Goal: Task Accomplishment & Management: Manage account settings

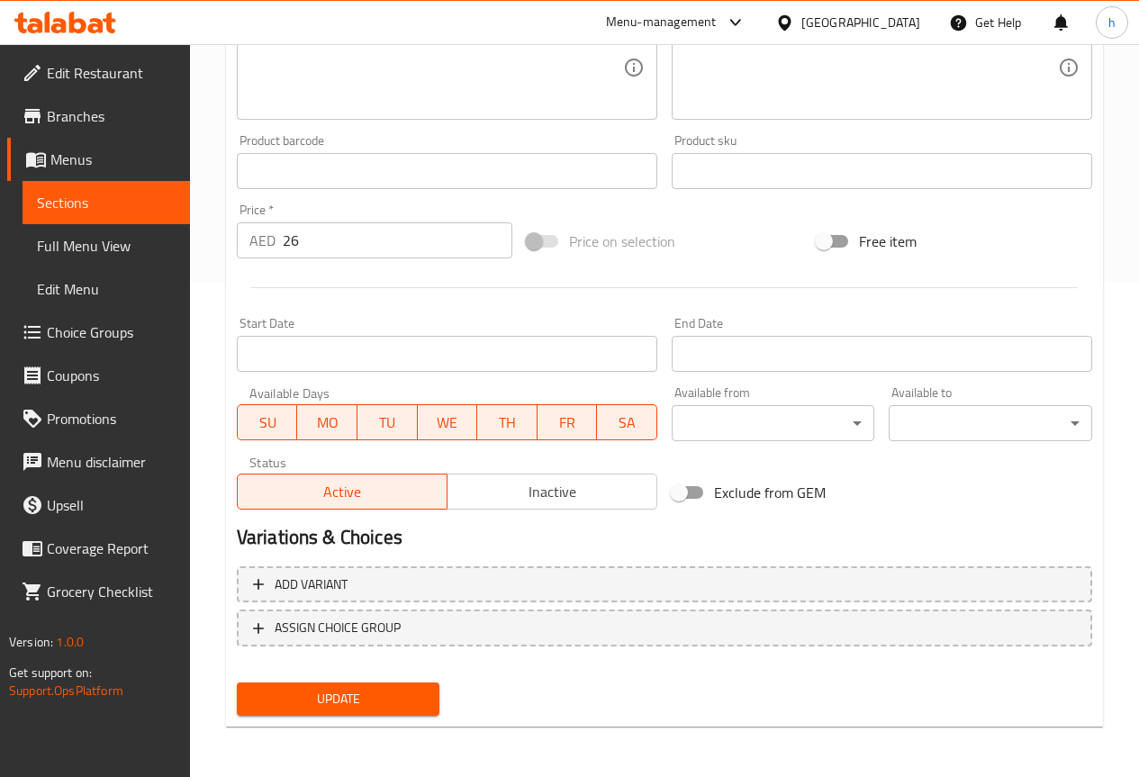
click at [77, 248] on span "Full Menu View" at bounding box center [106, 246] width 139 height 22
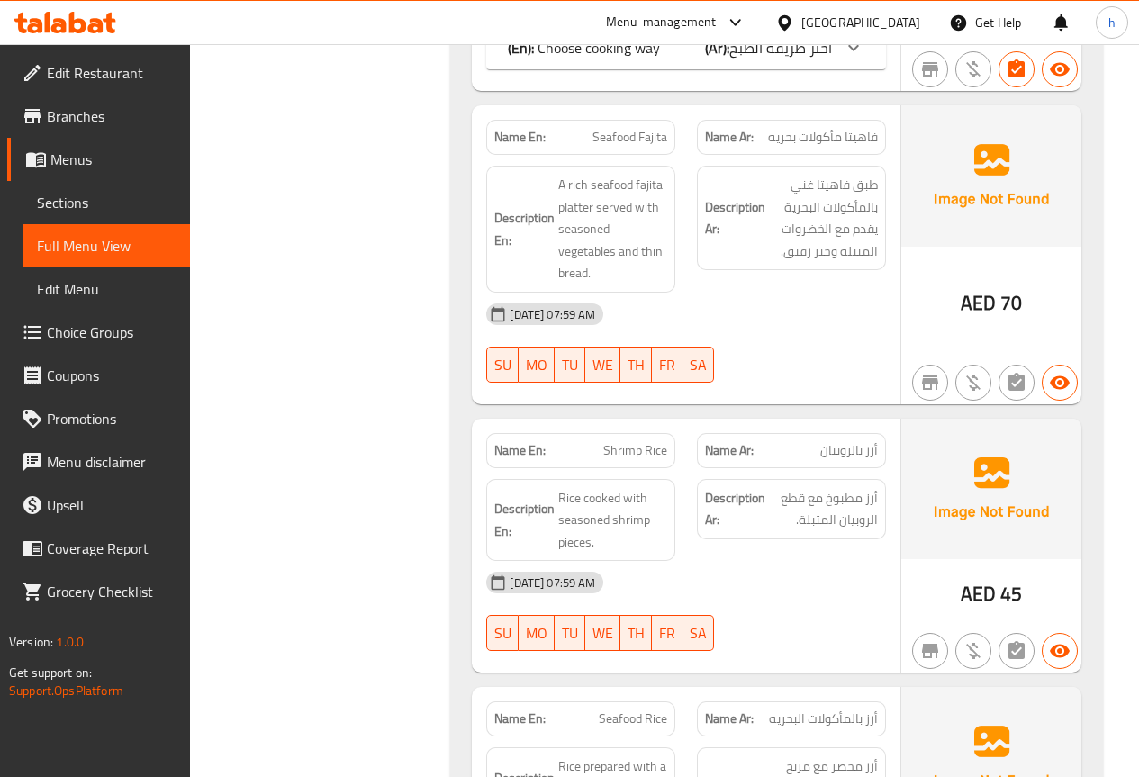
scroll to position [1249, 0]
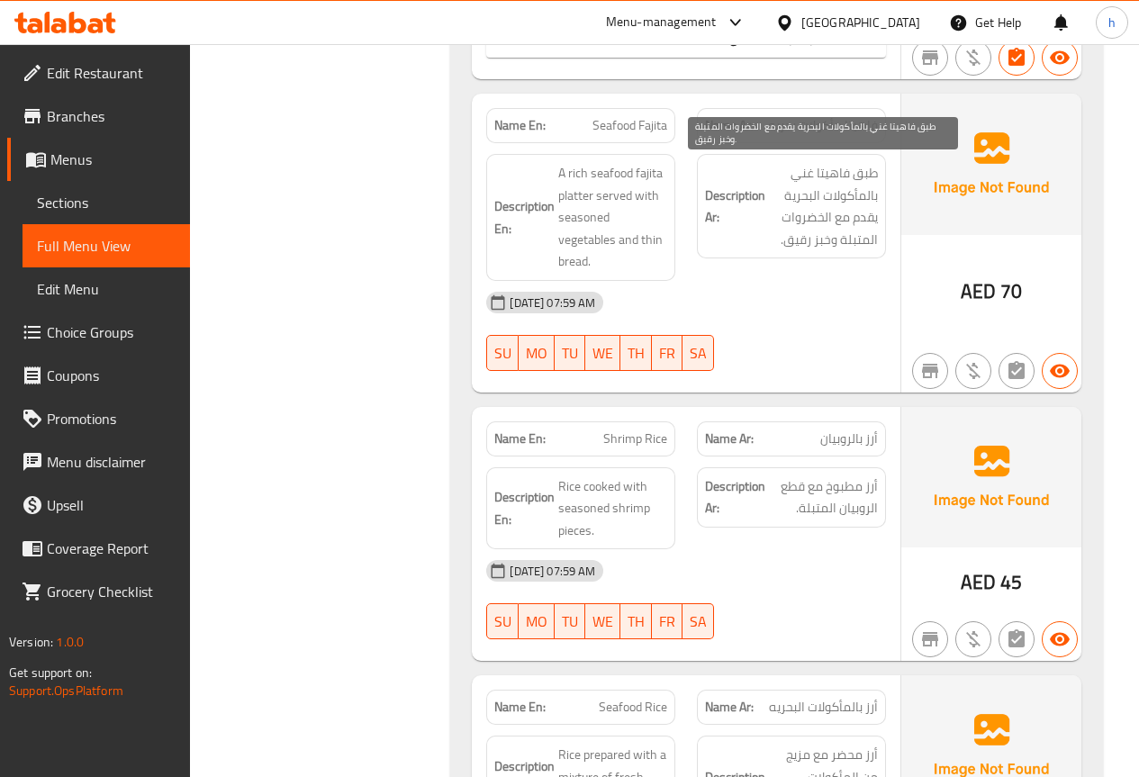
click at [863, 172] on span "طبق فاهيتا غني بالمأكولات البحرية يقدم مع الخضروات المتبلة وخبز رقيق." at bounding box center [823, 206] width 109 height 88
copy span "طبق"
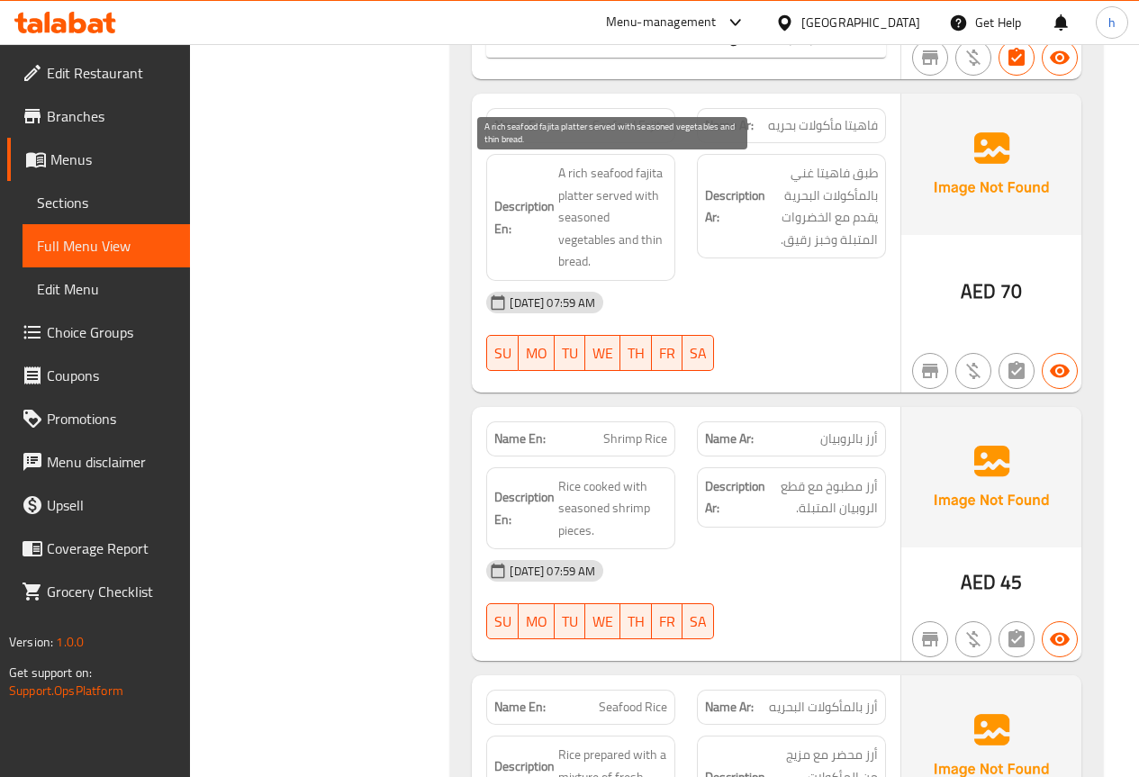
click at [564, 196] on span "A rich seafood fajita platter served with seasoned vegetables and thin bread." at bounding box center [612, 217] width 109 height 111
copy span "platter"
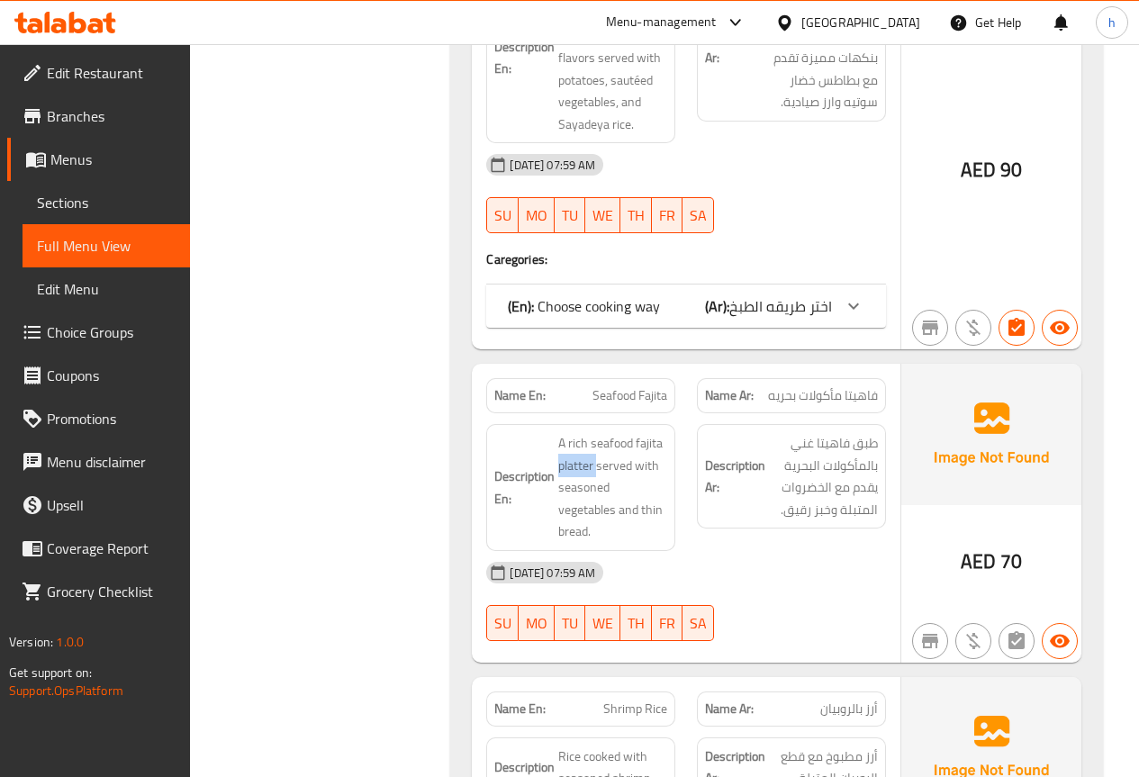
scroll to position [1069, 0]
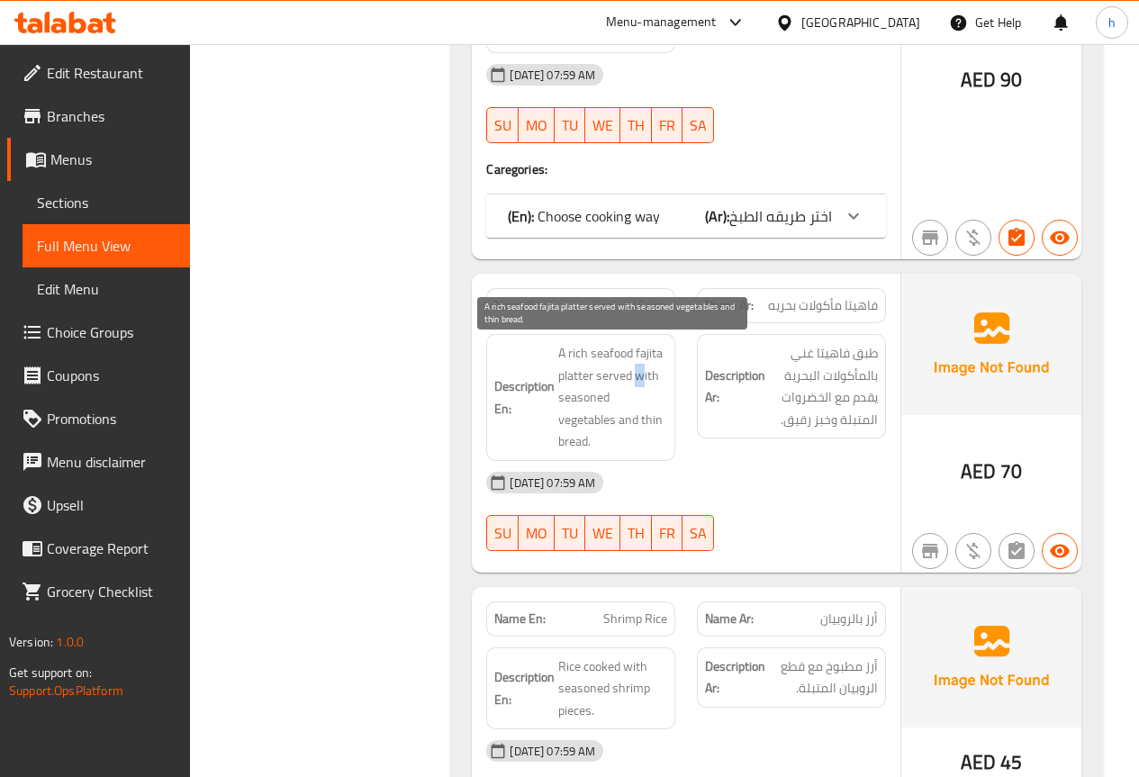
click at [640, 377] on span "A rich seafood fajita platter served with seasoned vegetables and thin bread." at bounding box center [612, 397] width 109 height 111
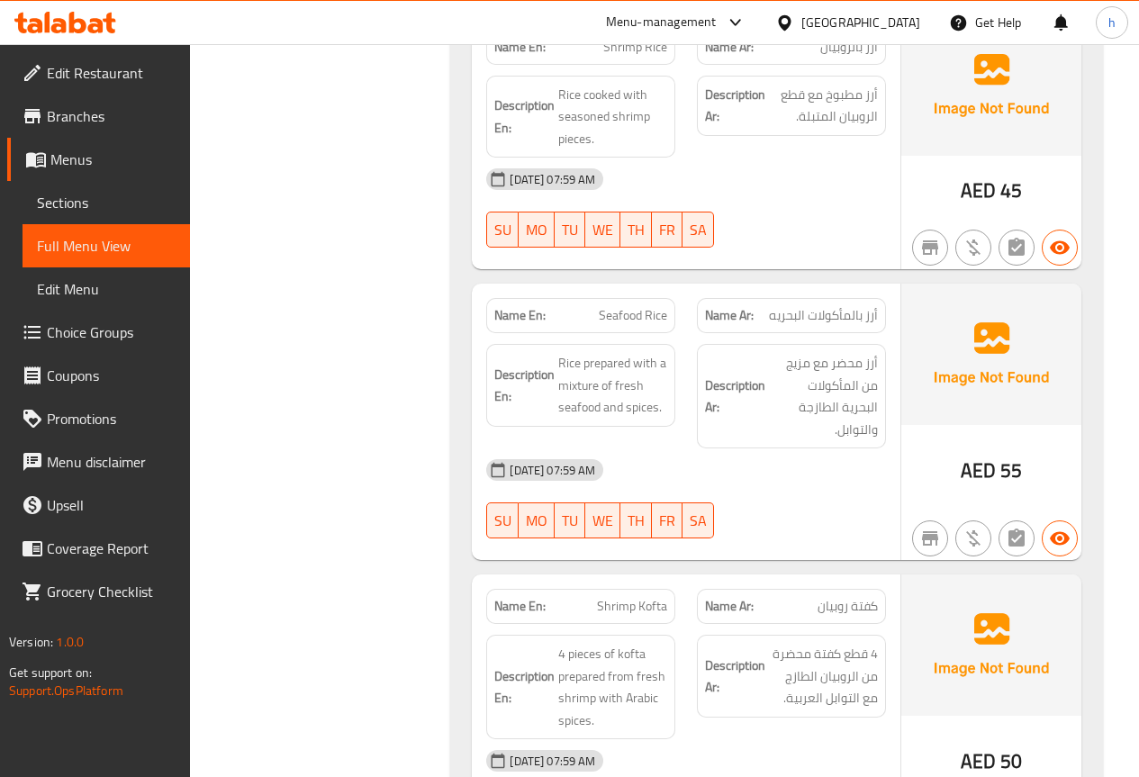
scroll to position [1609, 0]
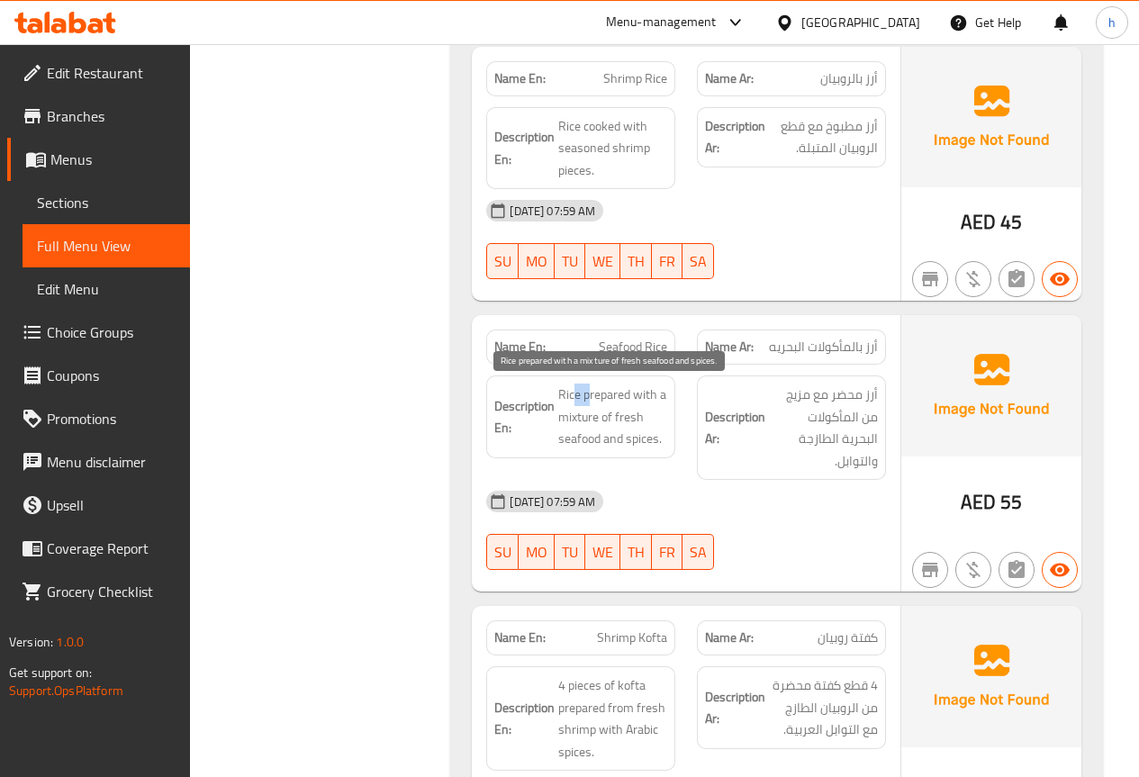
drag, startPoint x: 572, startPoint y: 394, endPoint x: 589, endPoint y: 395, distance: 17.1
click at [589, 395] on span "Rice prepared with a mixture of fresh seafood and spices." at bounding box center [612, 416] width 109 height 67
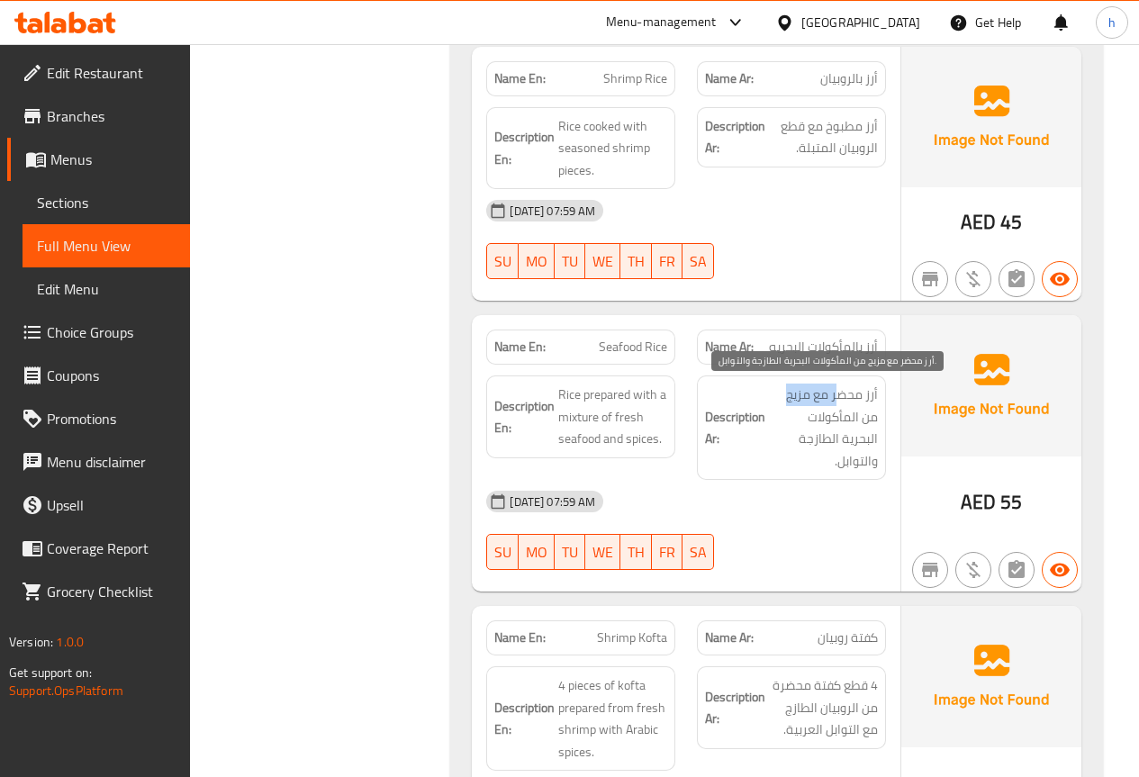
drag, startPoint x: 840, startPoint y: 395, endPoint x: 787, endPoint y: 398, distance: 53.2
click at [787, 398] on span "أرز محضر مع مزيج من المأكولات البحرية الطازجة والتوابل." at bounding box center [823, 427] width 109 height 88
click at [855, 405] on span "أرز محضر مع مزيج من المأكولات البحرية الطازجة والتوابل." at bounding box center [823, 427] width 109 height 88
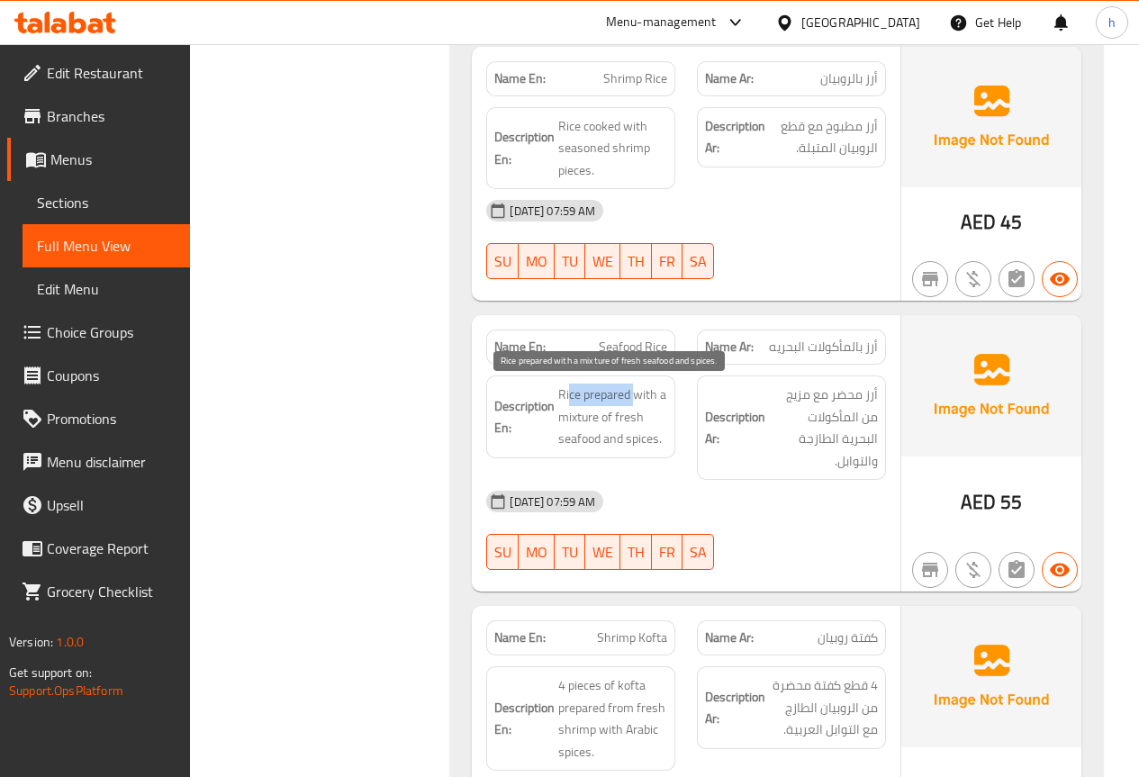
drag, startPoint x: 568, startPoint y: 397, endPoint x: 634, endPoint y: 398, distance: 65.7
click at [634, 398] on span "Rice prepared with a mixture of fresh seafood and spices." at bounding box center [612, 416] width 109 height 67
drag, startPoint x: 565, startPoint y: 419, endPoint x: 643, endPoint y: 420, distance: 77.4
click at [643, 420] on span "Rice prepared with a mixture of fresh seafood and spices." at bounding box center [612, 416] width 109 height 67
drag, startPoint x: 555, startPoint y: 447, endPoint x: 636, endPoint y: 443, distance: 82.0
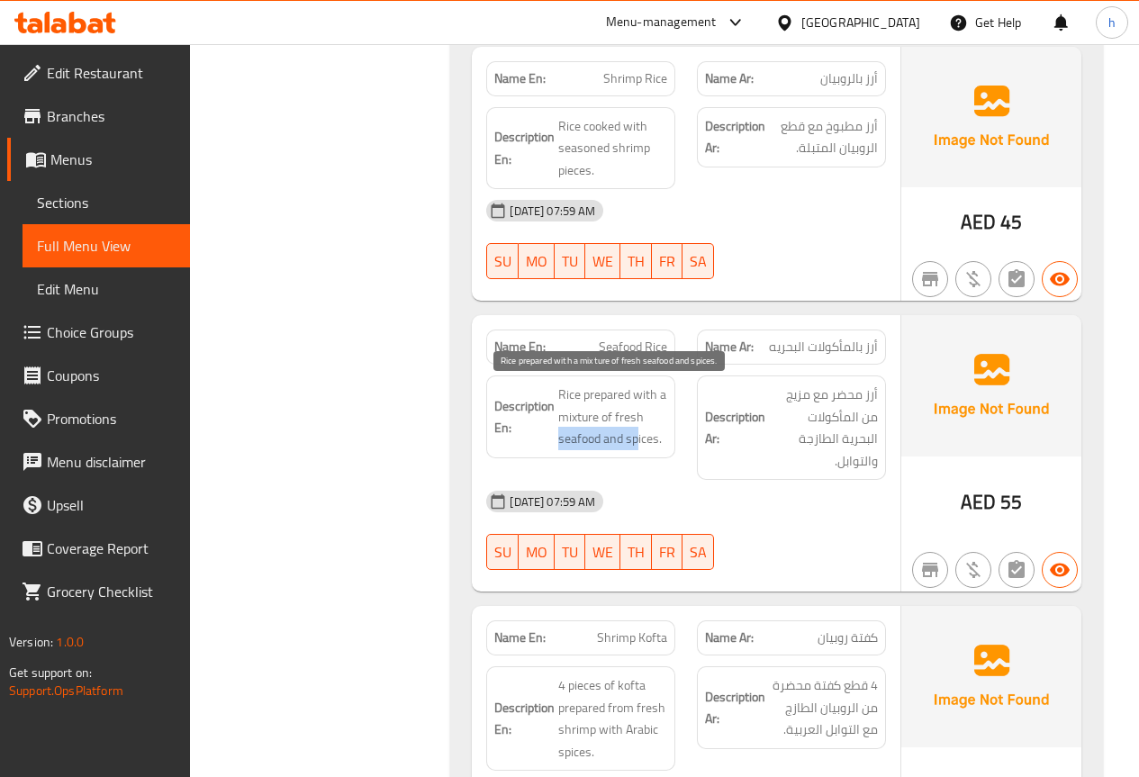
click at [636, 443] on h6 "Description En: Rice prepared with a mixture of fresh seafood and spices." at bounding box center [580, 416] width 173 height 67
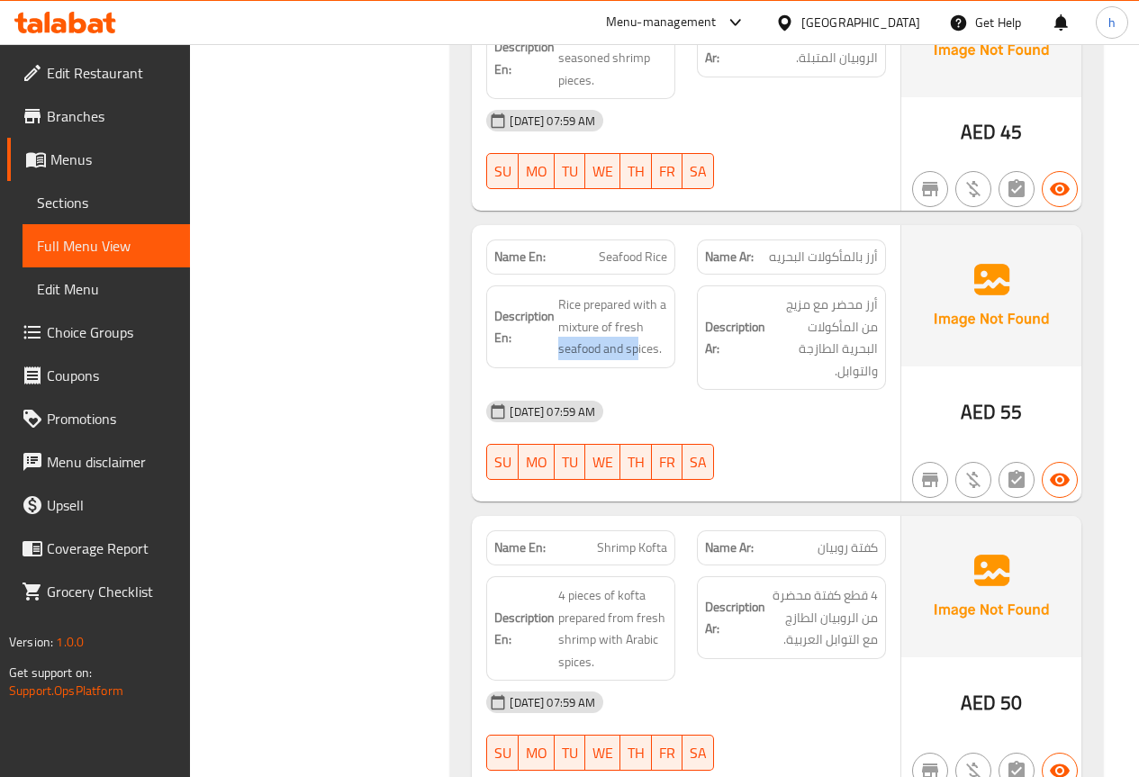
scroll to position [1789, 0]
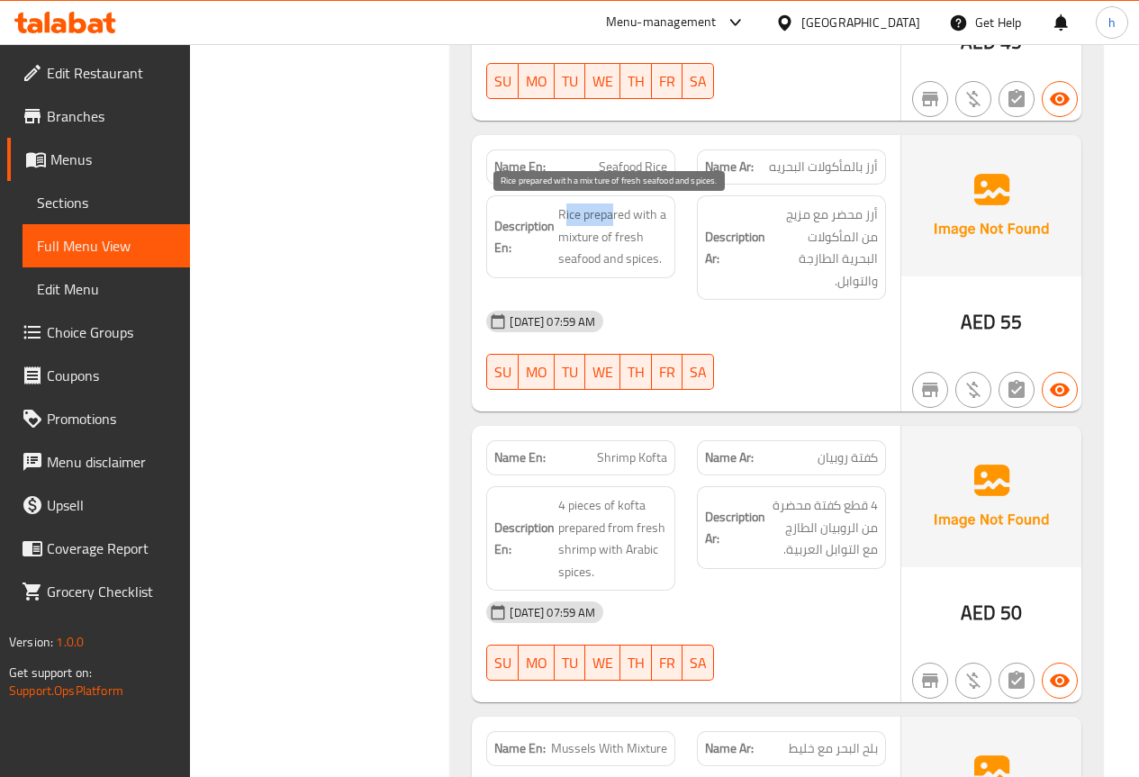
drag, startPoint x: 563, startPoint y: 213, endPoint x: 612, endPoint y: 218, distance: 49.7
click at [612, 218] on span "Rice prepared with a mixture of fresh seafood and spices." at bounding box center [612, 236] width 109 height 67
click at [623, 201] on div "Description En: Rice prepared with a mixture of fresh seafood and spices." at bounding box center [580, 236] width 189 height 83
click at [635, 215] on span "Rice prepared with a mixture of fresh seafood and spices." at bounding box center [612, 236] width 109 height 67
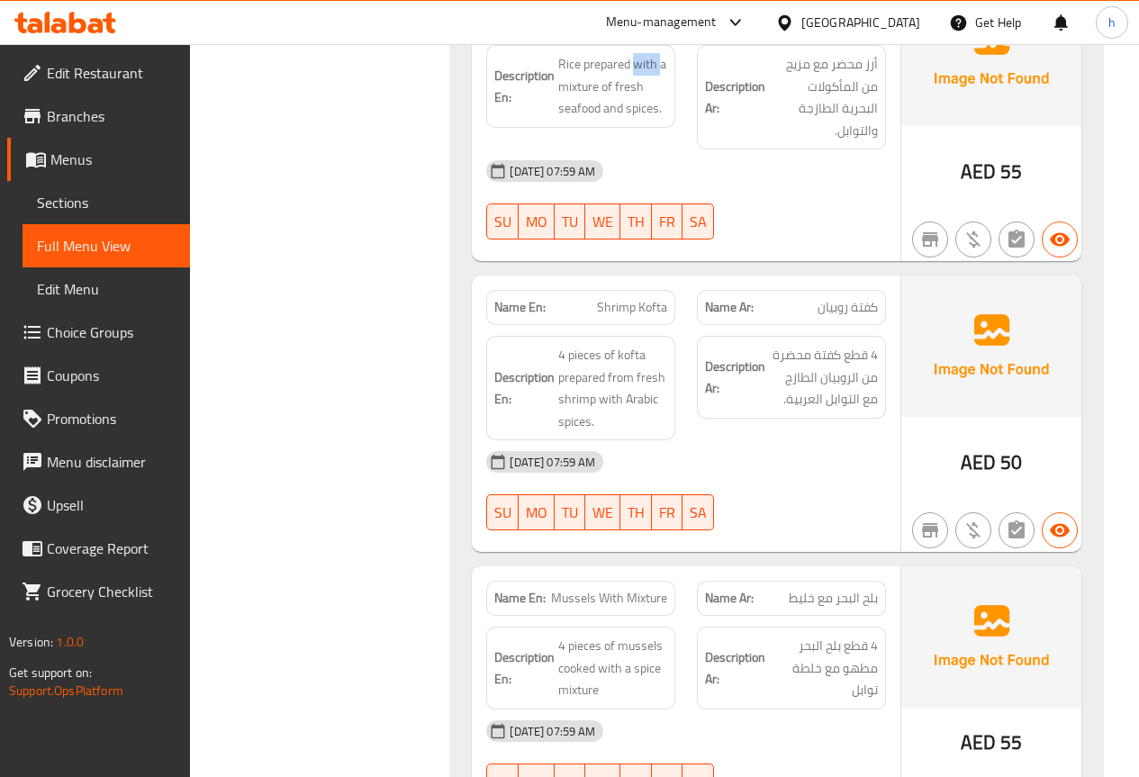
scroll to position [1969, 0]
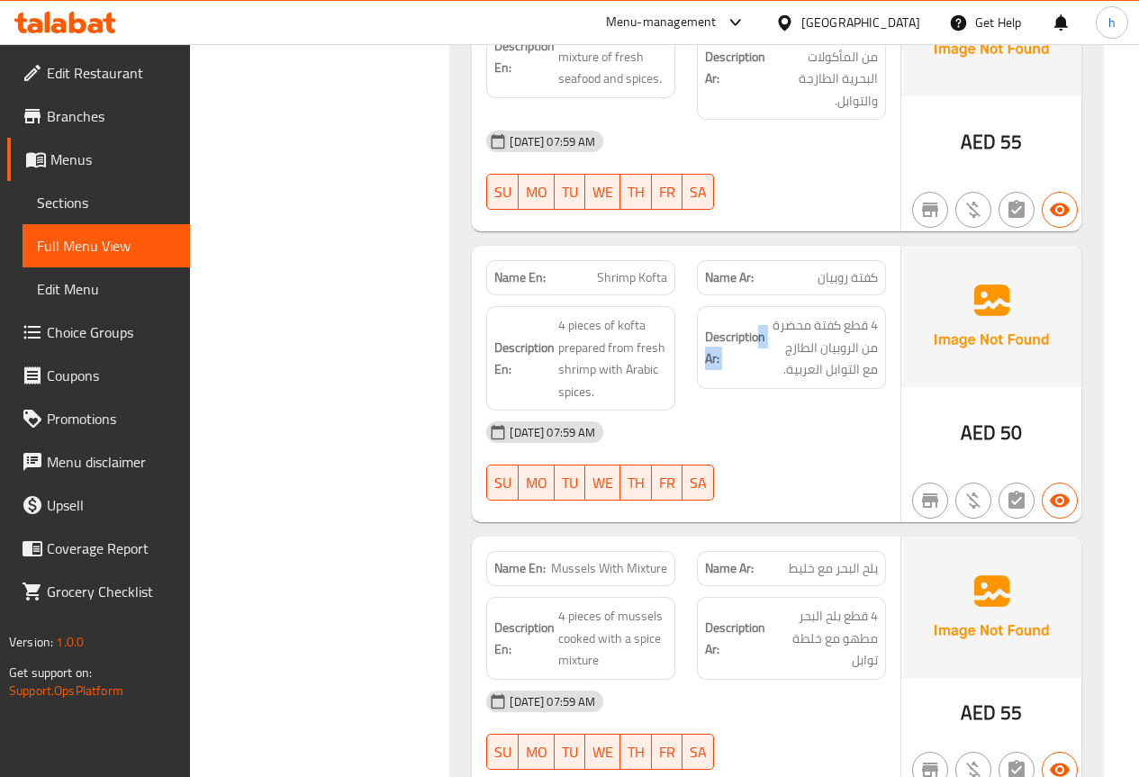
drag, startPoint x: 877, startPoint y: 306, endPoint x: 762, endPoint y: 311, distance: 115.4
click at [762, 314] on h6 "Description Ar: 4 قطع كفتة محضرة من الروبيان الطازج مع التوابل العربية." at bounding box center [791, 347] width 173 height 67
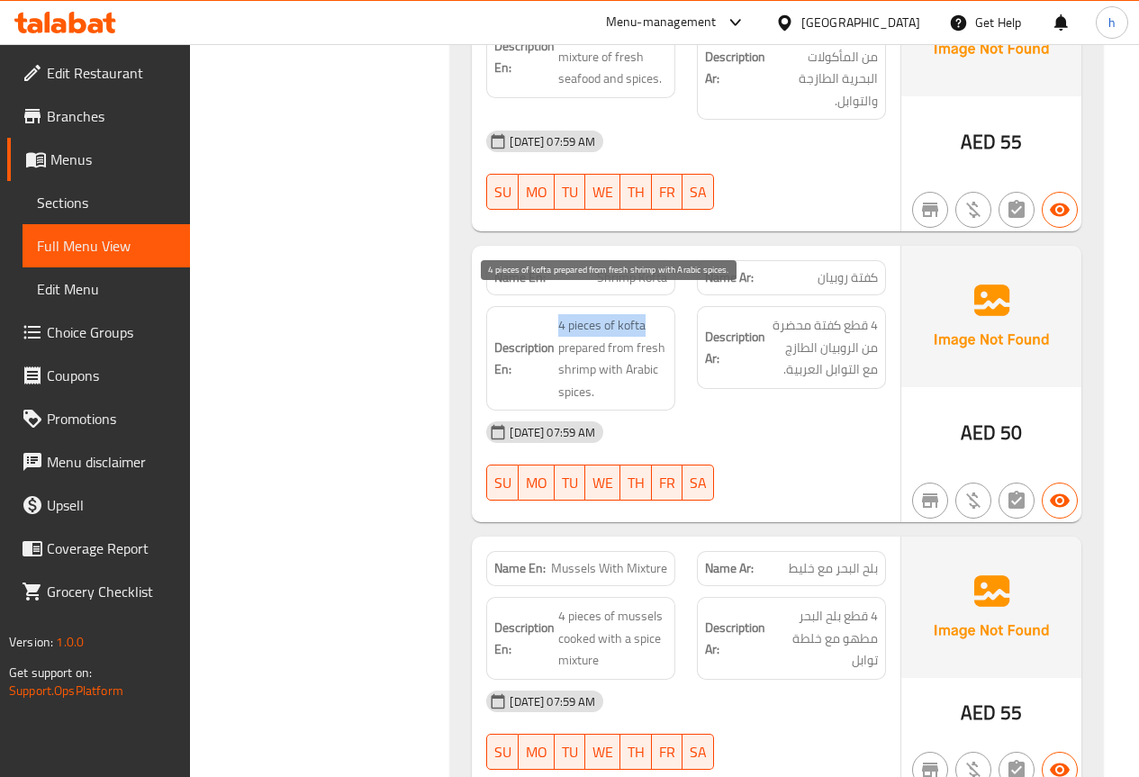
drag, startPoint x: 553, startPoint y: 301, endPoint x: 644, endPoint y: 302, distance: 90.9
click at [644, 314] on h6 "Description En: 4 pieces of kofta prepared from fresh shrimp with Arabic spices." at bounding box center [580, 358] width 173 height 88
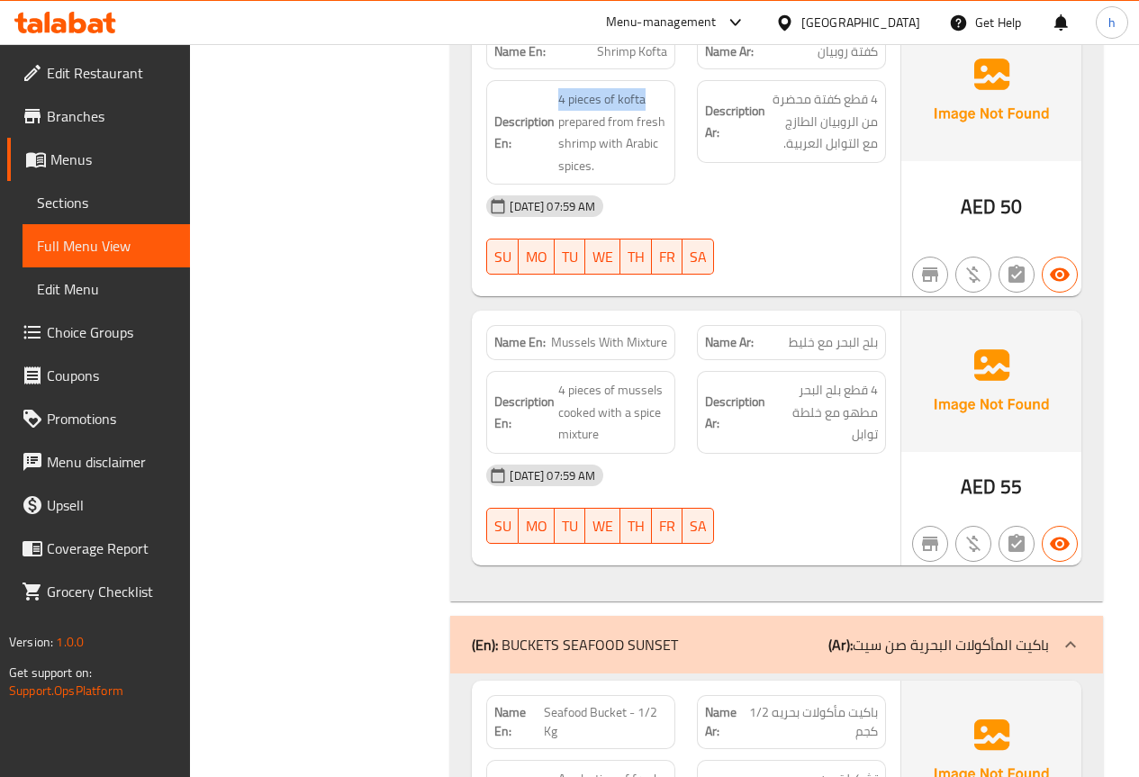
scroll to position [2239, 0]
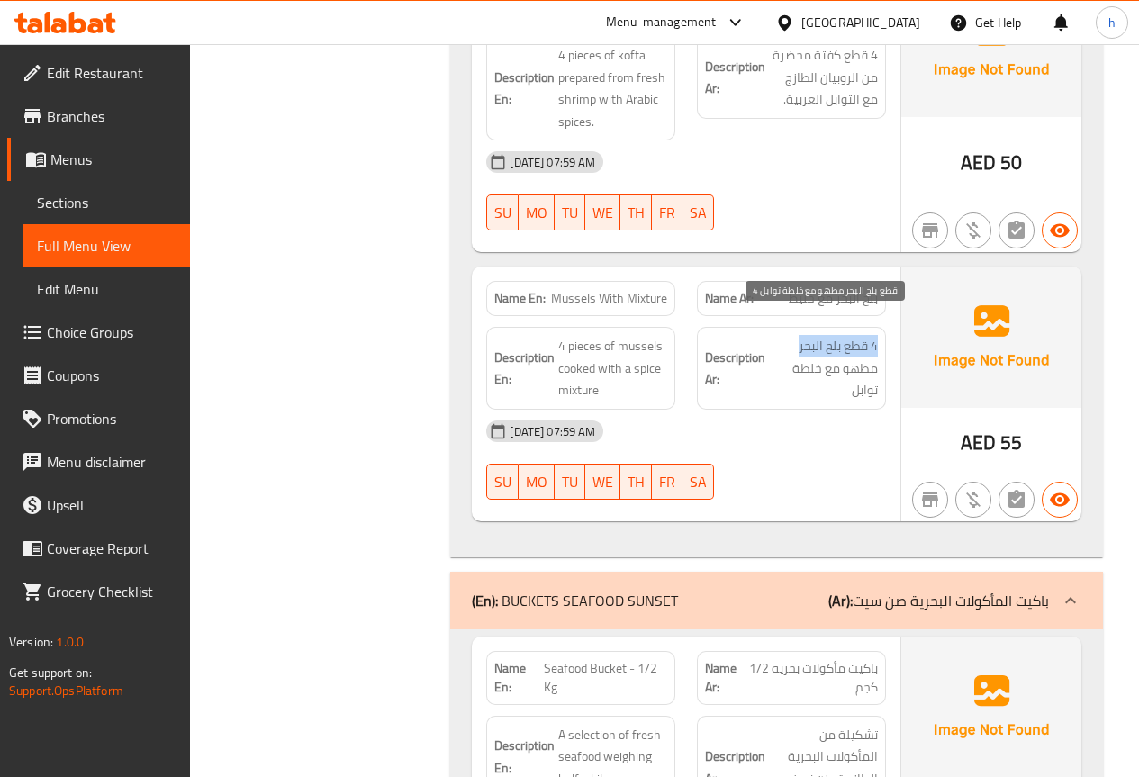
drag, startPoint x: 877, startPoint y: 325, endPoint x: 799, endPoint y: 325, distance: 77.4
click at [799, 335] on span "4 قطع بلح البحر مطهو مع خلطة توابل" at bounding box center [823, 368] width 109 height 67
drag, startPoint x: 868, startPoint y: 345, endPoint x: 794, endPoint y: 371, distance: 78.3
click at [794, 371] on span "4 قطع بلح البحر مطهو مع خلطة توابل" at bounding box center [823, 368] width 109 height 67
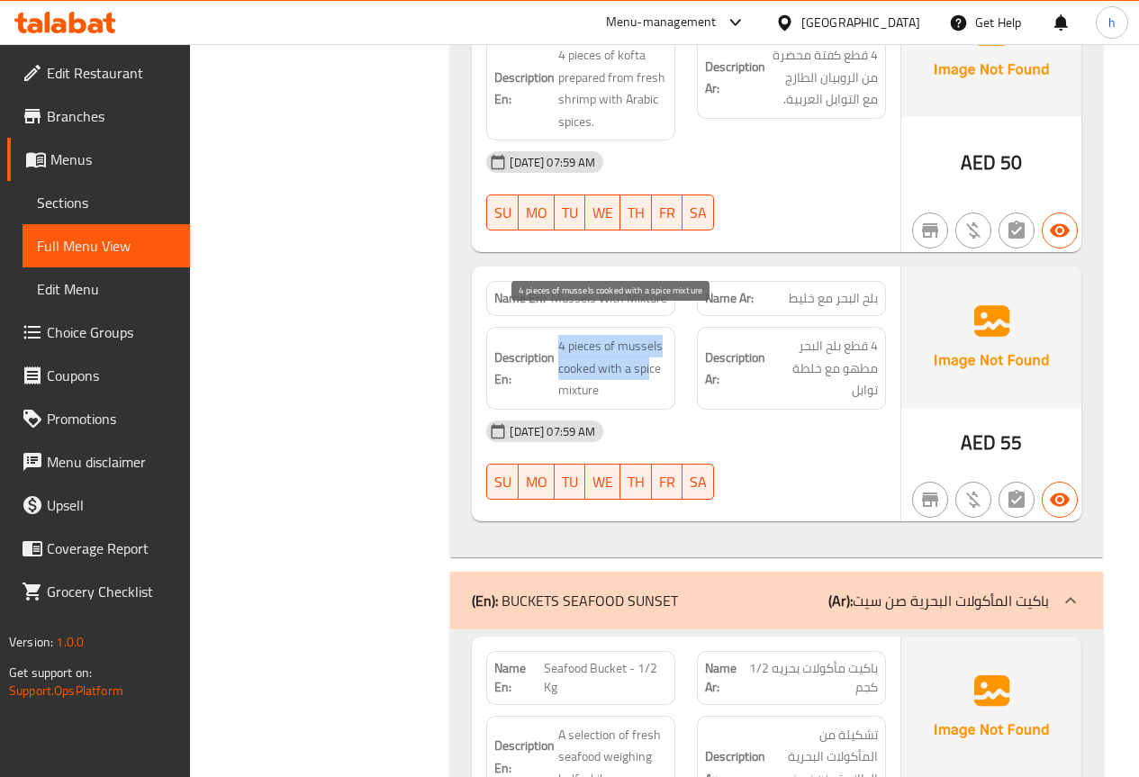
drag, startPoint x: 562, startPoint y: 326, endPoint x: 651, endPoint y: 351, distance: 92.6
click at [651, 351] on span "4 pieces of mussels cooked with a spice mixture" at bounding box center [612, 368] width 109 height 67
click at [630, 353] on span "4 pieces of mussels cooked with a spice mixture" at bounding box center [612, 368] width 109 height 67
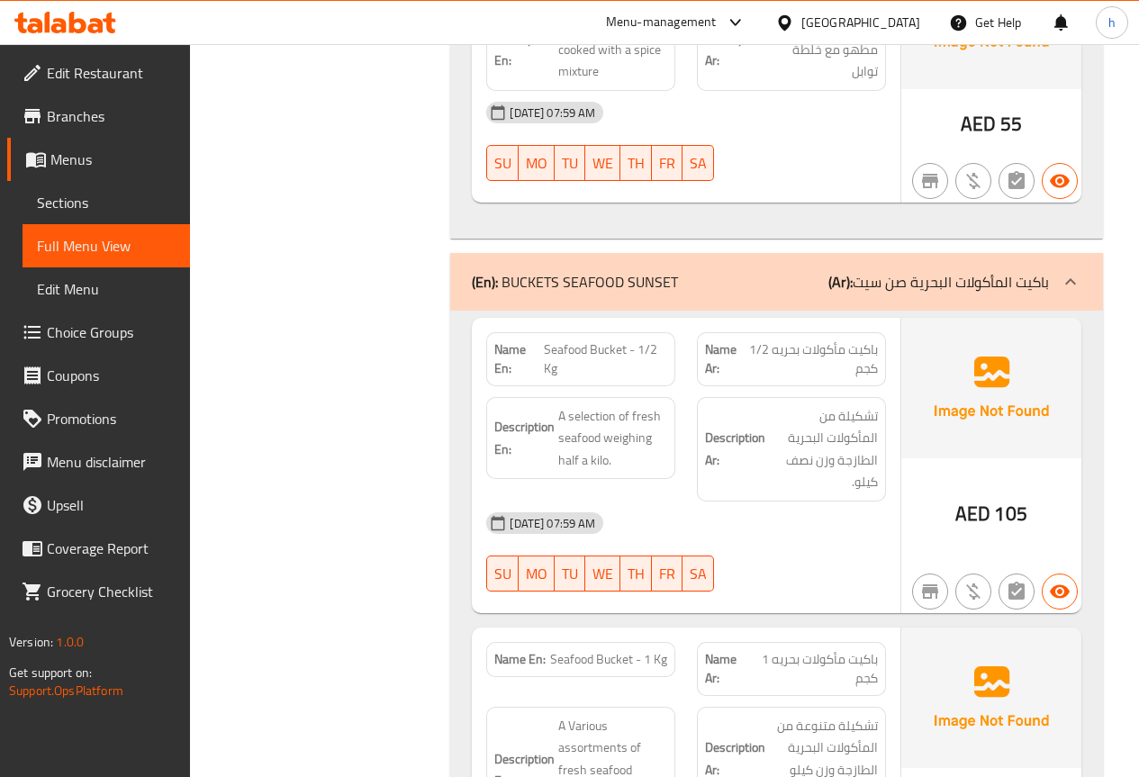
scroll to position [2599, 0]
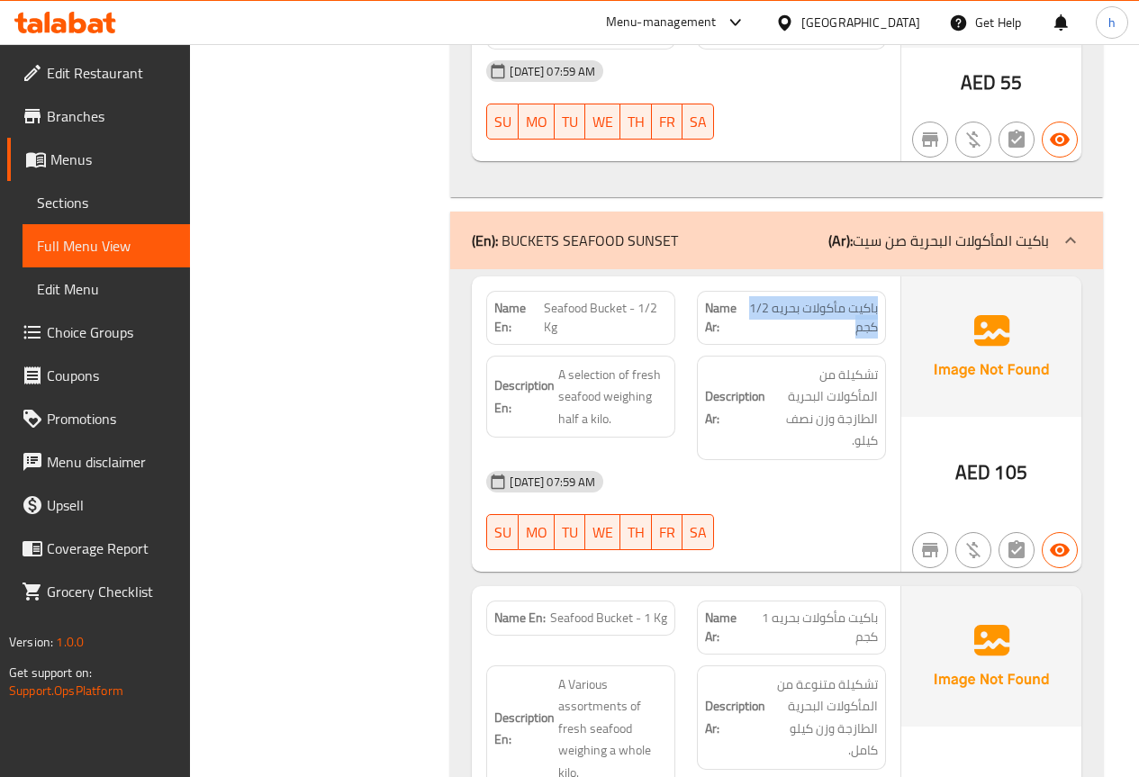
drag, startPoint x: 835, startPoint y: 304, endPoint x: 884, endPoint y: 286, distance: 51.8
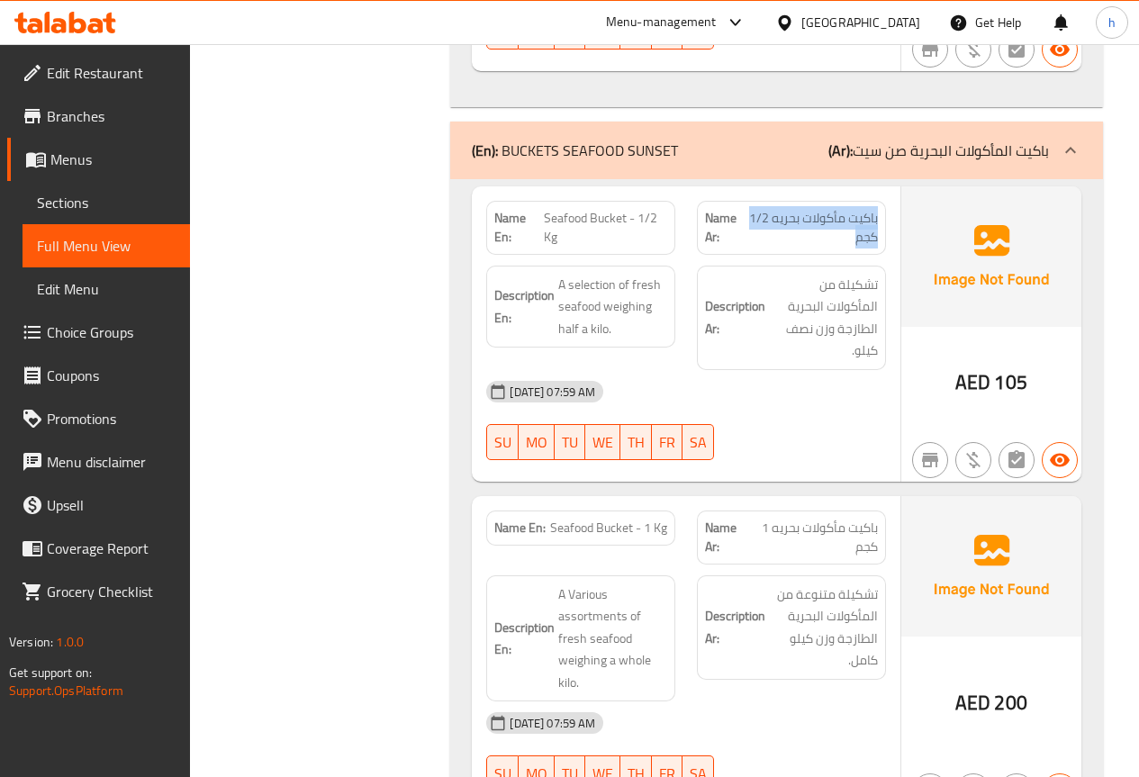
drag, startPoint x: 849, startPoint y: 219, endPoint x: 870, endPoint y: 203, distance: 26.5
drag, startPoint x: 848, startPoint y: 217, endPoint x: 878, endPoint y: 182, distance: 46.0
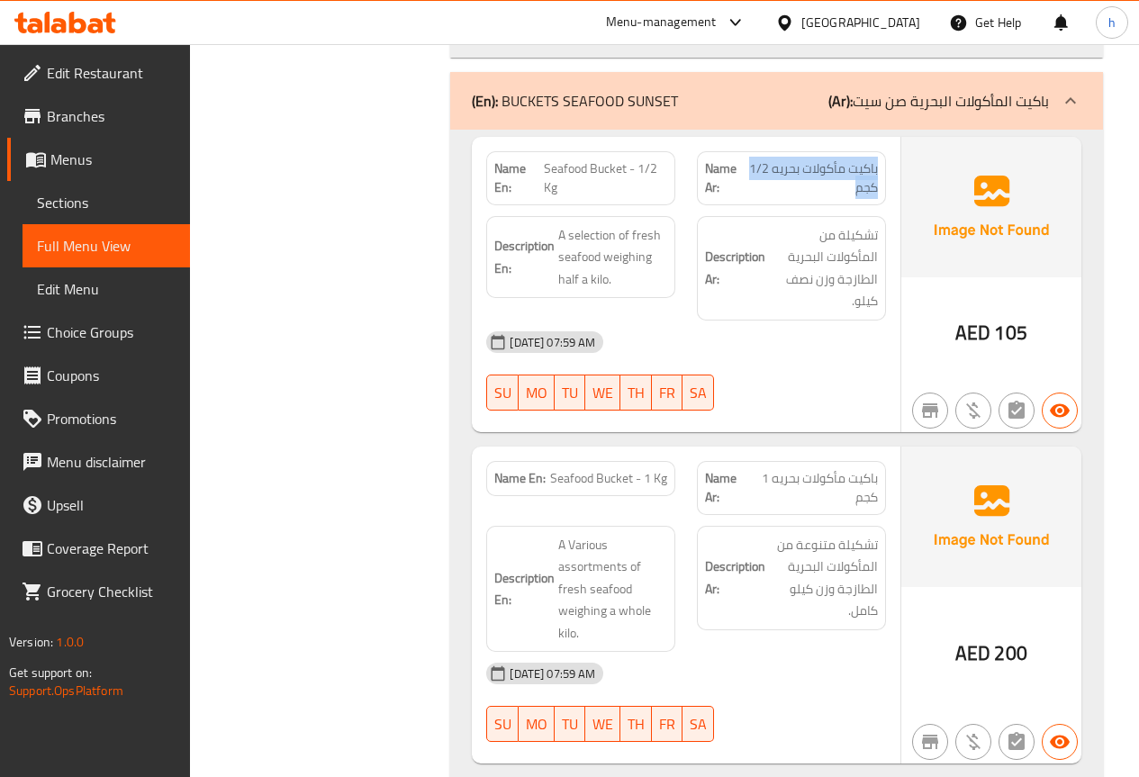
scroll to position [2779, 0]
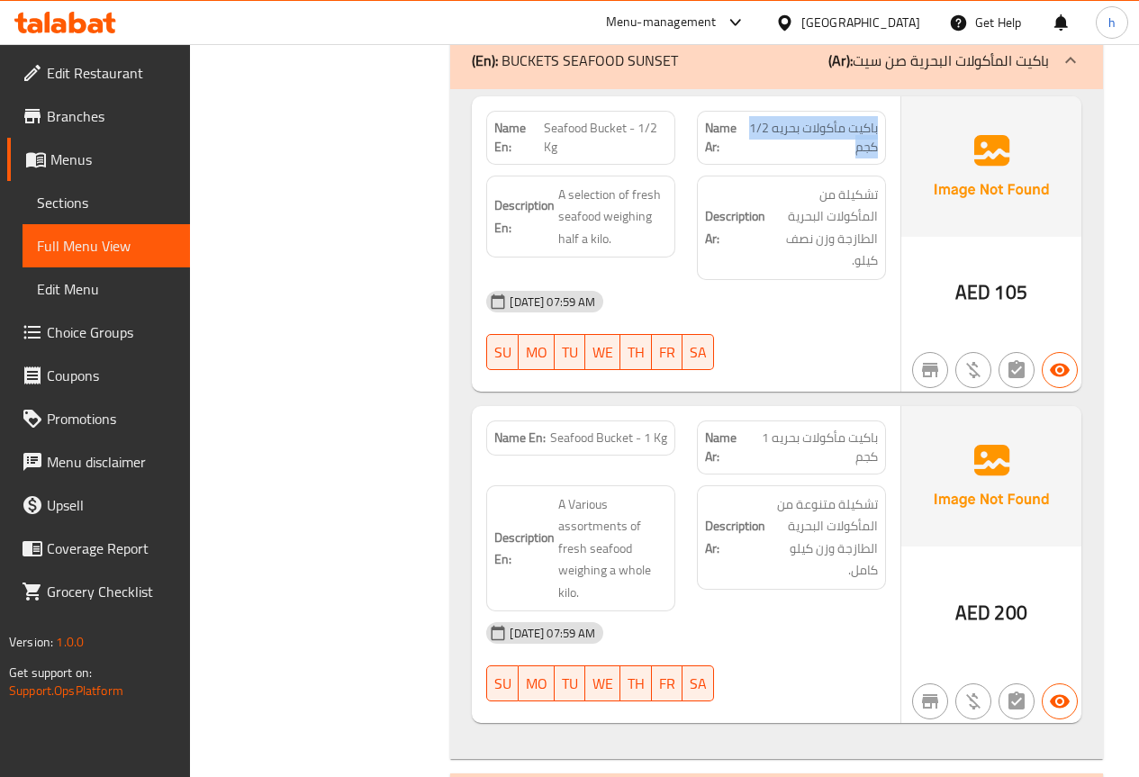
drag, startPoint x: 877, startPoint y: 105, endPoint x: 767, endPoint y: 104, distance: 109.8
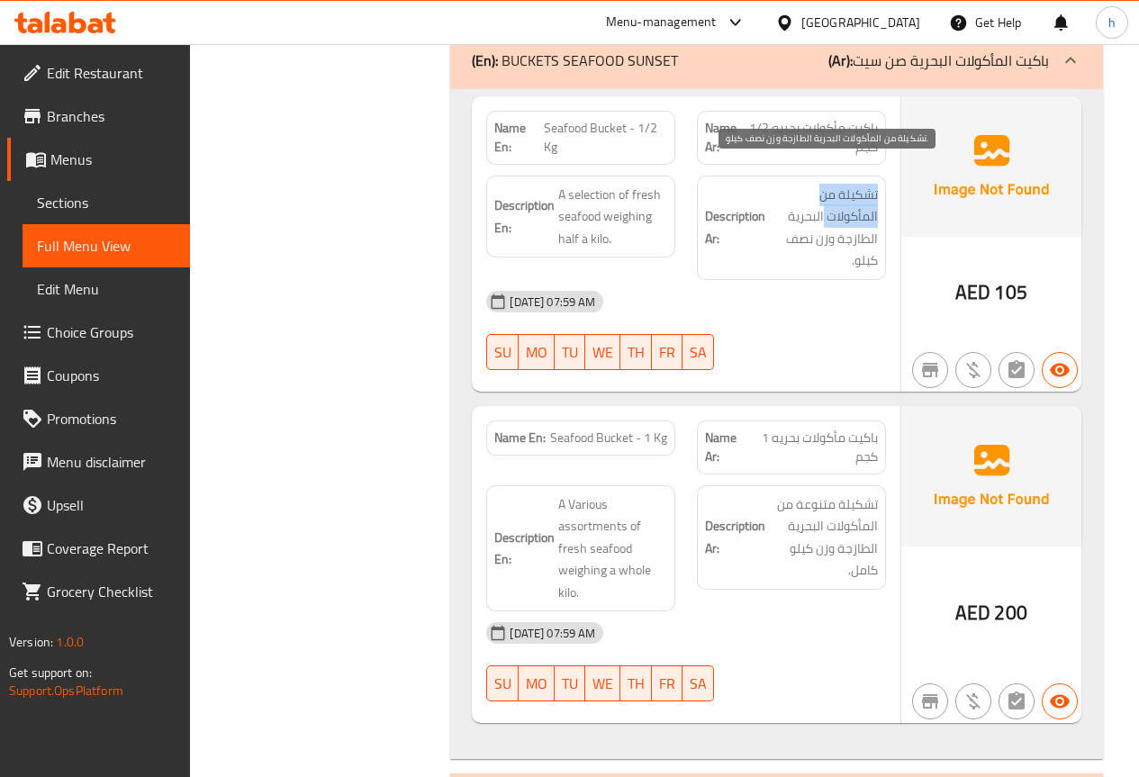
drag, startPoint x: 884, startPoint y: 174, endPoint x: 831, endPoint y: 192, distance: 56.1
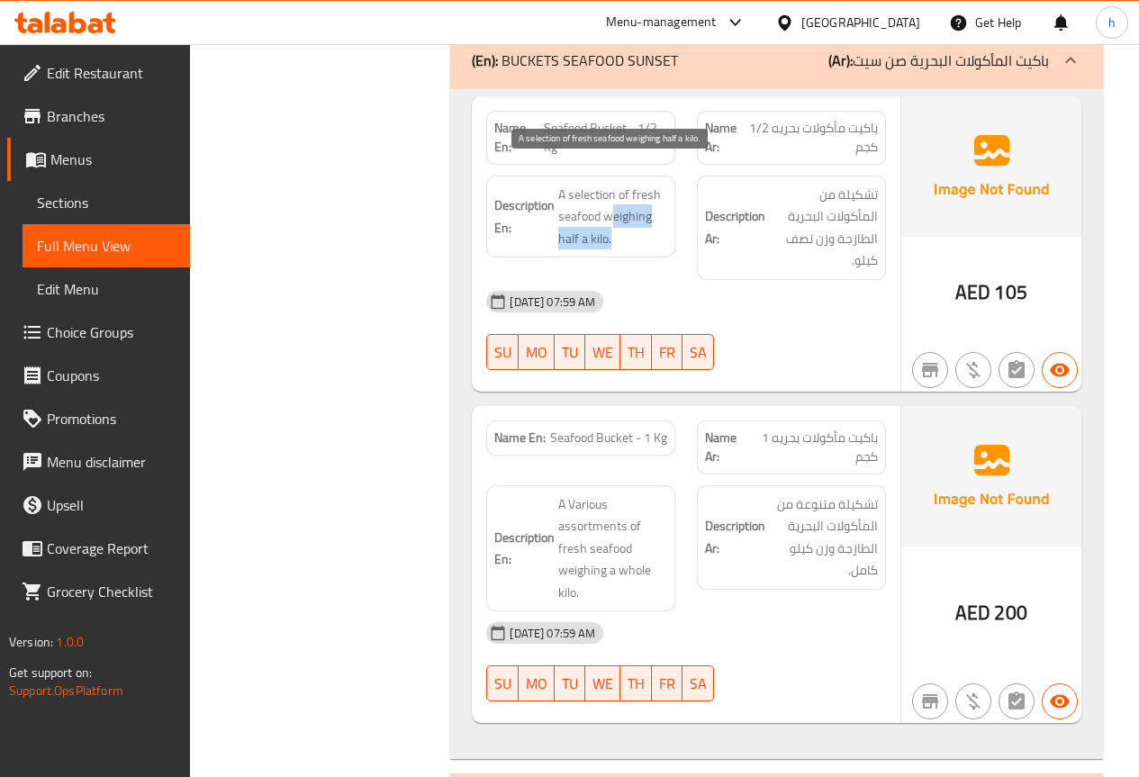
drag, startPoint x: 609, startPoint y: 194, endPoint x: 630, endPoint y: 215, distance: 30.6
click at [630, 215] on span "A selection of fresh seafood weighing half a kilo." at bounding box center [612, 217] width 109 height 67
click at [604, 203] on span "A selection of fresh seafood weighing half a kilo." at bounding box center [612, 217] width 109 height 67
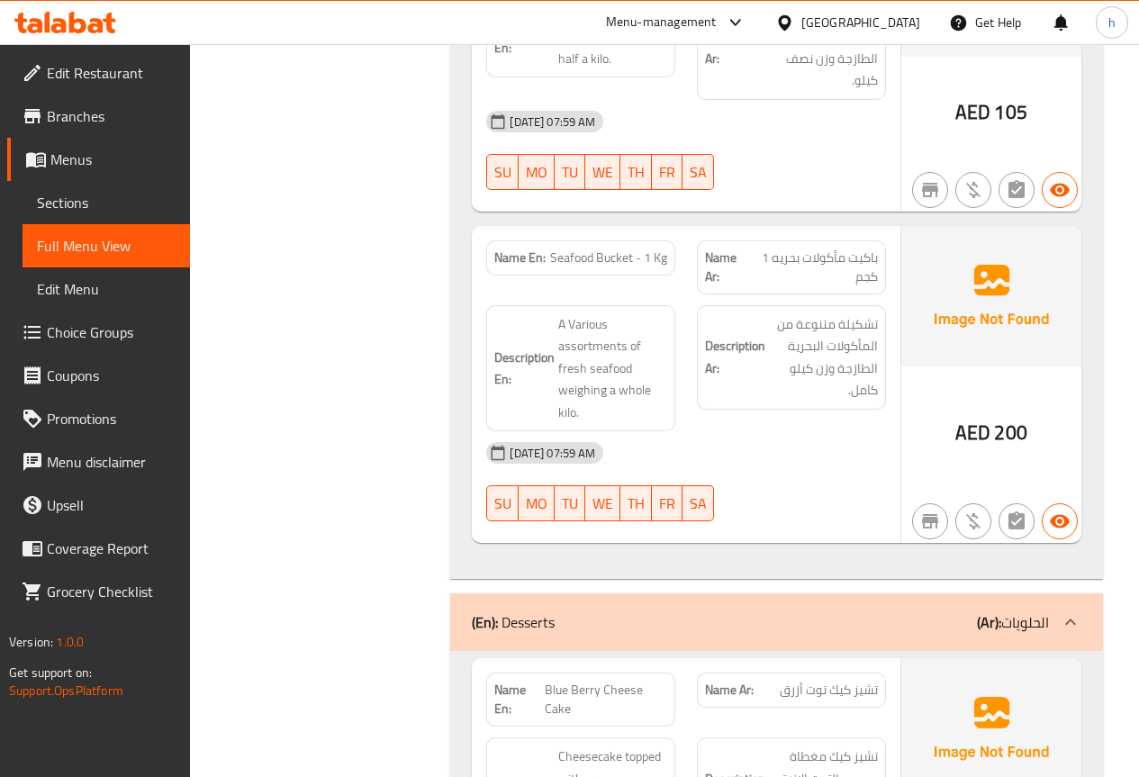
scroll to position [2869, 0]
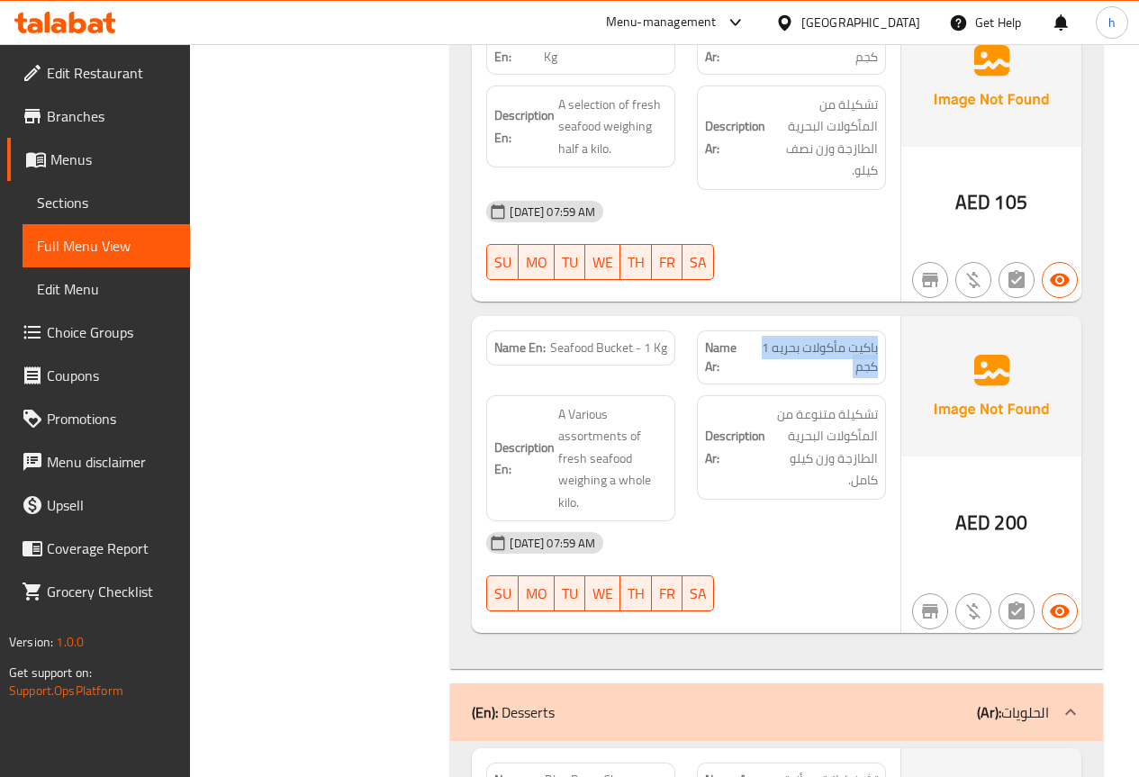
drag, startPoint x: 853, startPoint y: 347, endPoint x: 880, endPoint y: 324, distance: 35.2
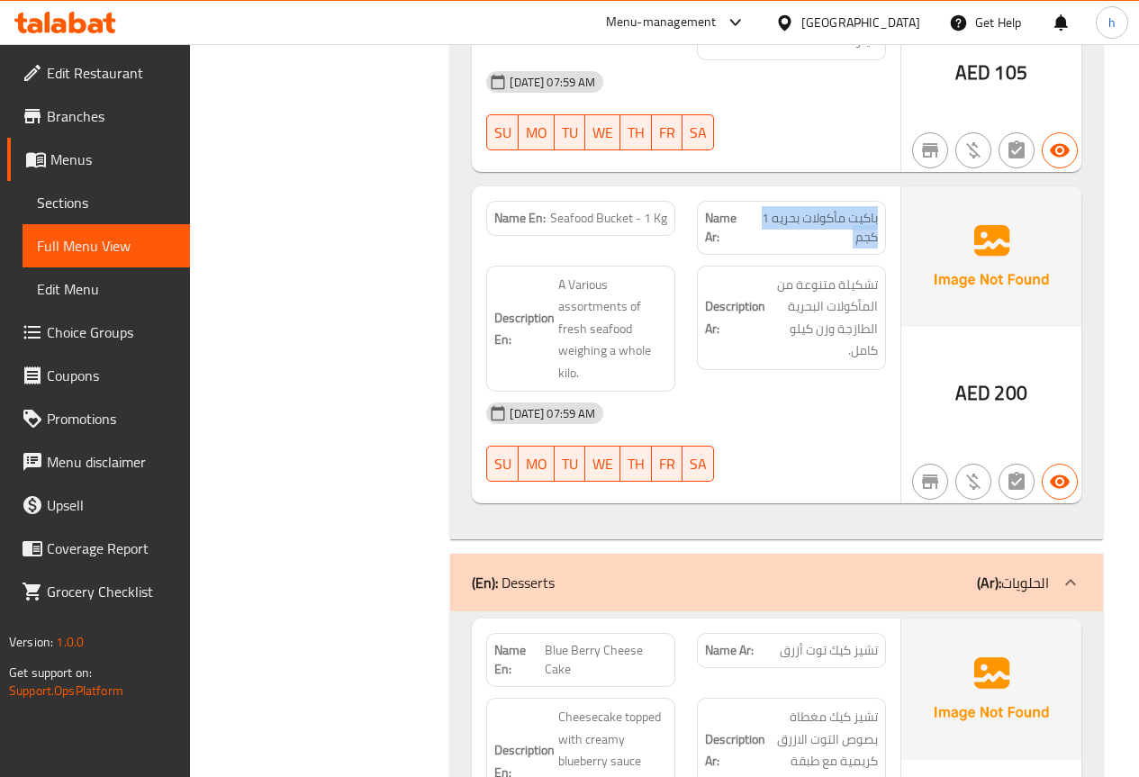
scroll to position [3031, 0]
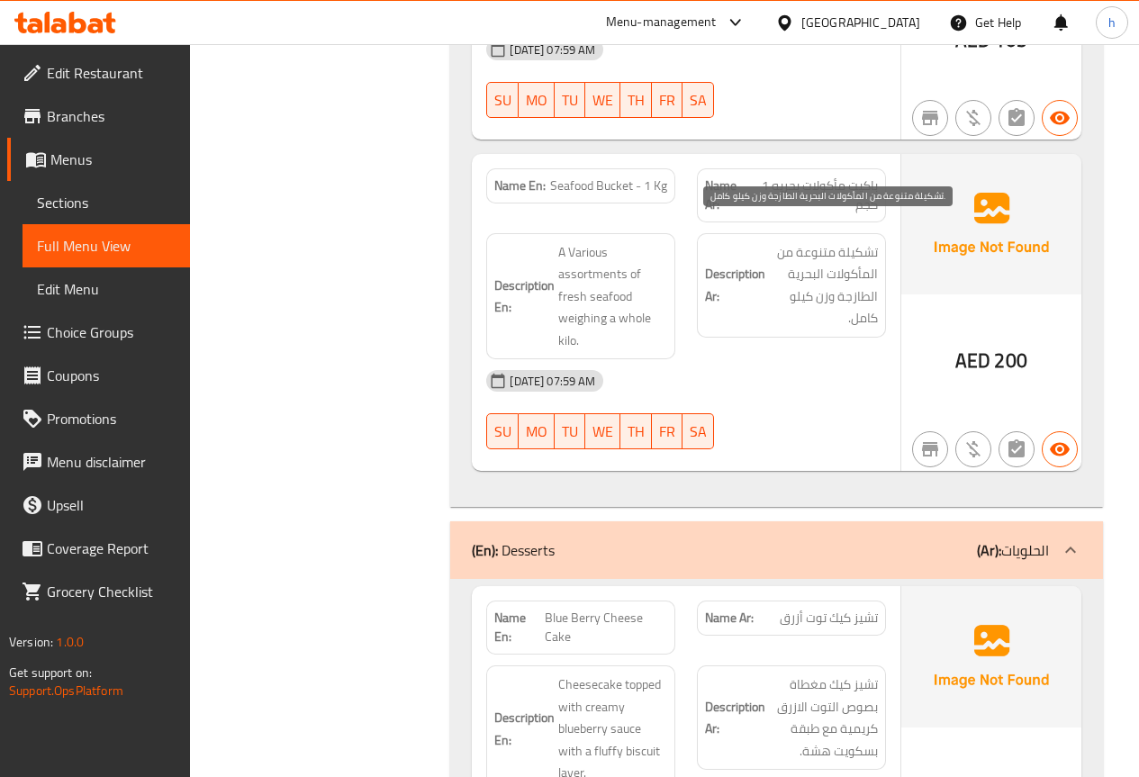
click at [844, 290] on span "تشكيلة متنوعة من المأكولات البحرية الطازجة وزن كيلو كامل." at bounding box center [823, 285] width 109 height 88
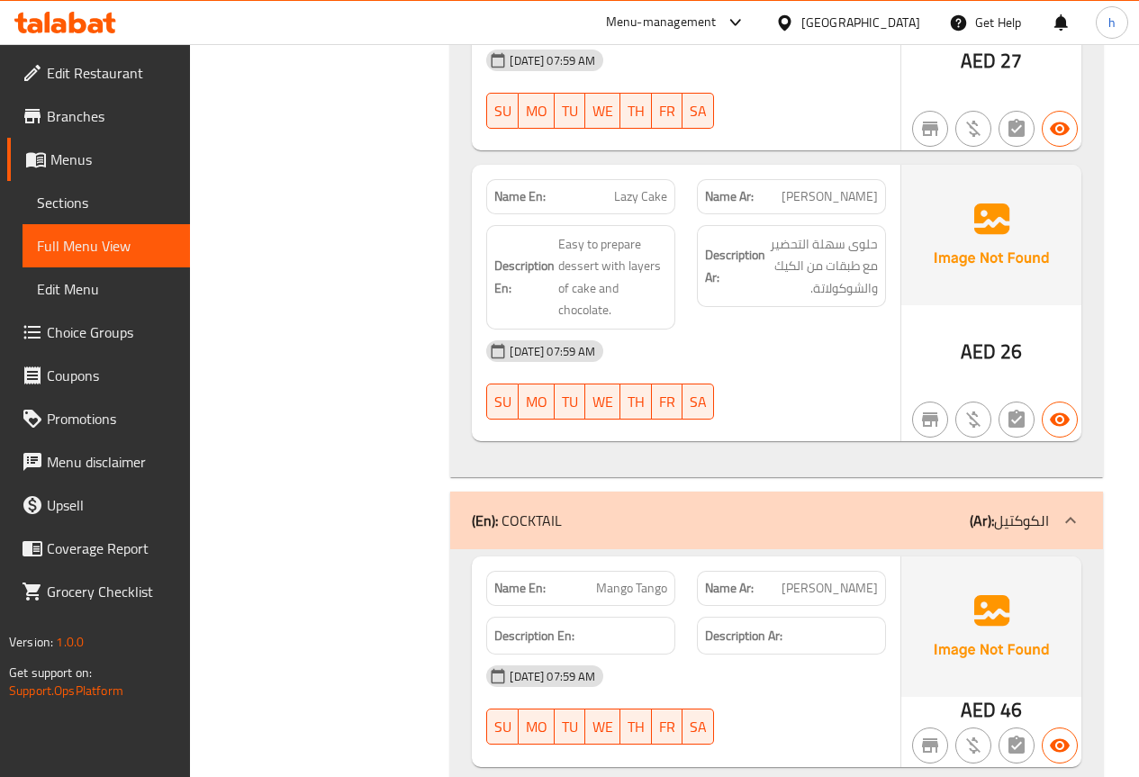
scroll to position [4111, 0]
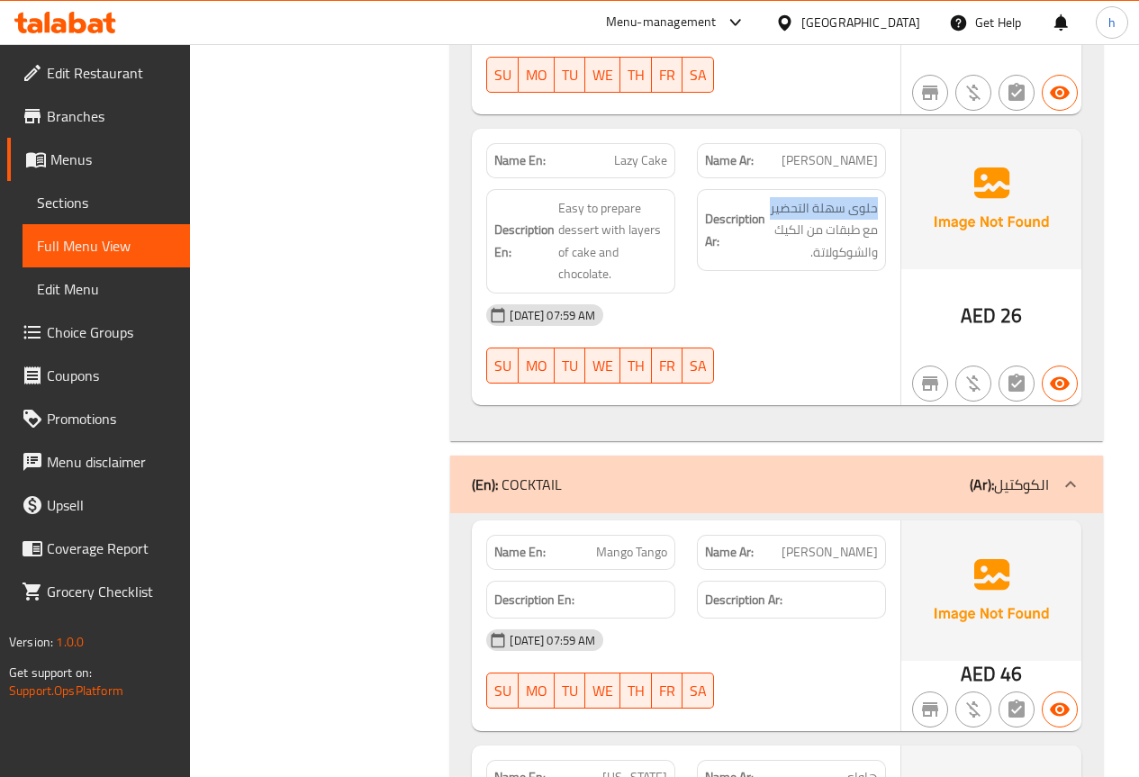
drag, startPoint x: 767, startPoint y: 187, endPoint x: 896, endPoint y: 181, distance: 128.9
copy span "حلوى سهلة التحضير"
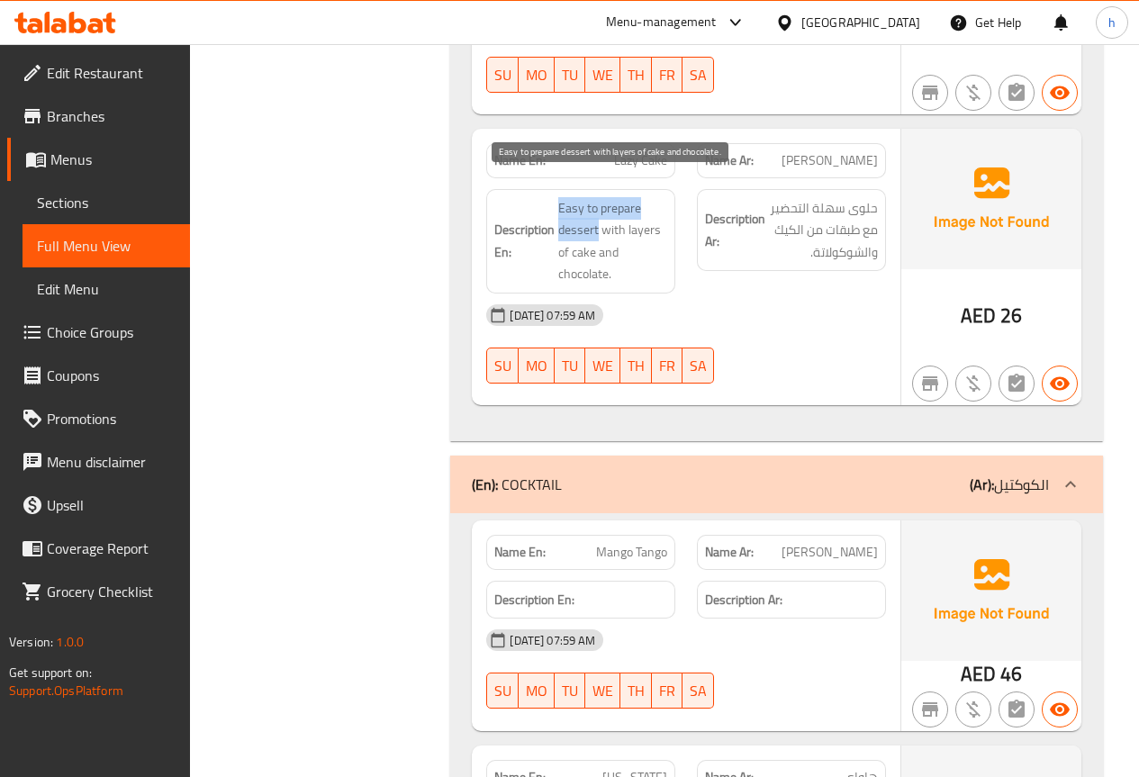
drag, startPoint x: 550, startPoint y: 187, endPoint x: 599, endPoint y: 208, distance: 52.8
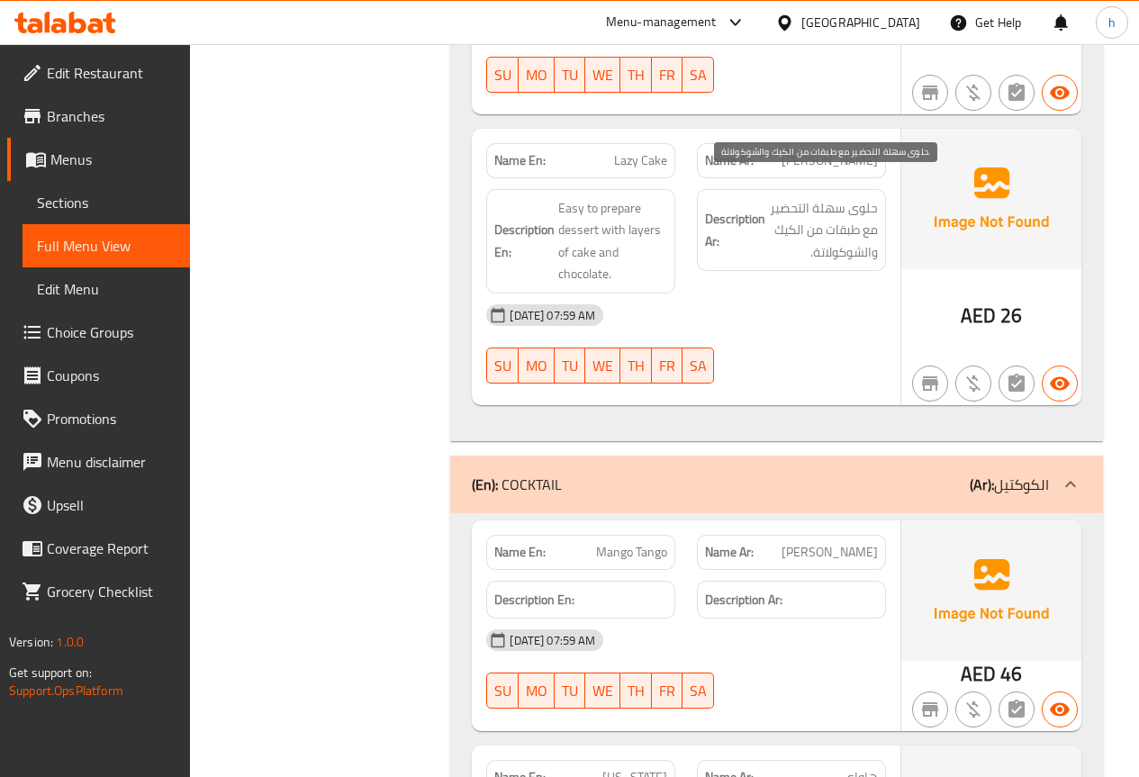
click at [811, 197] on span "حلوى سهلة التحضير مع طبقات من الكيك والشوكولاتة." at bounding box center [823, 230] width 109 height 67
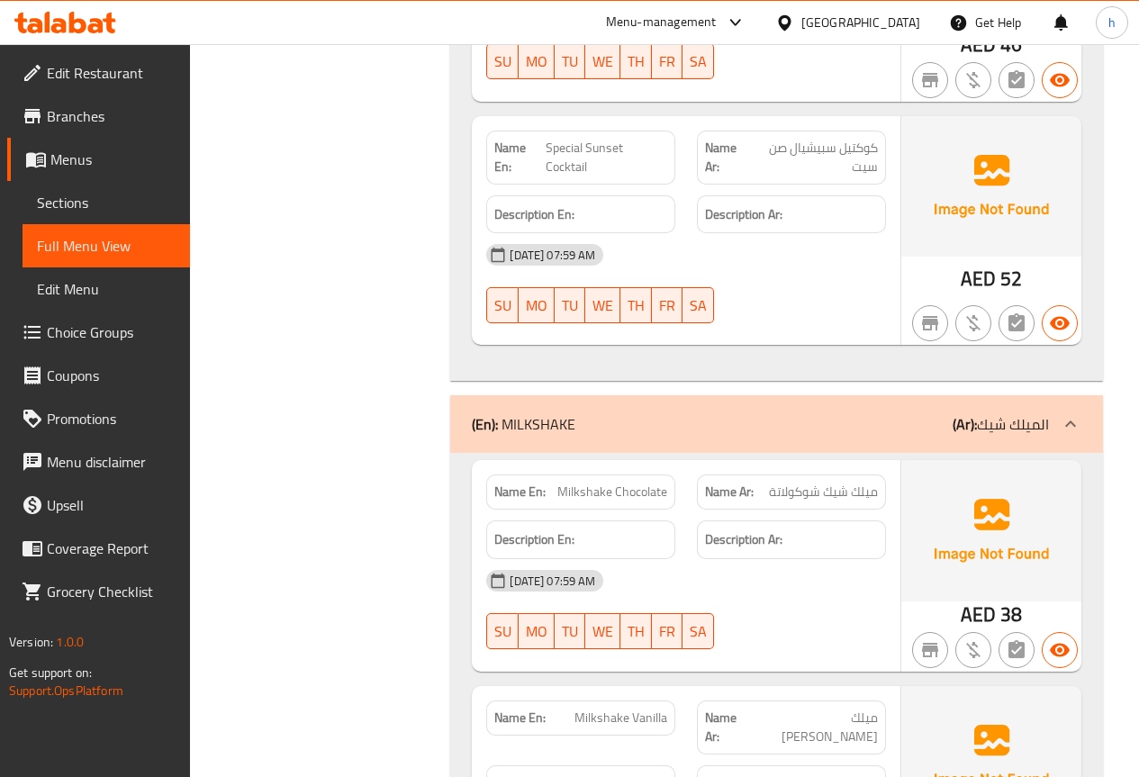
scroll to position [5372, 0]
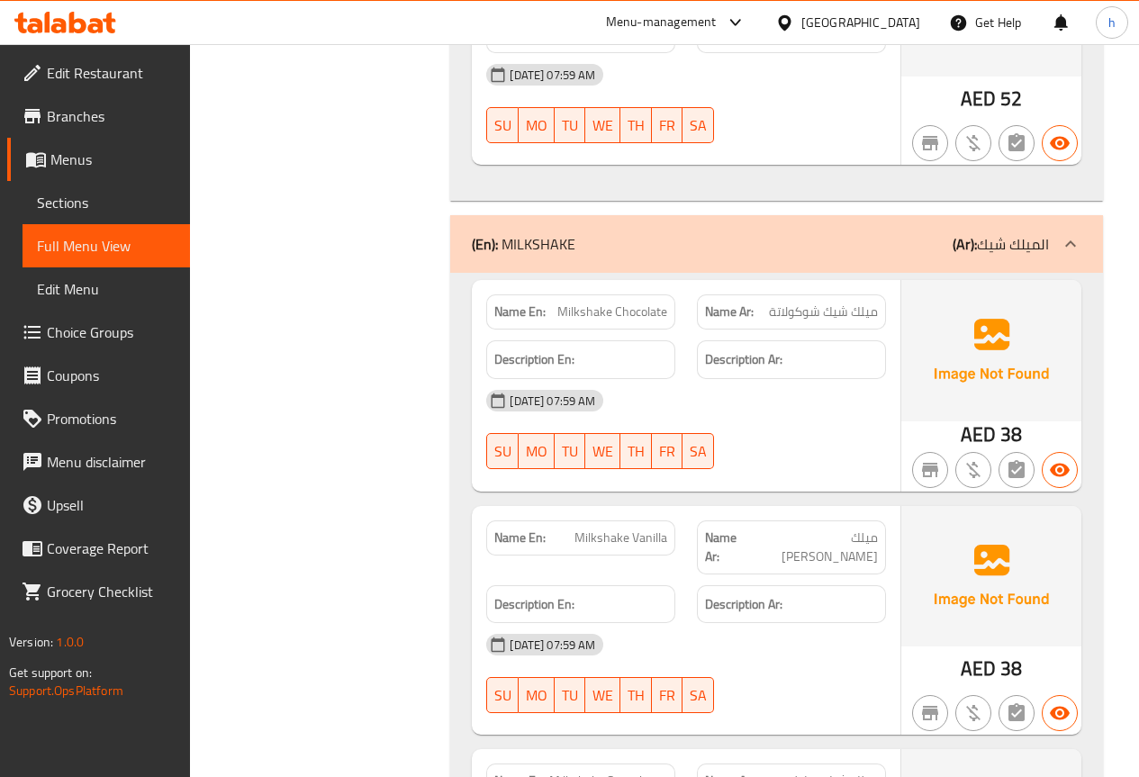
copy span "Vanilla"
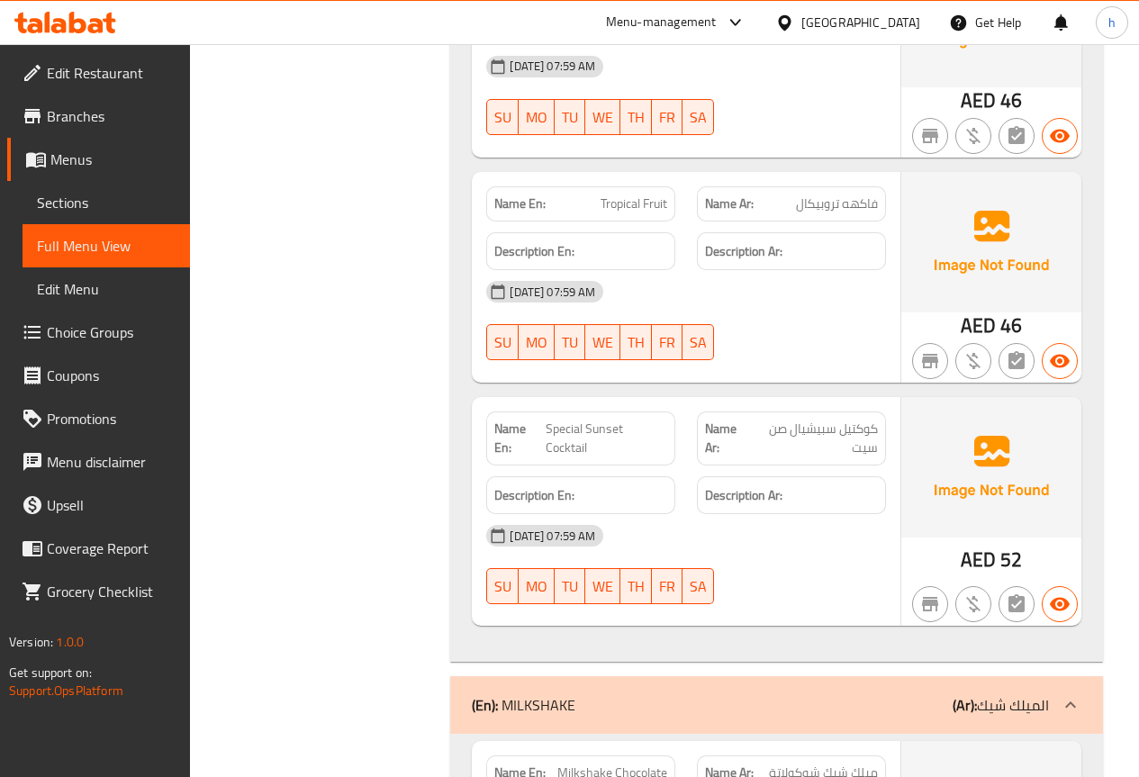
scroll to position [4867, 0]
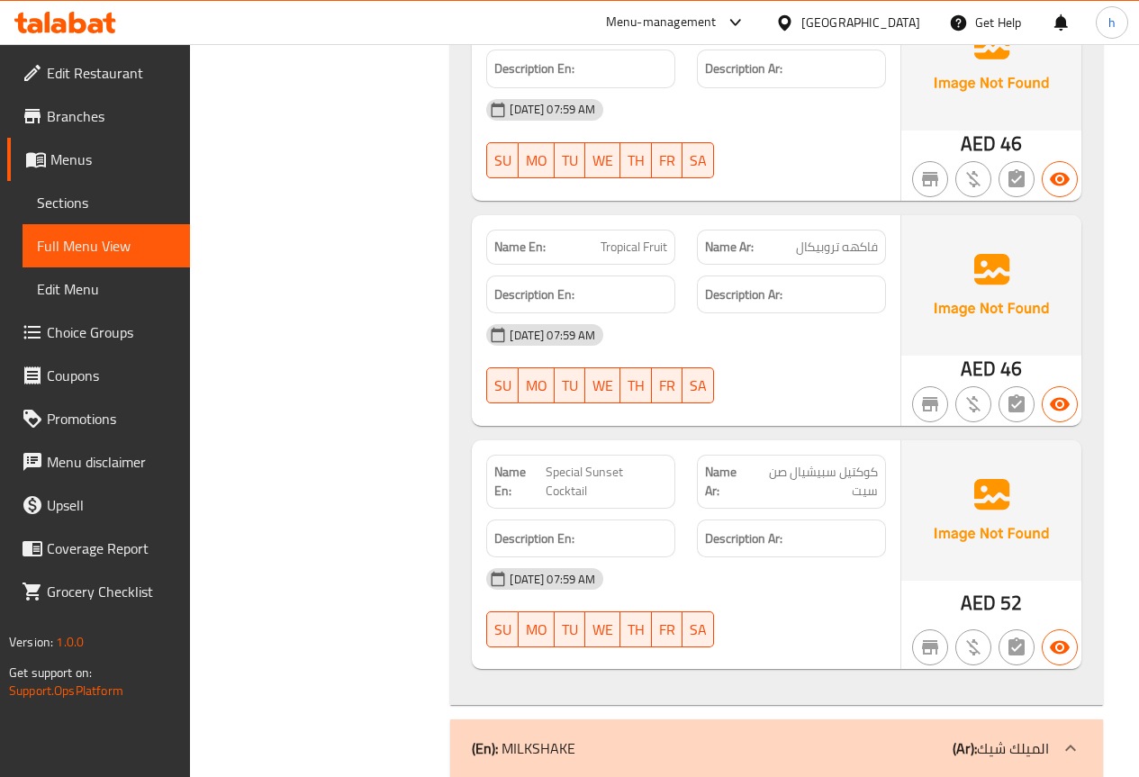
copy span "Fruit"
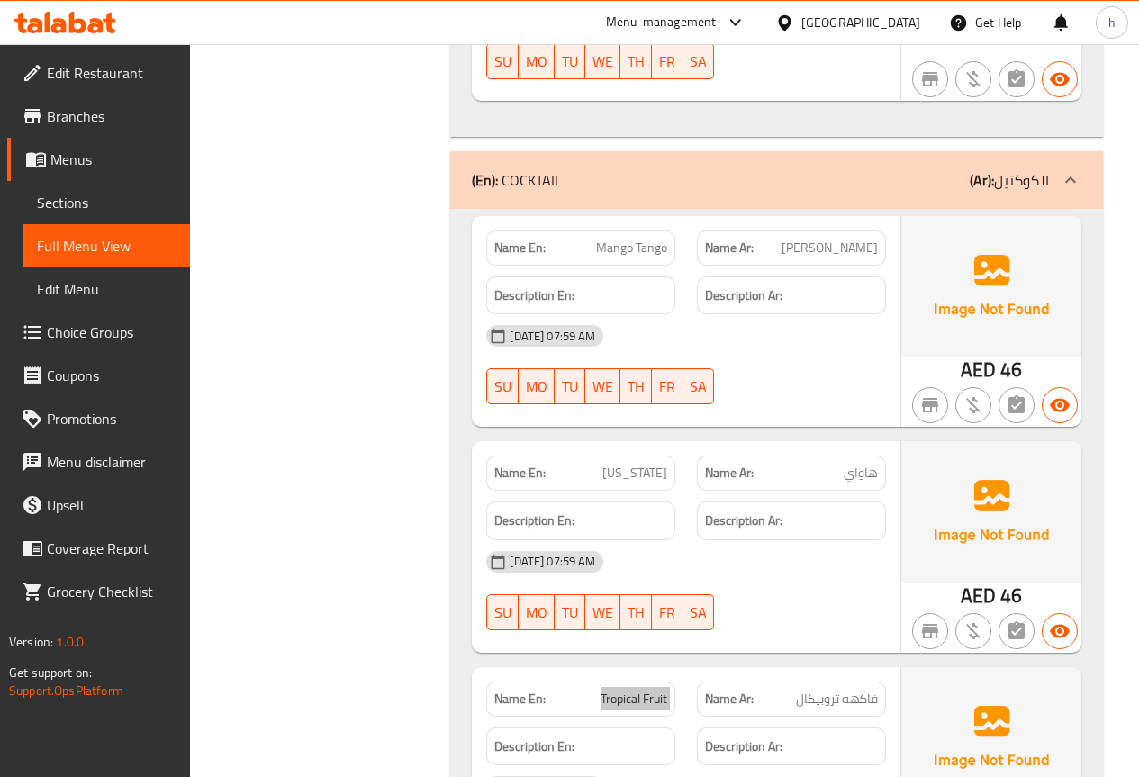
scroll to position [4327, 0]
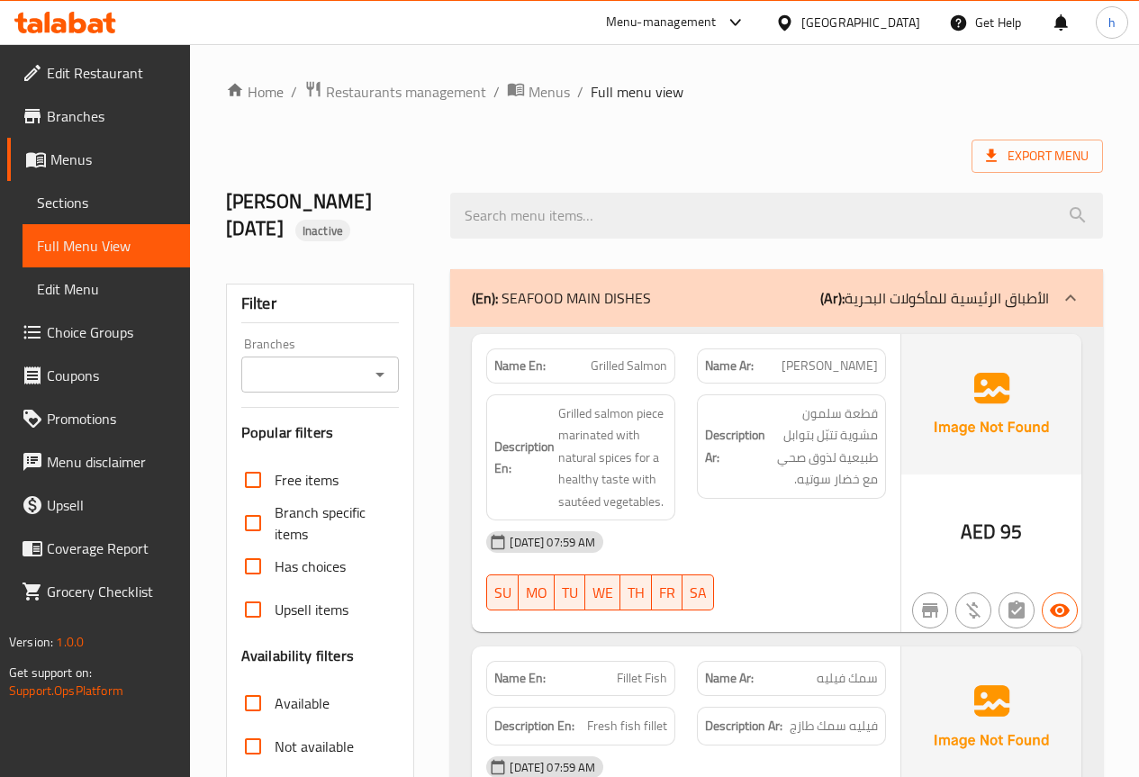
click at [92, 203] on span "Sections" at bounding box center [106, 203] width 139 height 22
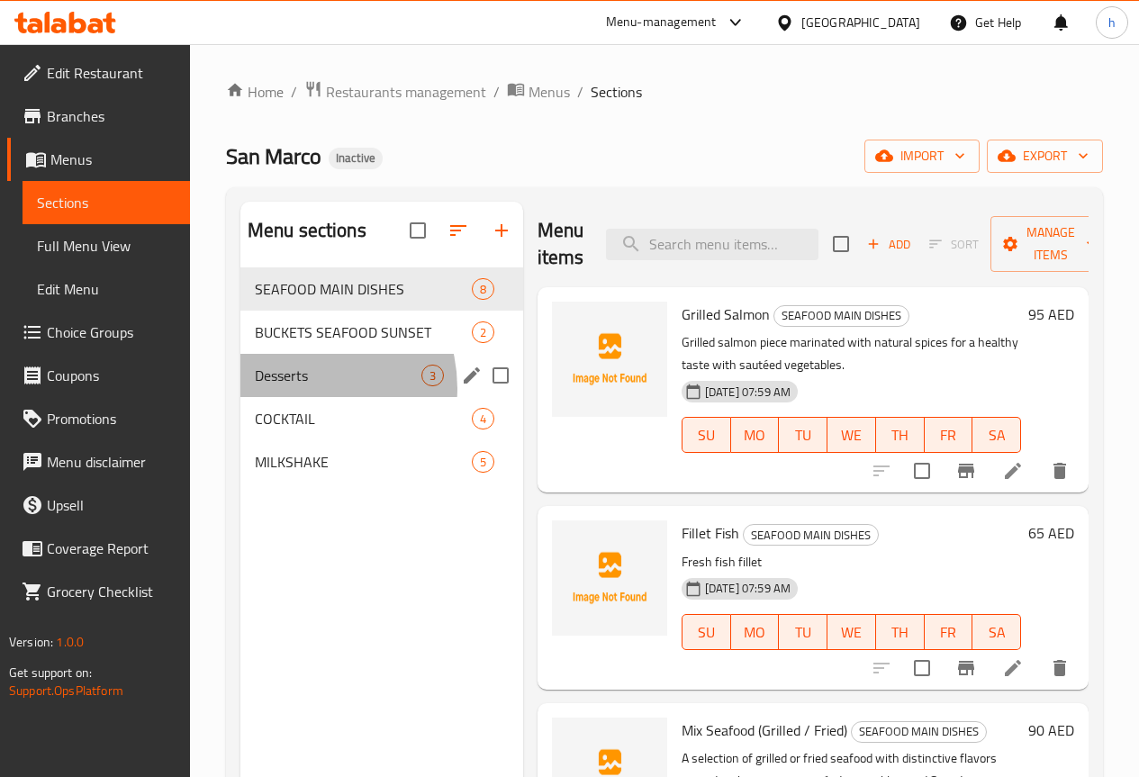
click at [295, 397] on div "Desserts 3" at bounding box center [381, 375] width 283 height 43
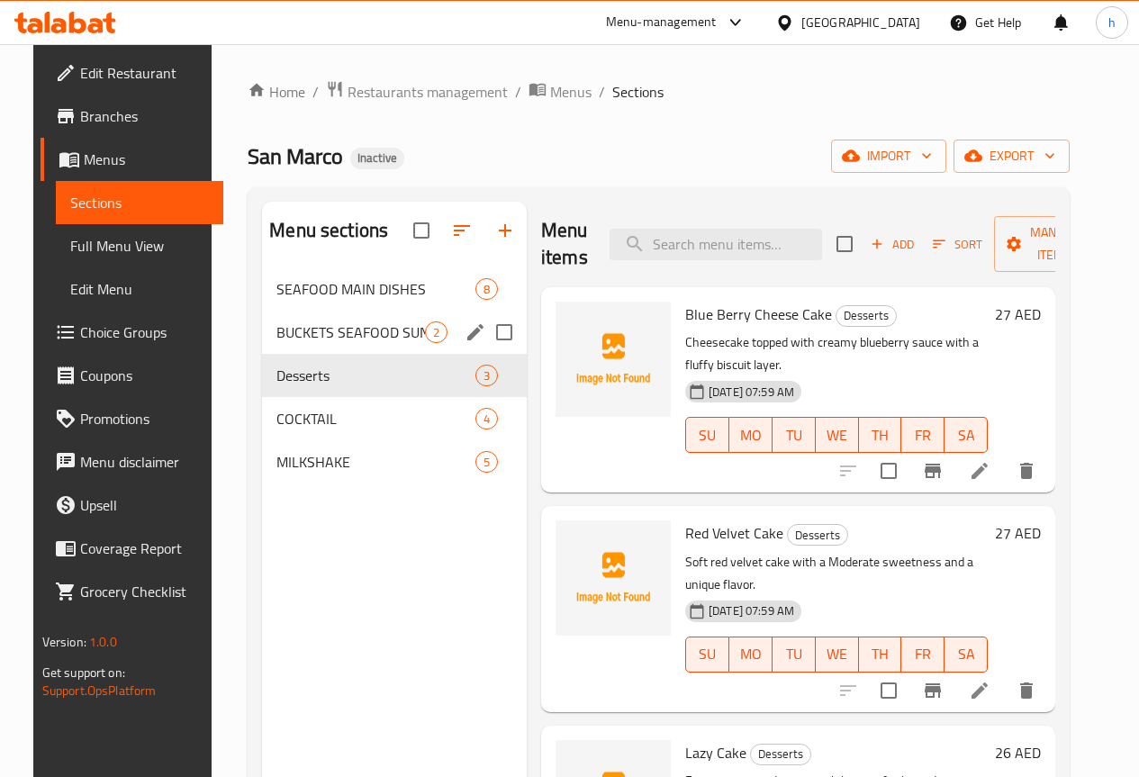
click at [292, 354] on div "BUCKETS SEAFOOD SUNSET 2" at bounding box center [394, 332] width 265 height 43
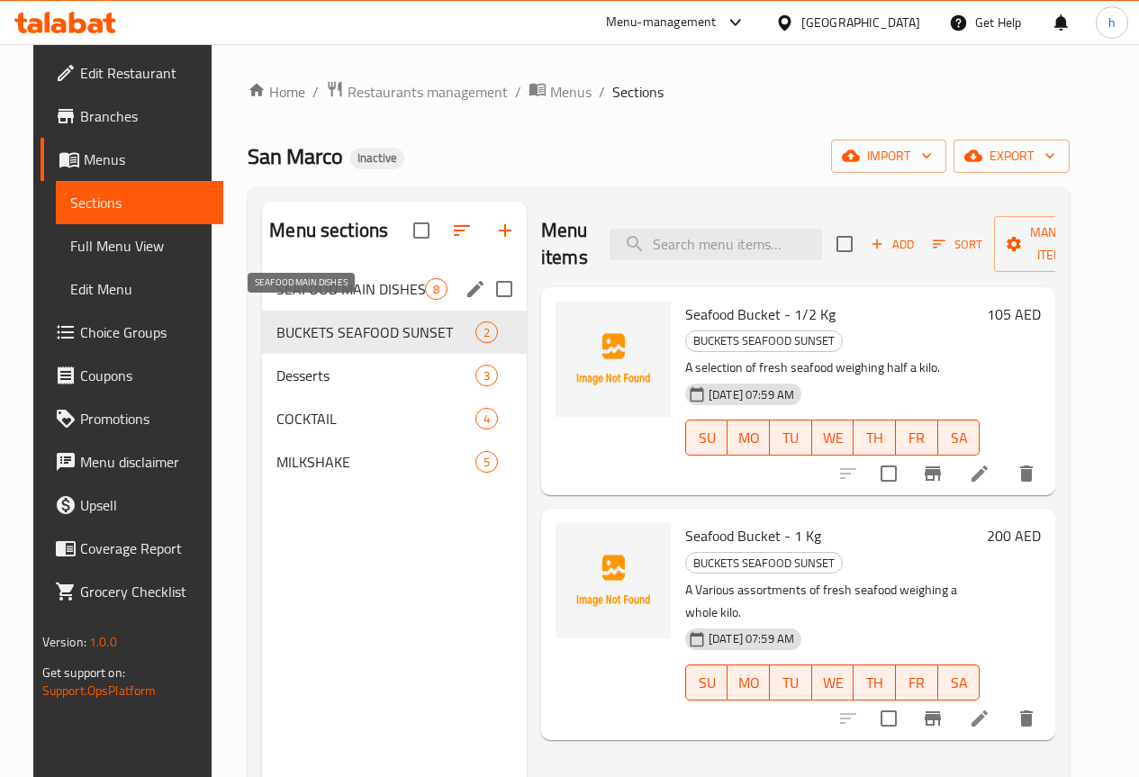
click at [284, 300] on span "SEAFOOD MAIN DISHES" at bounding box center [350, 289] width 149 height 22
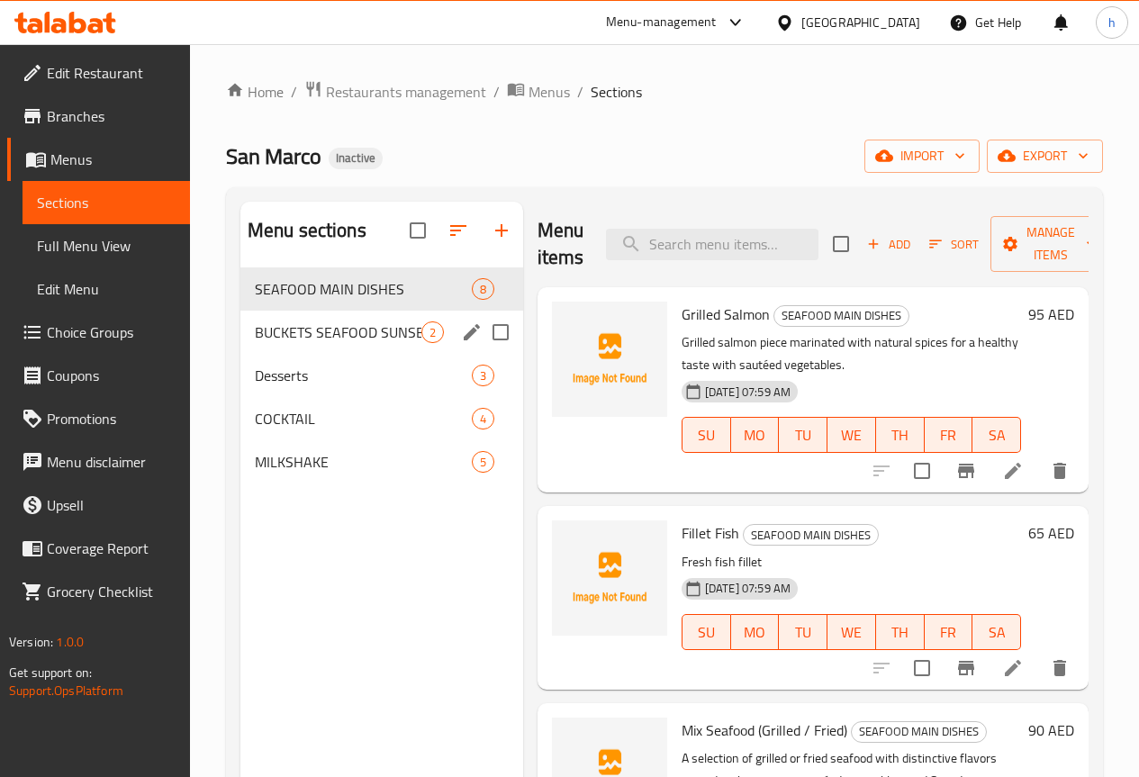
click at [278, 343] on span "BUCKETS SEAFOOD SUNSET" at bounding box center [338, 332] width 167 height 22
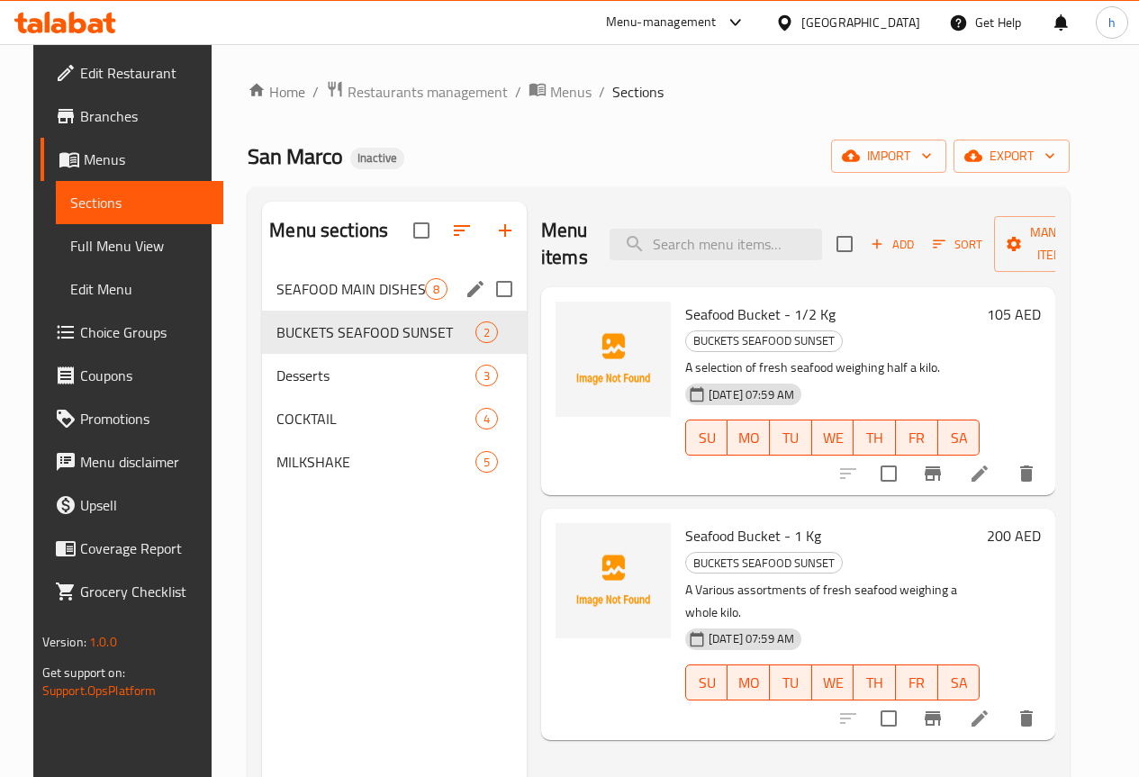
click at [283, 300] on span "SEAFOOD MAIN DISHES" at bounding box center [350, 289] width 149 height 22
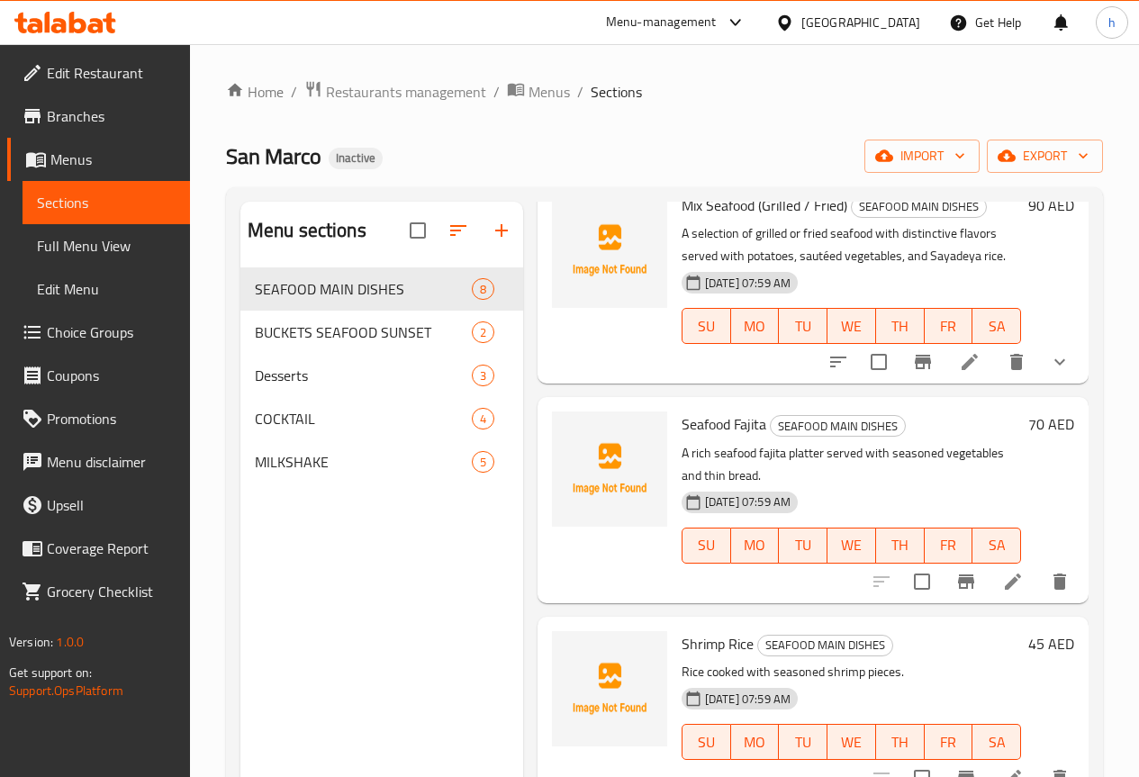
scroll to position [540, 0]
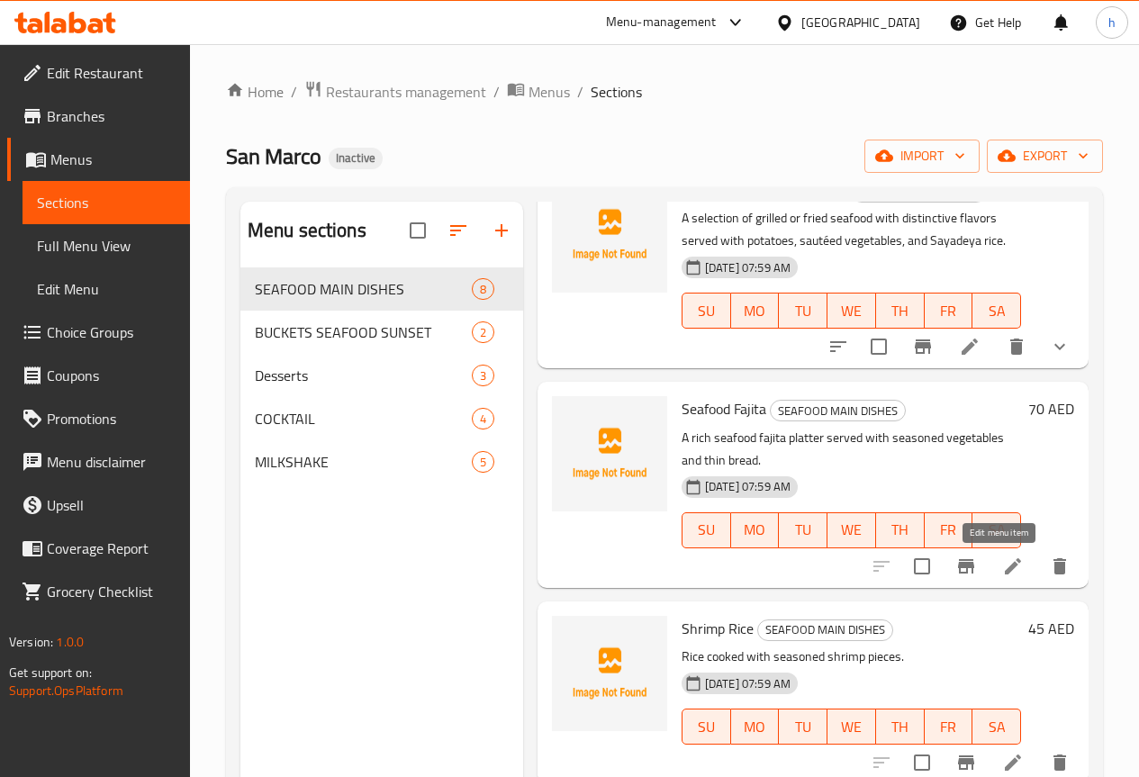
click at [1005, 573] on icon at bounding box center [1013, 566] width 22 height 22
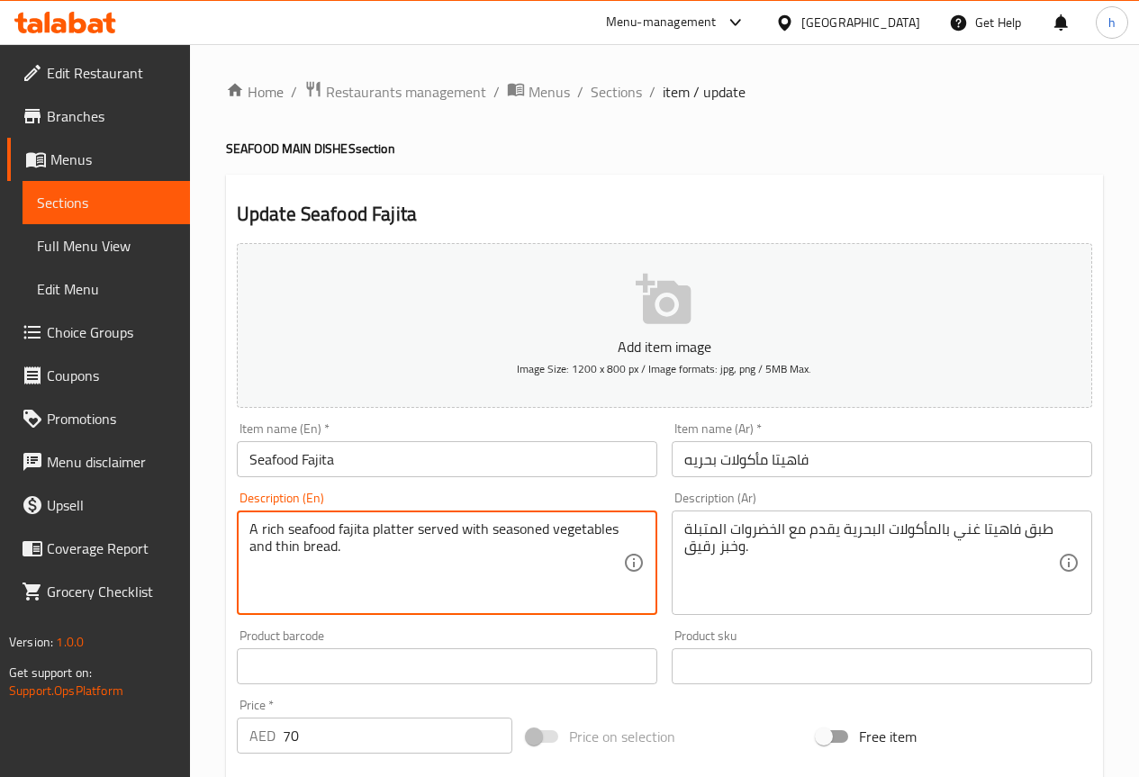
click at [394, 525] on textarea "A rich seafood fajita platter served with seasoned vegetables and thin bread." at bounding box center [436, 563] width 374 height 86
paste textarea "Dish"
drag, startPoint x: 392, startPoint y: 581, endPoint x: 251, endPoint y: 532, distance: 149.5
click at [251, 532] on textarea "A rich seafood fajita Dish served with seasoned vegetables and thin bread." at bounding box center [436, 563] width 374 height 86
type textarea "A rich seafood fajita Dish served with seasoned vegetables and thin bread."
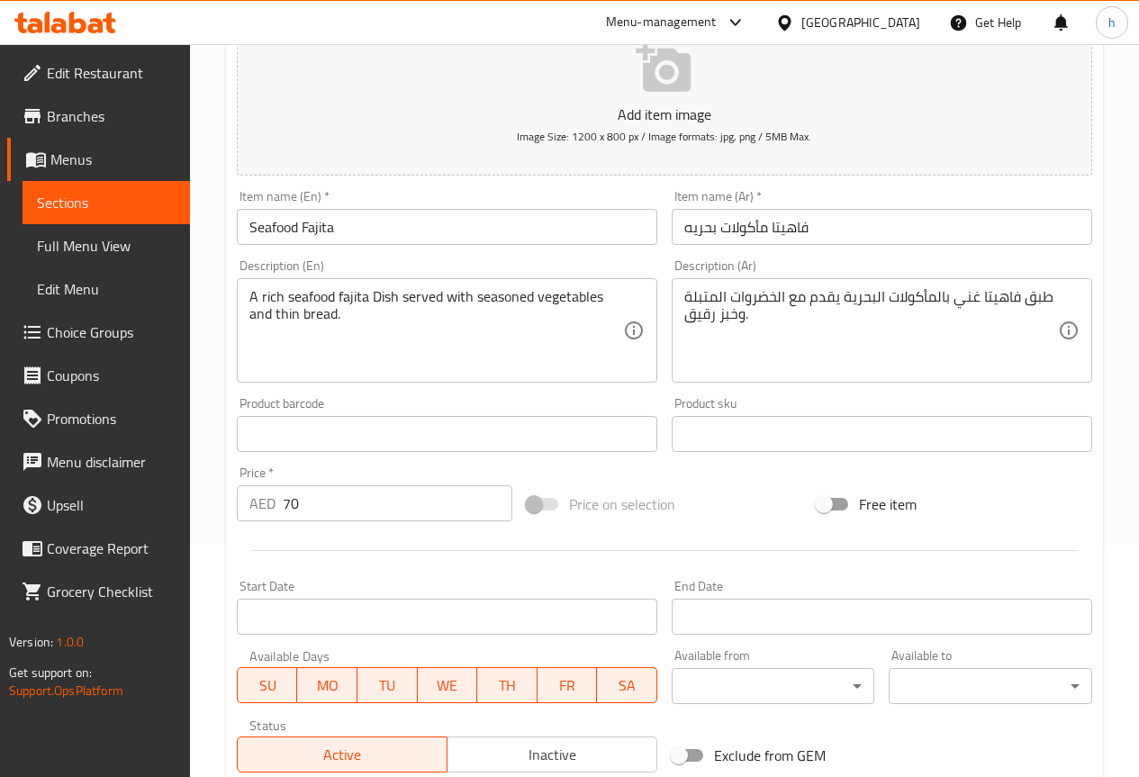
scroll to position [495, 0]
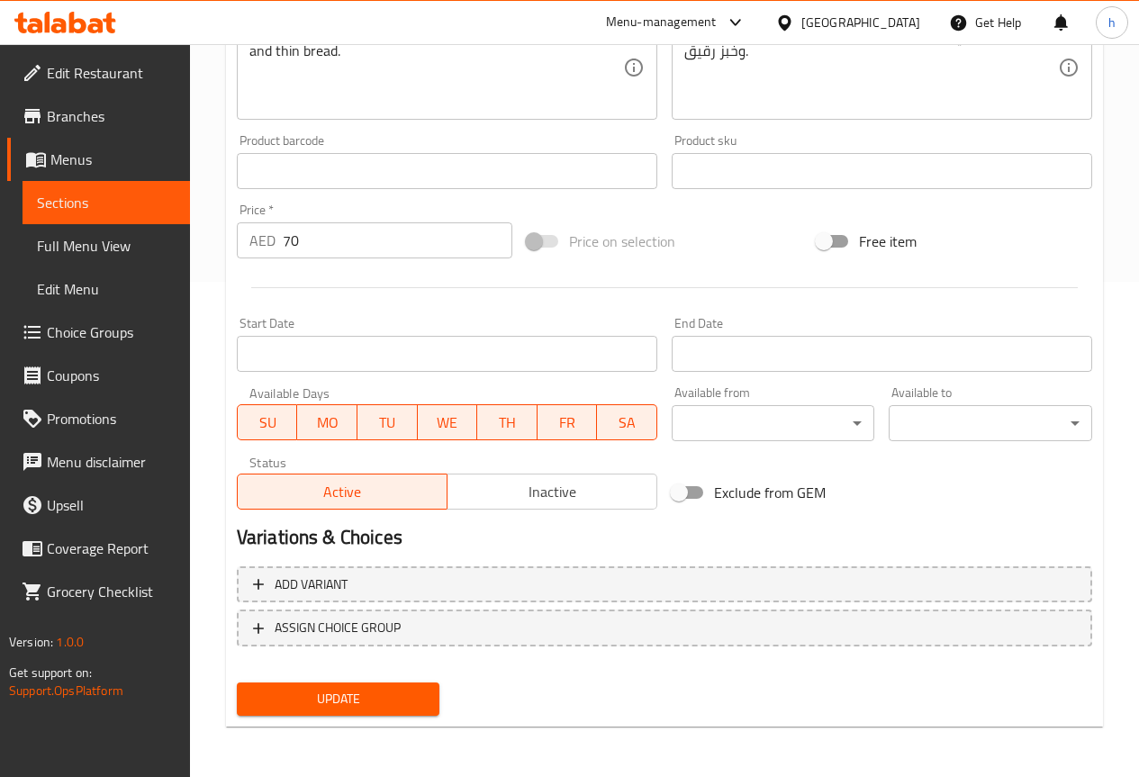
click at [409, 694] on span "Update" at bounding box center [338, 699] width 175 height 23
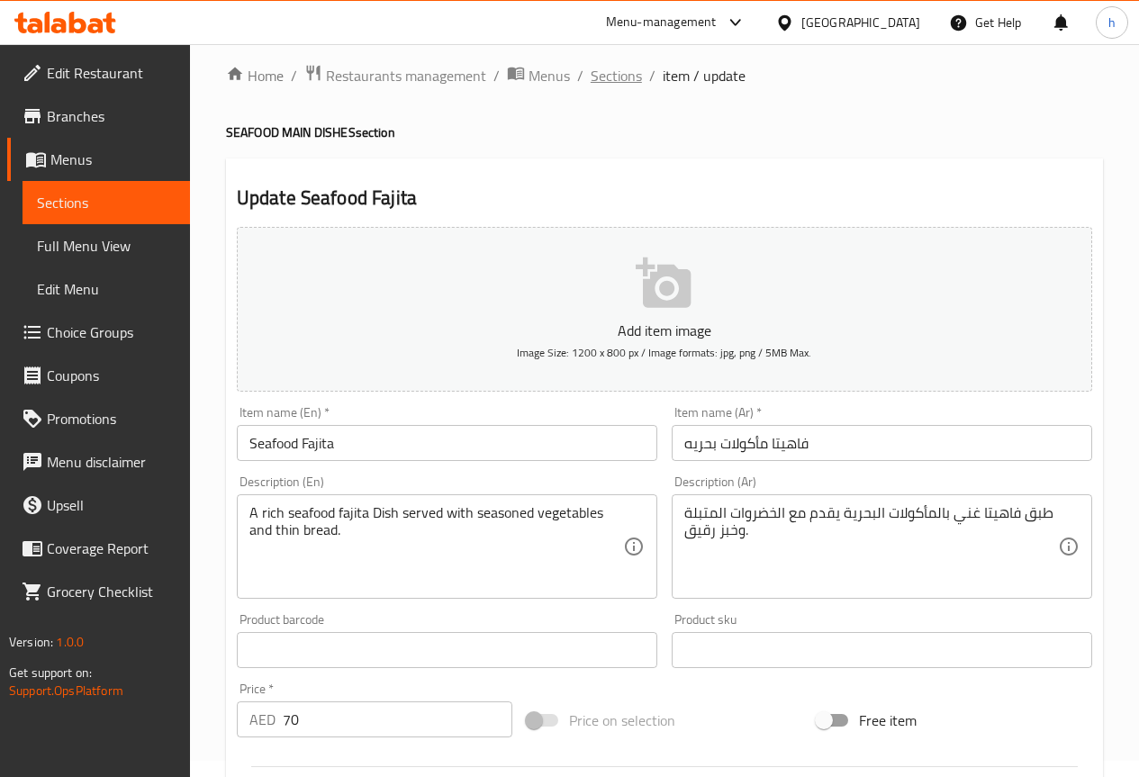
scroll to position [0, 0]
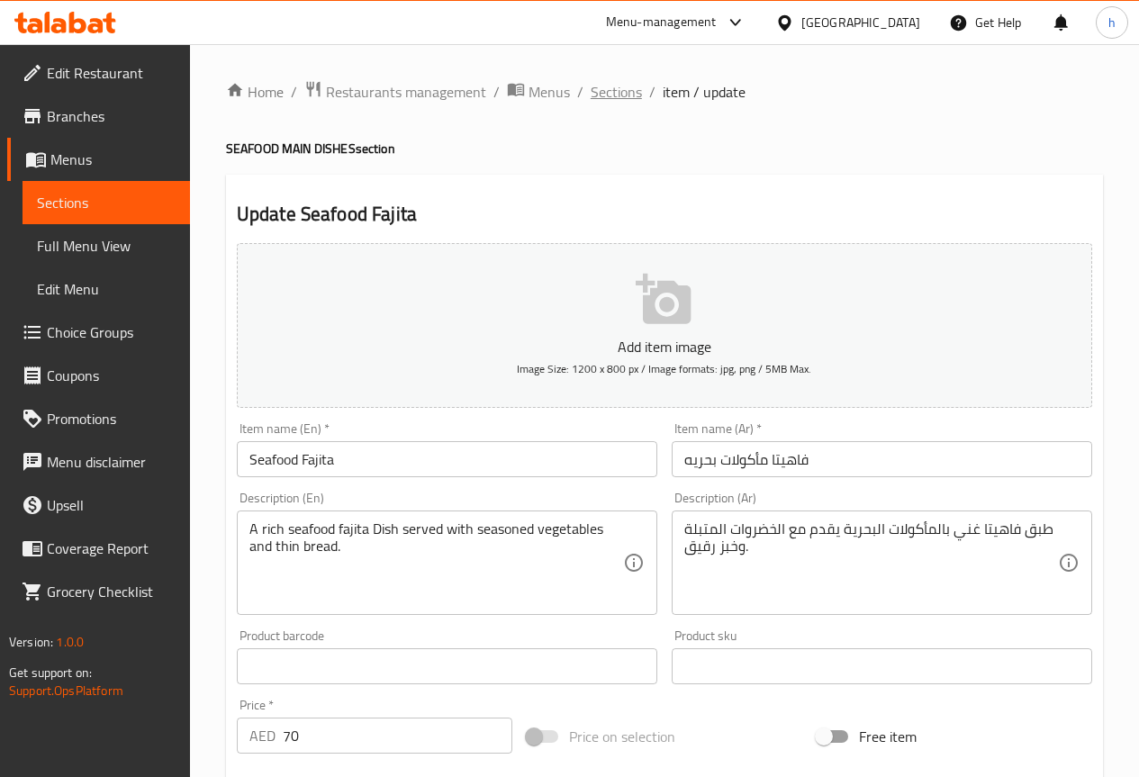
click at [629, 99] on span "Sections" at bounding box center [616, 92] width 51 height 22
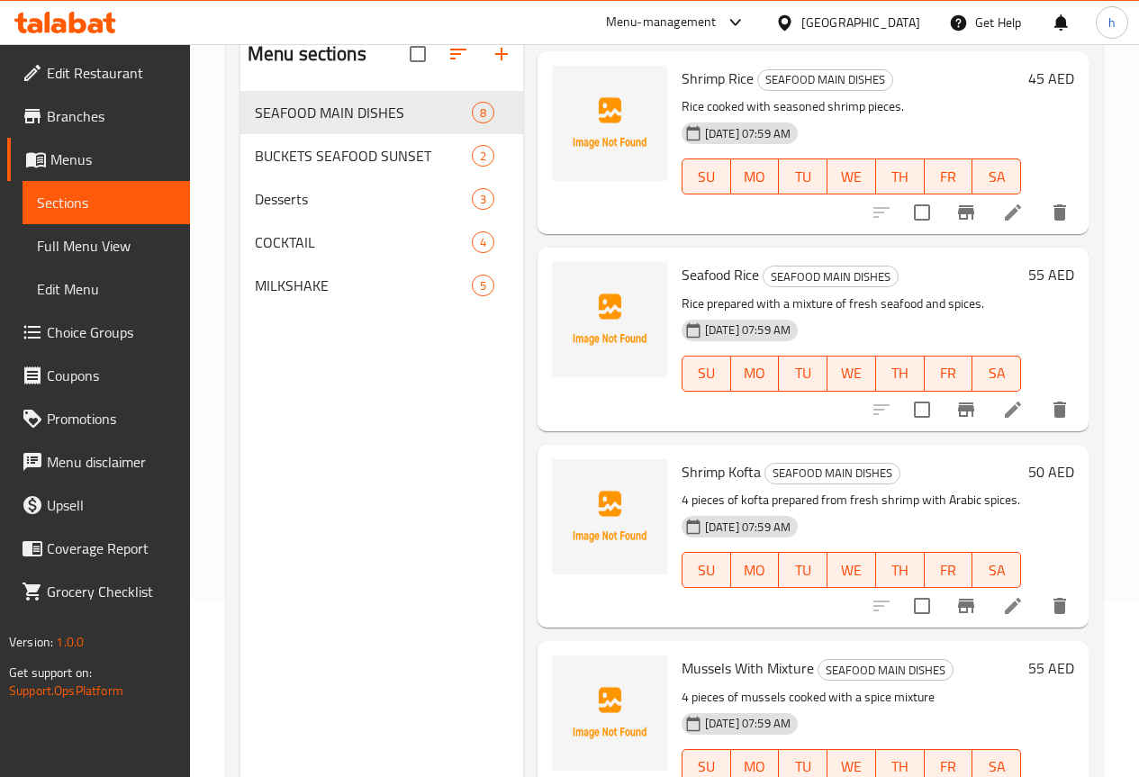
scroll to position [252, 0]
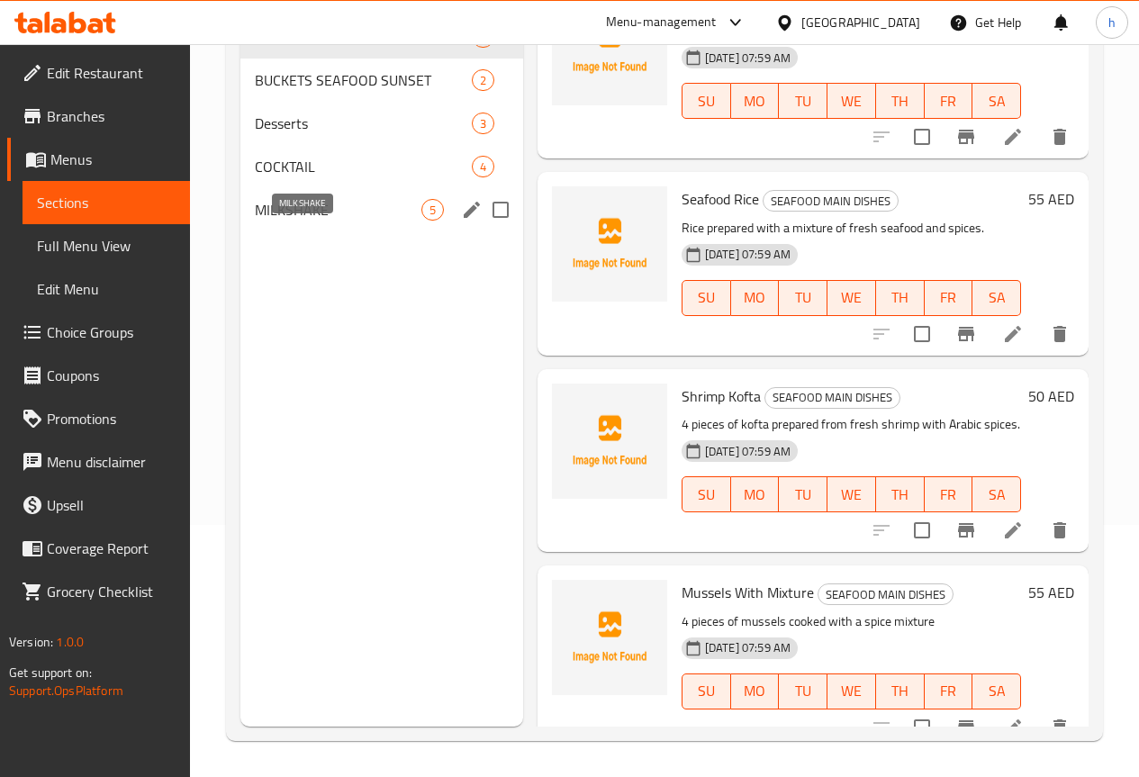
click at [291, 221] on span "MILKSHAKE" at bounding box center [338, 210] width 167 height 22
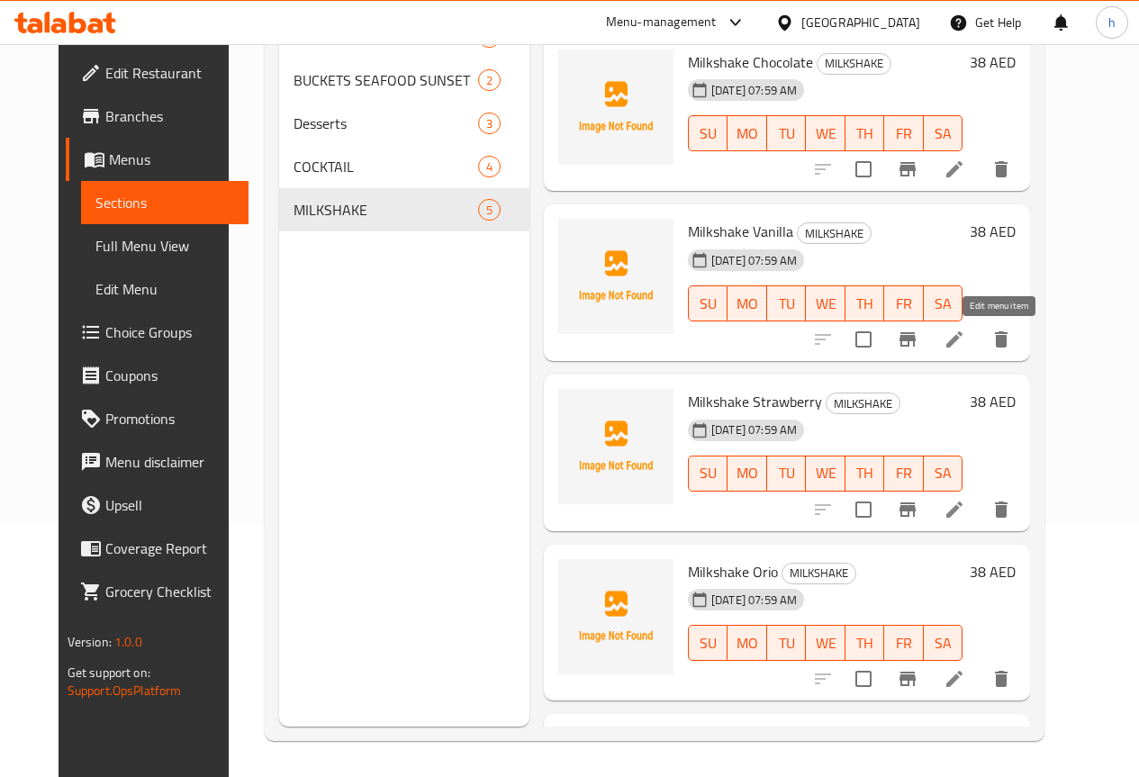
click at [962, 341] on icon at bounding box center [954, 339] width 16 height 16
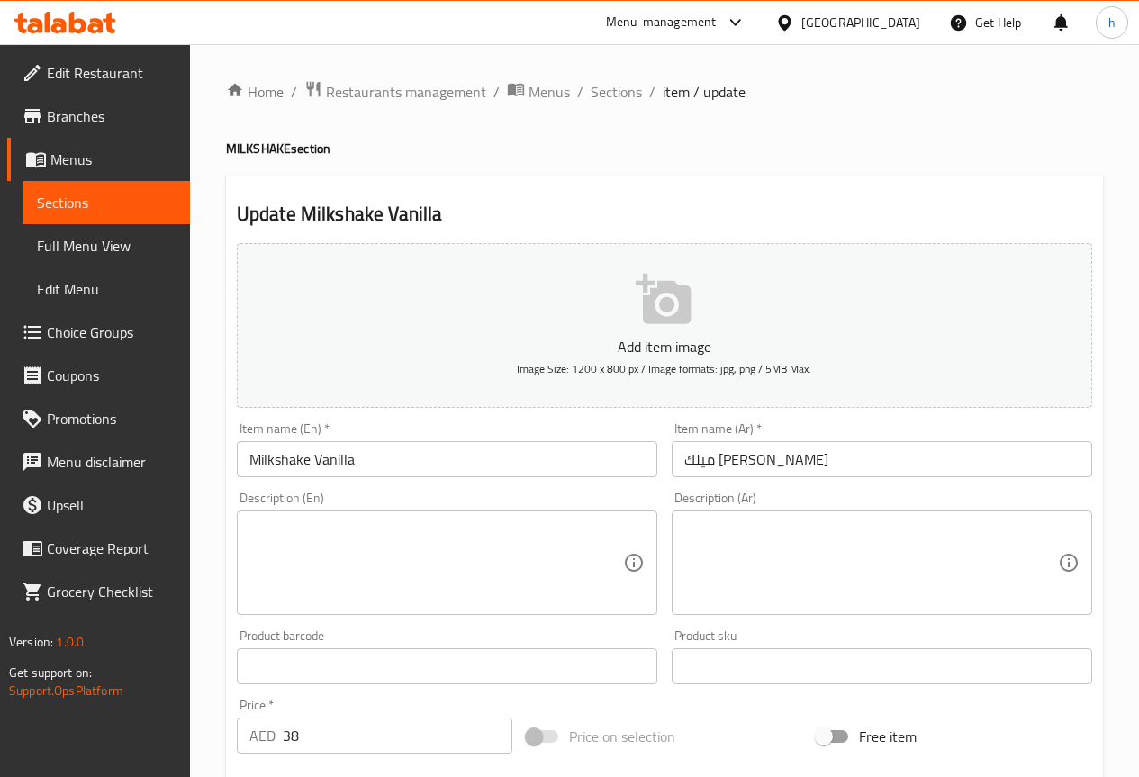
click at [702, 454] on input "ميلك شيك فانيلا" at bounding box center [882, 459] width 420 height 36
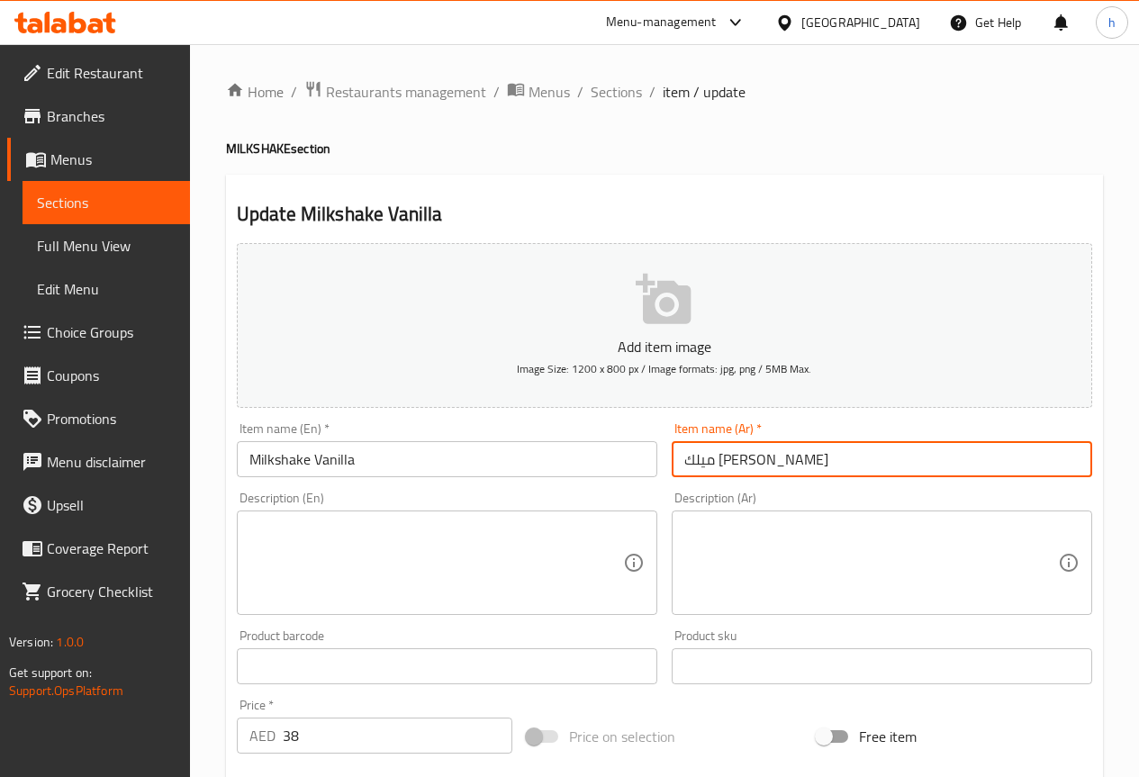
click at [702, 454] on input "ميلك شيك فانيلا" at bounding box center [882, 459] width 420 height 36
paste input "ي"
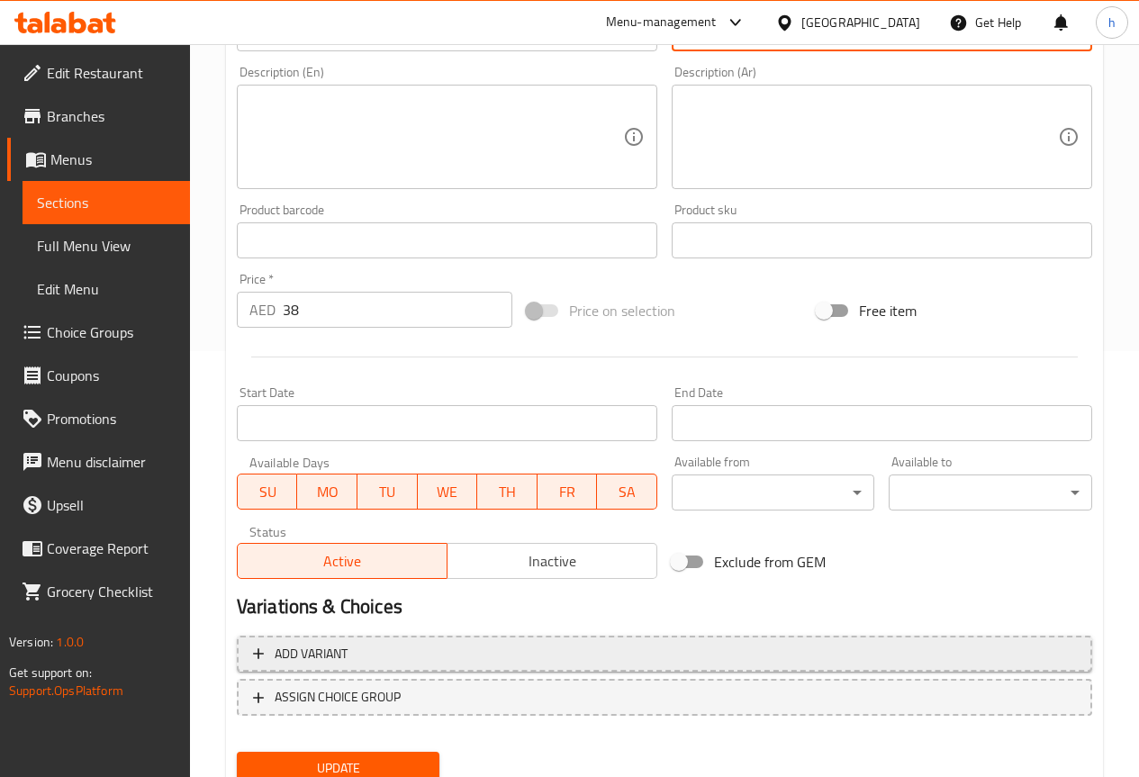
scroll to position [495, 0]
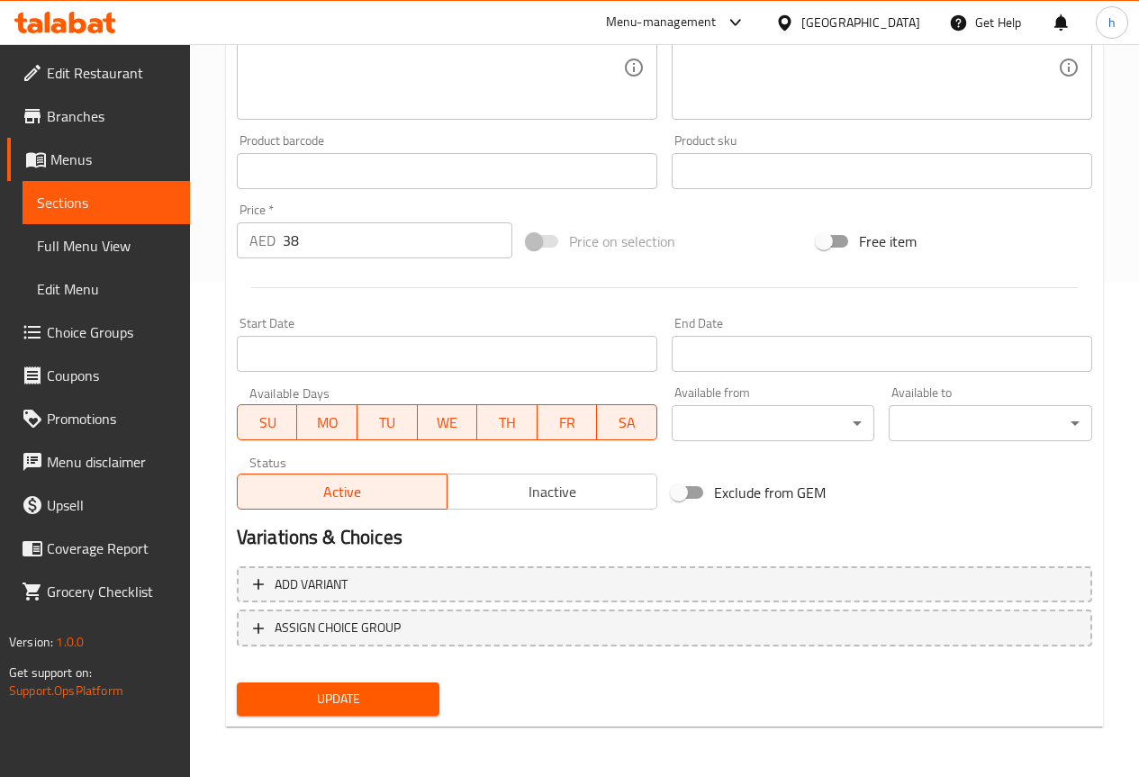
type input "ميلك [PERSON_NAME]"
click at [380, 696] on span "Update" at bounding box center [338, 699] width 175 height 23
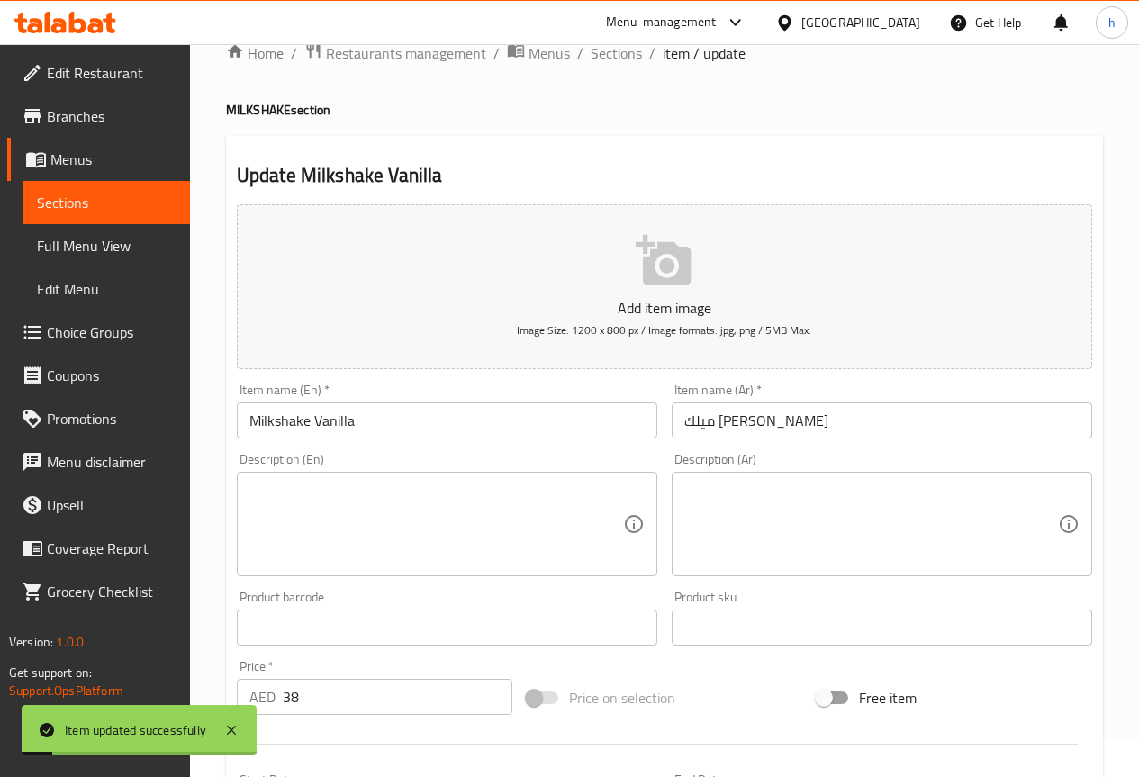
scroll to position [0, 0]
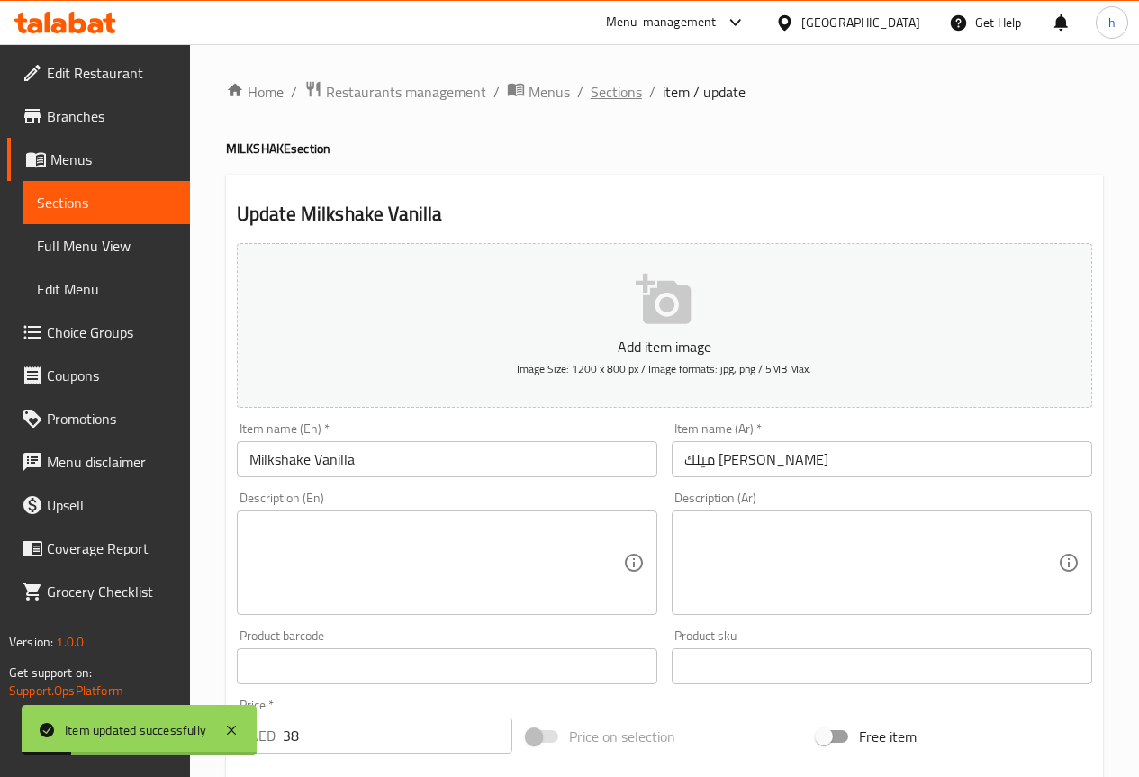
click at [597, 100] on span "Sections" at bounding box center [616, 92] width 51 height 22
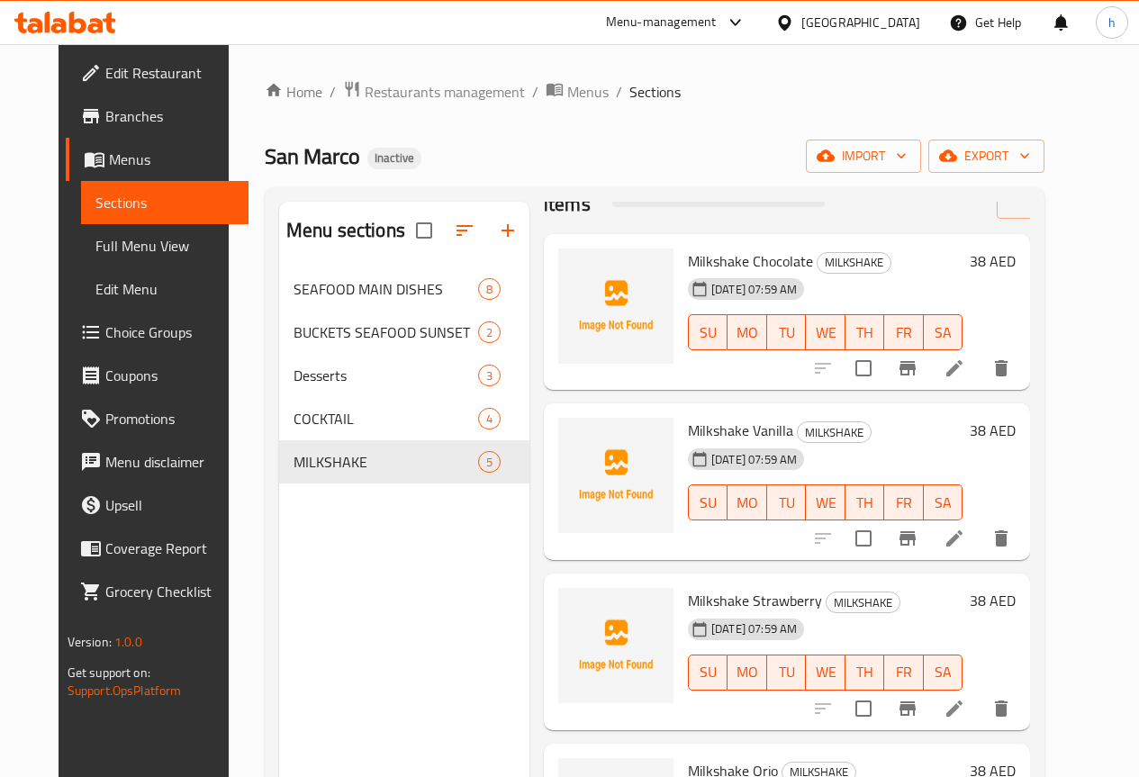
scroll to position [144, 0]
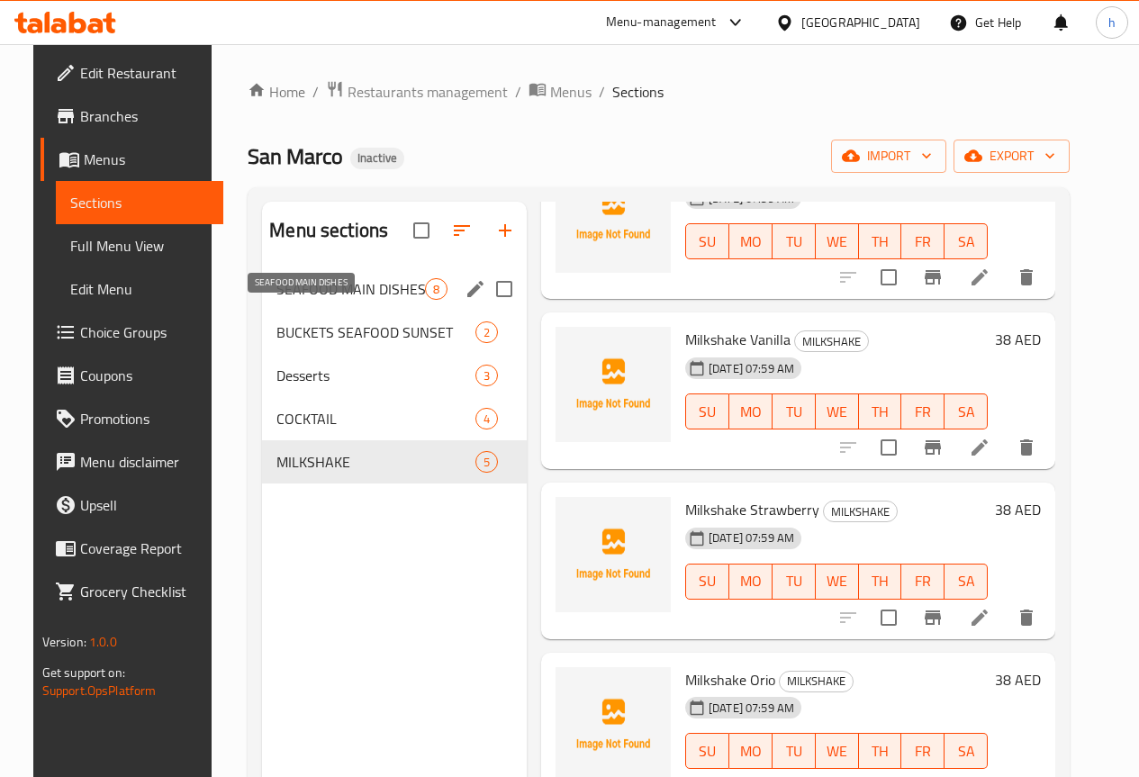
click at [310, 300] on span "SEAFOOD MAIN DISHES" at bounding box center [350, 289] width 149 height 22
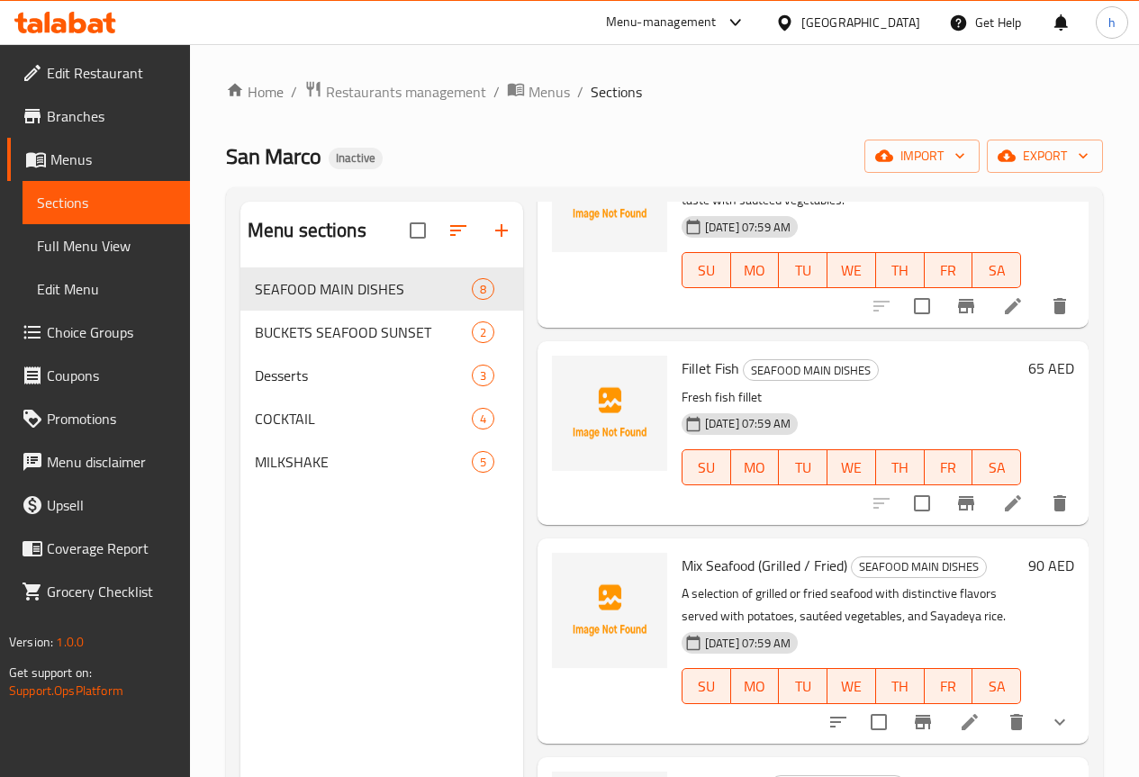
scroll to position [360, 0]
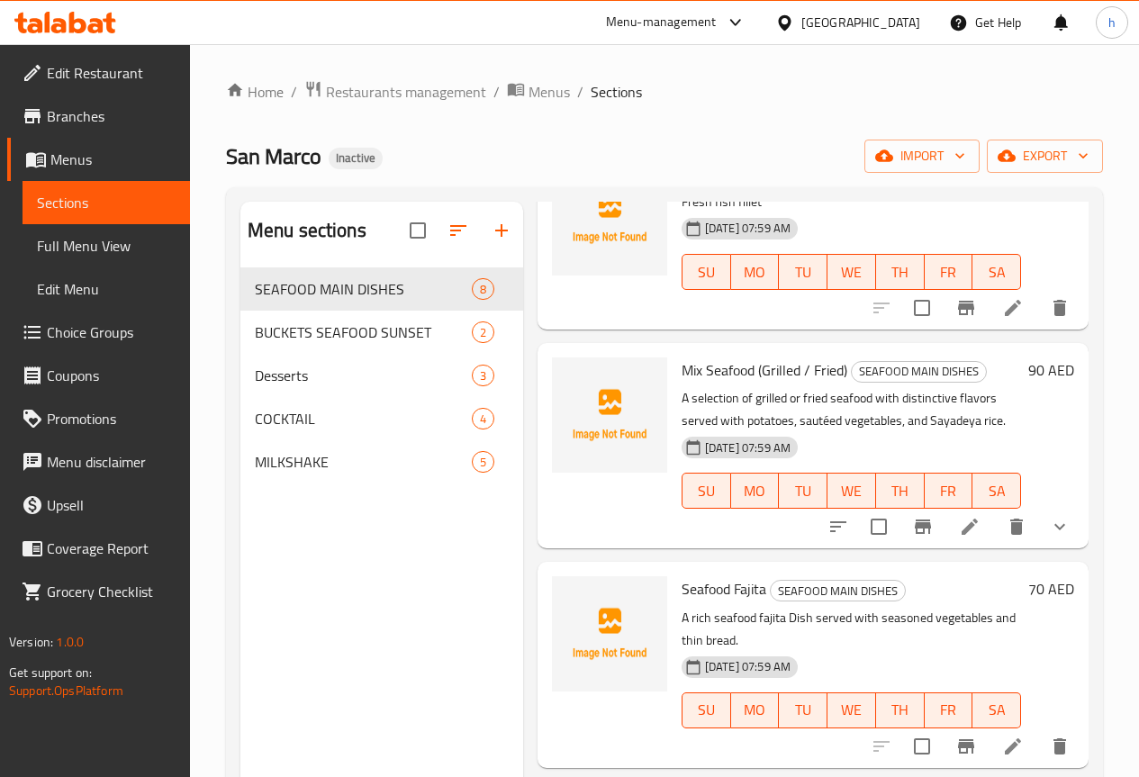
click at [1049, 530] on icon "show more" at bounding box center [1060, 527] width 22 height 22
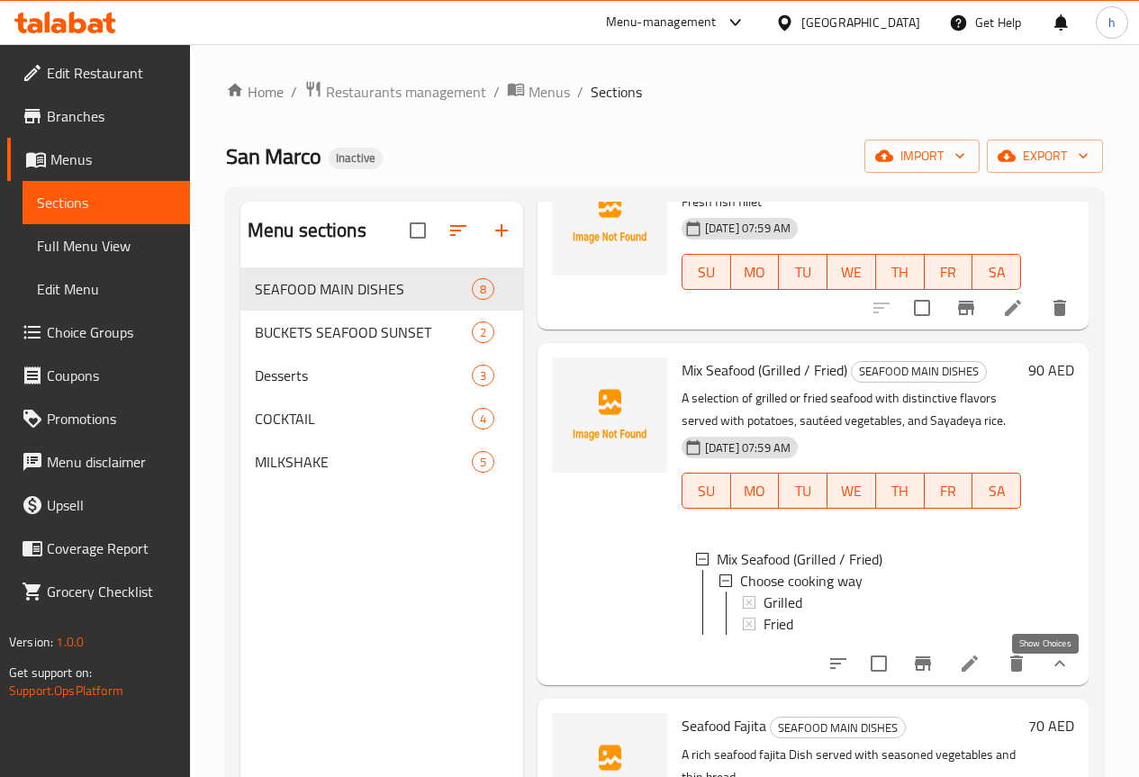
click at [1054, 674] on icon "show more" at bounding box center [1060, 664] width 22 height 22
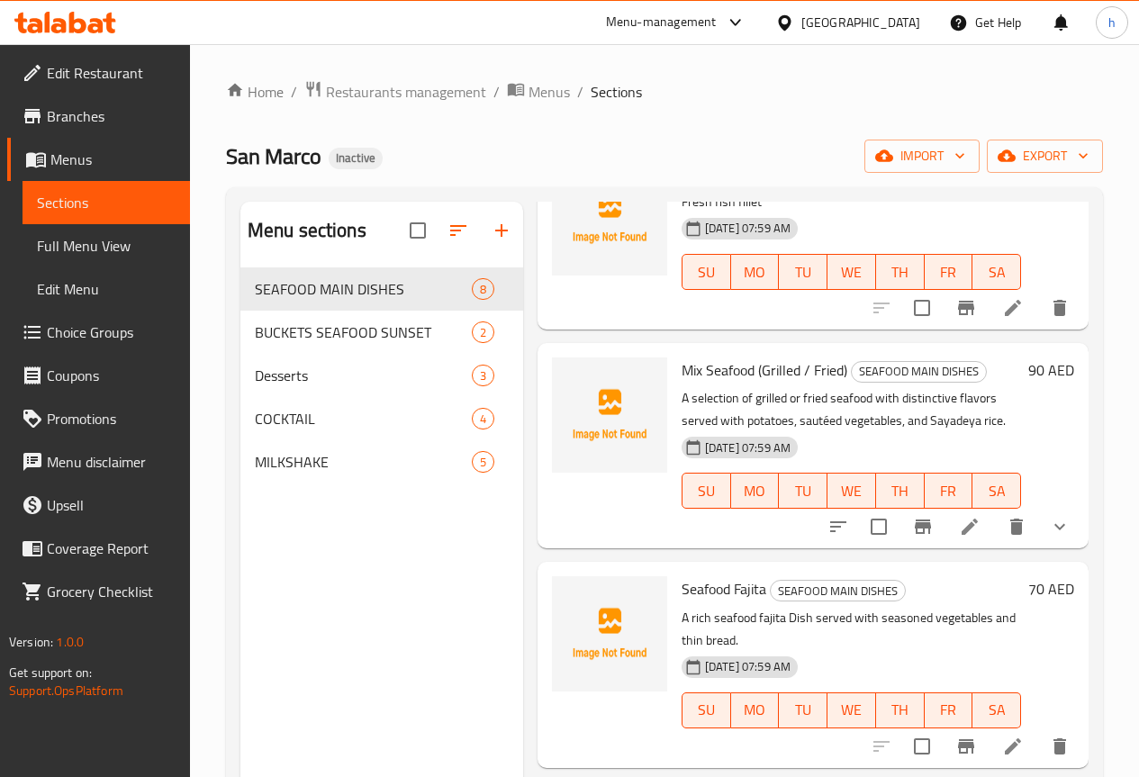
click at [86, 324] on span "Choice Groups" at bounding box center [111, 332] width 129 height 22
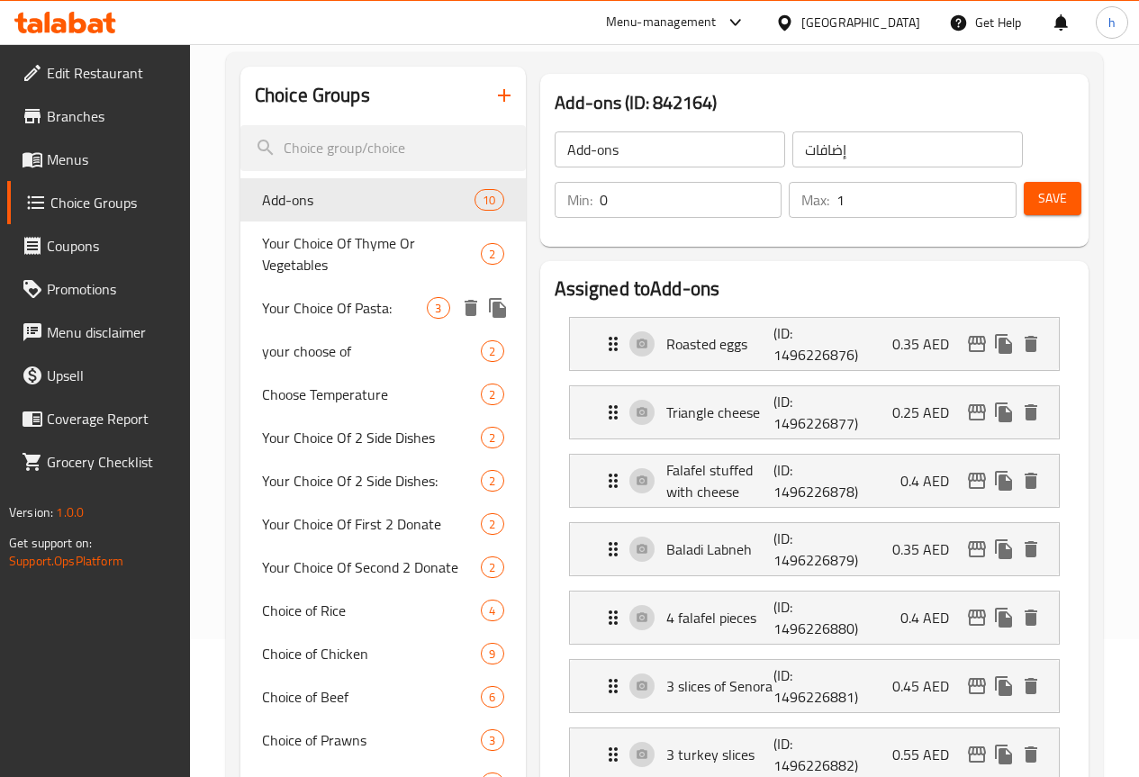
scroll to position [180, 0]
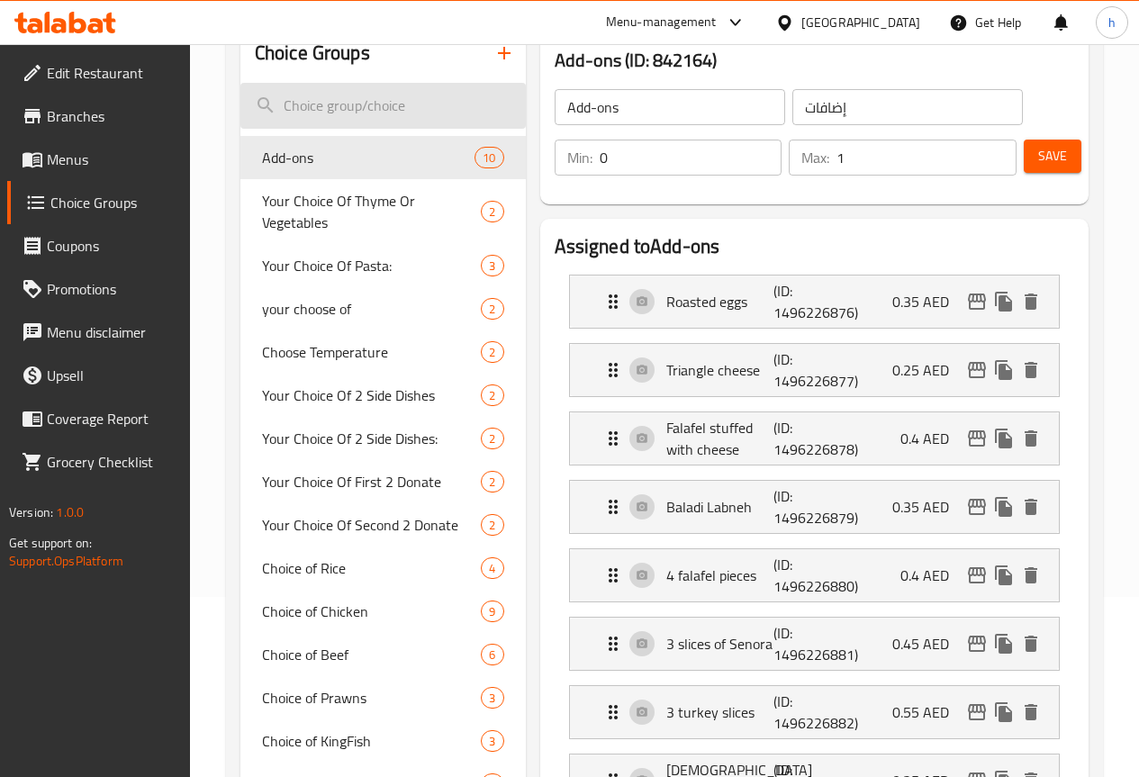
click at [300, 111] on input "search" at bounding box center [382, 106] width 285 height 46
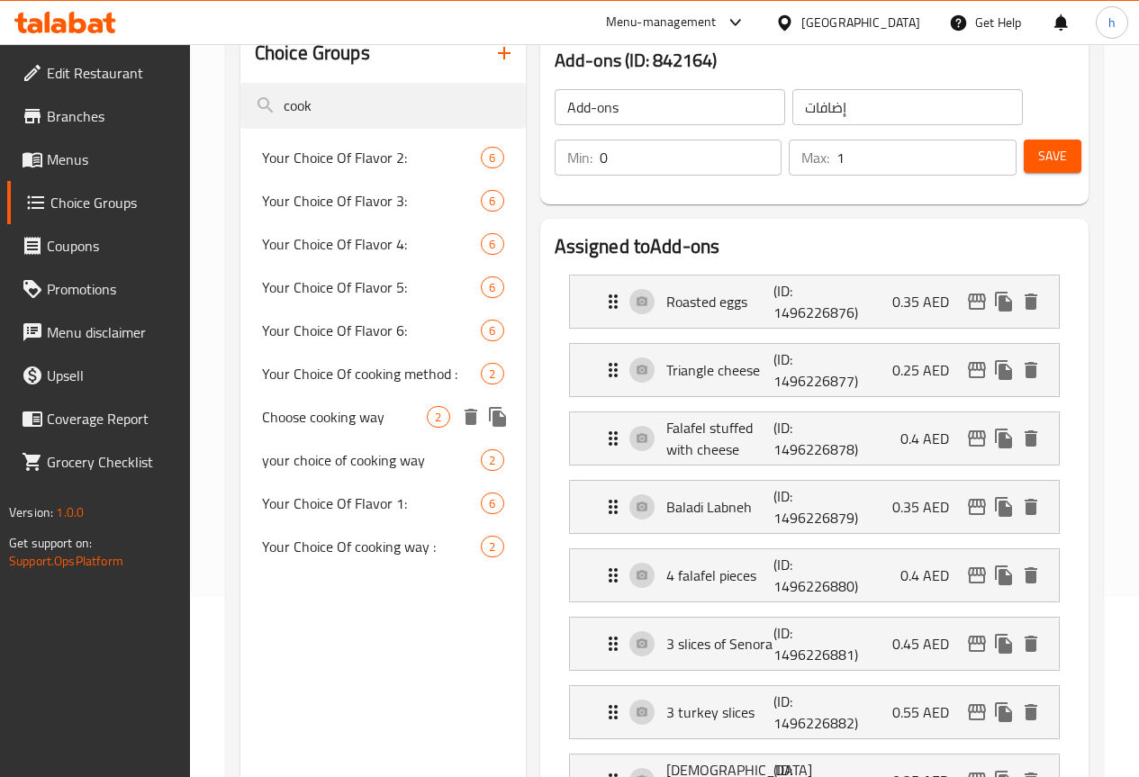
type input "cook"
click at [275, 428] on span "Choose cooking way" at bounding box center [345, 417] width 166 height 22
type input "Choose cooking way"
type input "اختر طريقه الطبخ"
type input "1"
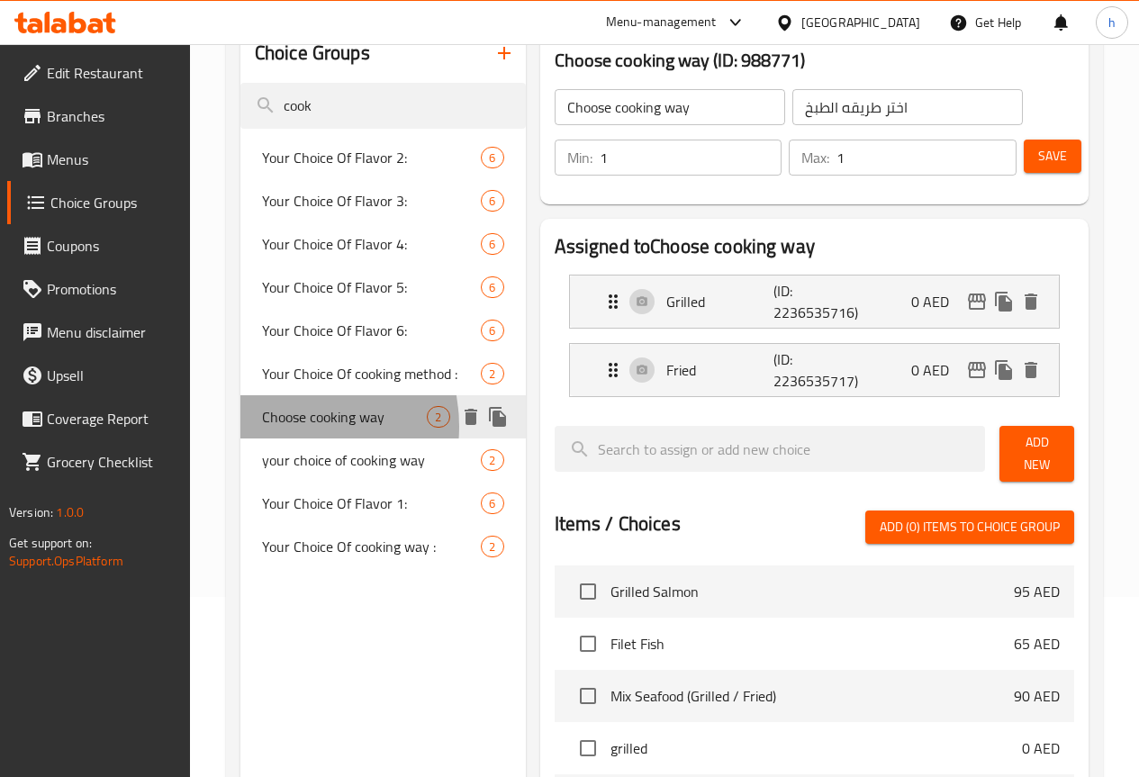
click at [284, 428] on span "Choose cooking way" at bounding box center [345, 417] width 166 height 22
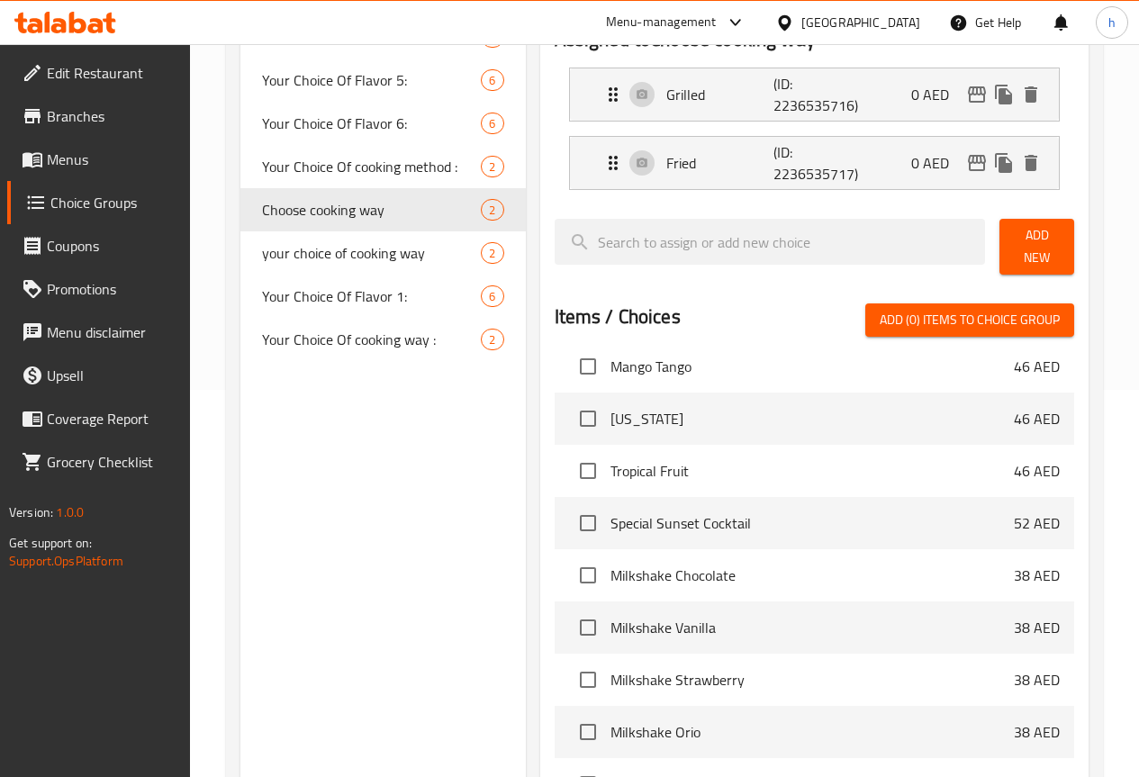
scroll to position [346, 0]
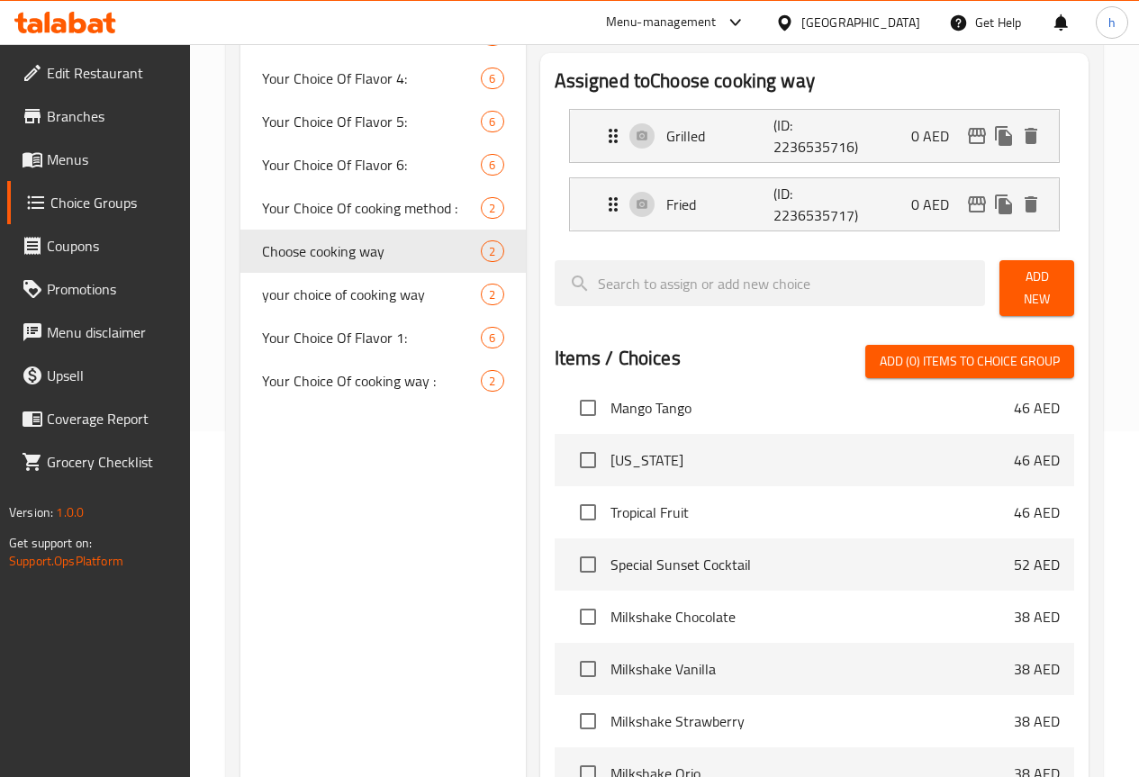
click at [75, 194] on span "Choice Groups" at bounding box center [112, 203] width 125 height 22
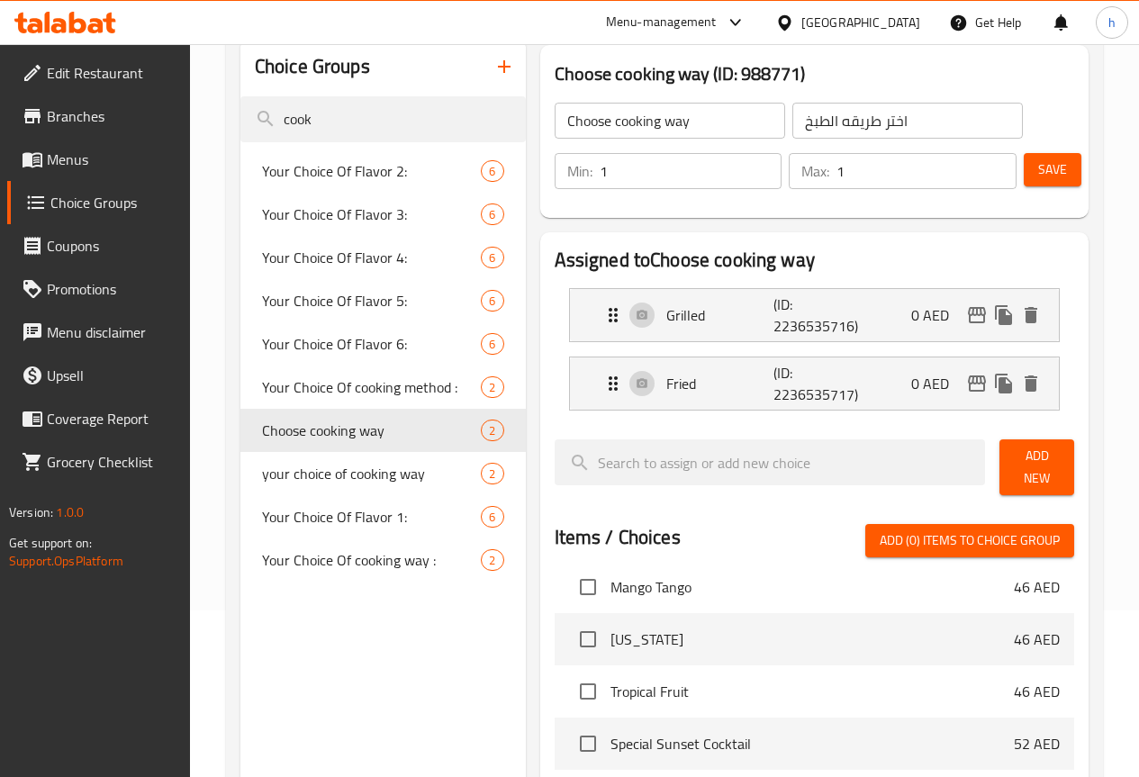
scroll to position [0, 0]
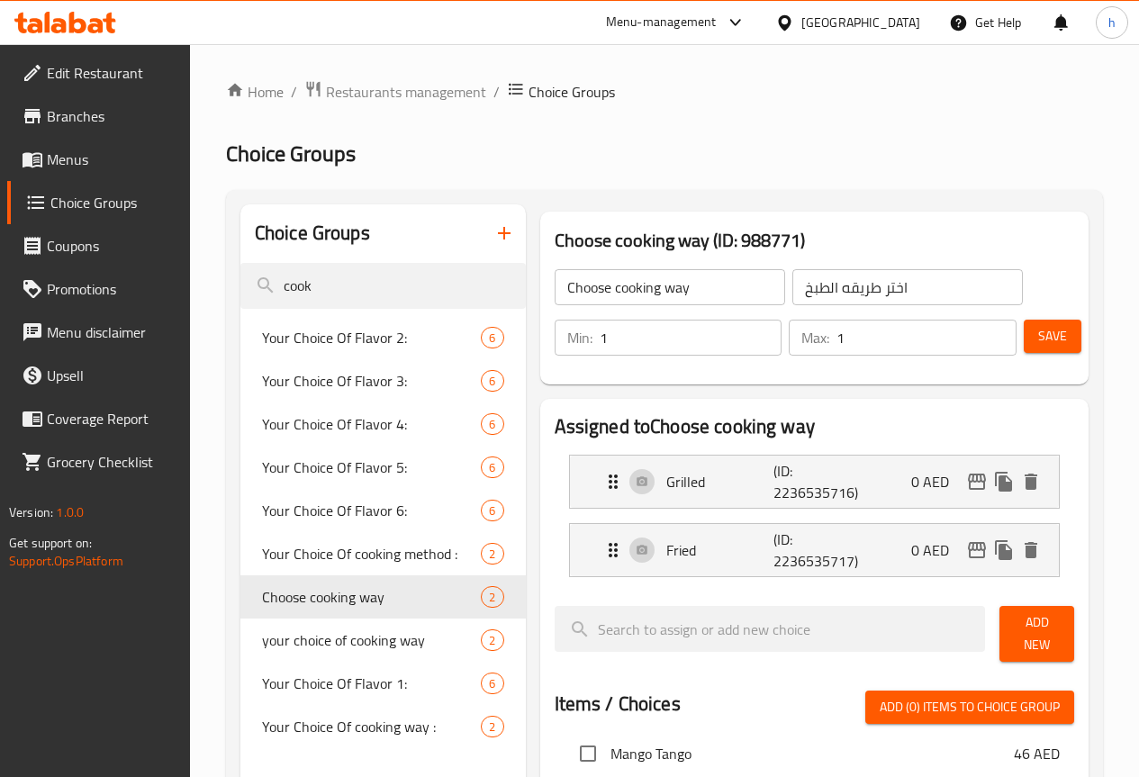
click at [892, 279] on input "اختر طريقه الطبخ" at bounding box center [907, 287] width 230 height 36
click at [704, 239] on h3 "Choose cooking way (ID: 988771)" at bounding box center [814, 240] width 519 height 29
click at [635, 330] on input "1" at bounding box center [691, 338] width 183 height 36
click at [836, 341] on input "1" at bounding box center [926, 338] width 180 height 36
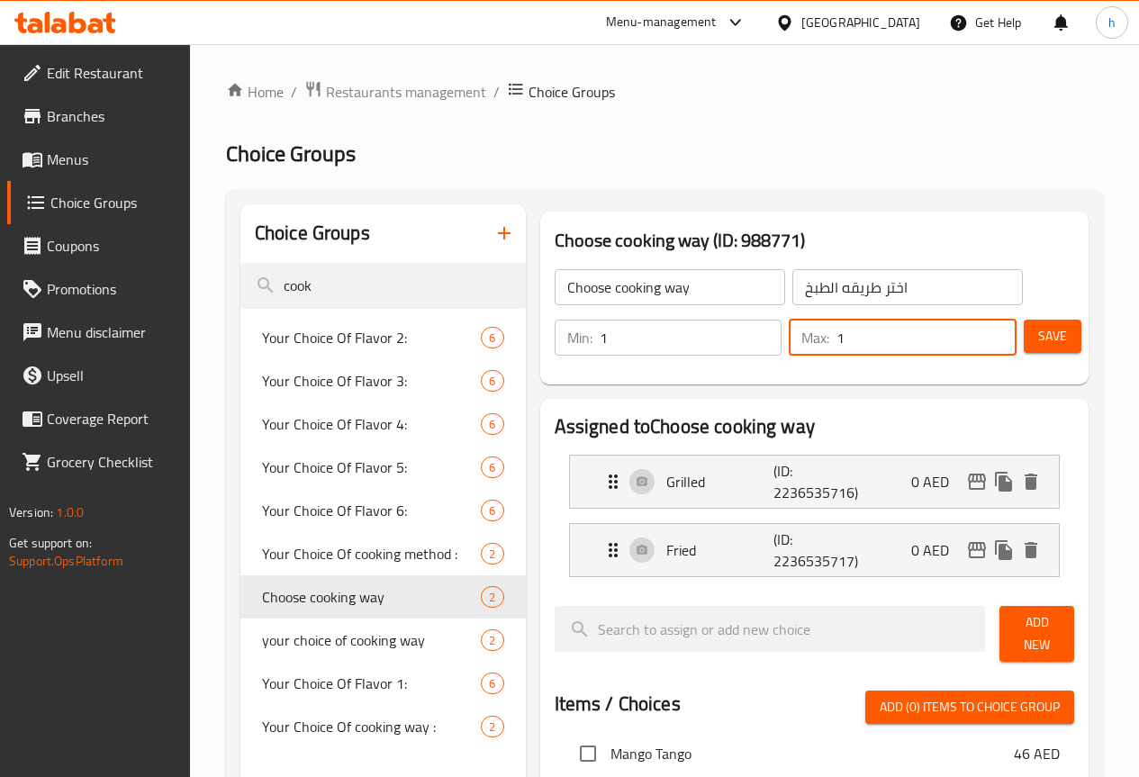
click at [902, 186] on div "Home / Restaurants management / Choice Groups Choice Groups Choice Groups cook …" at bounding box center [664, 723] width 877 height 1286
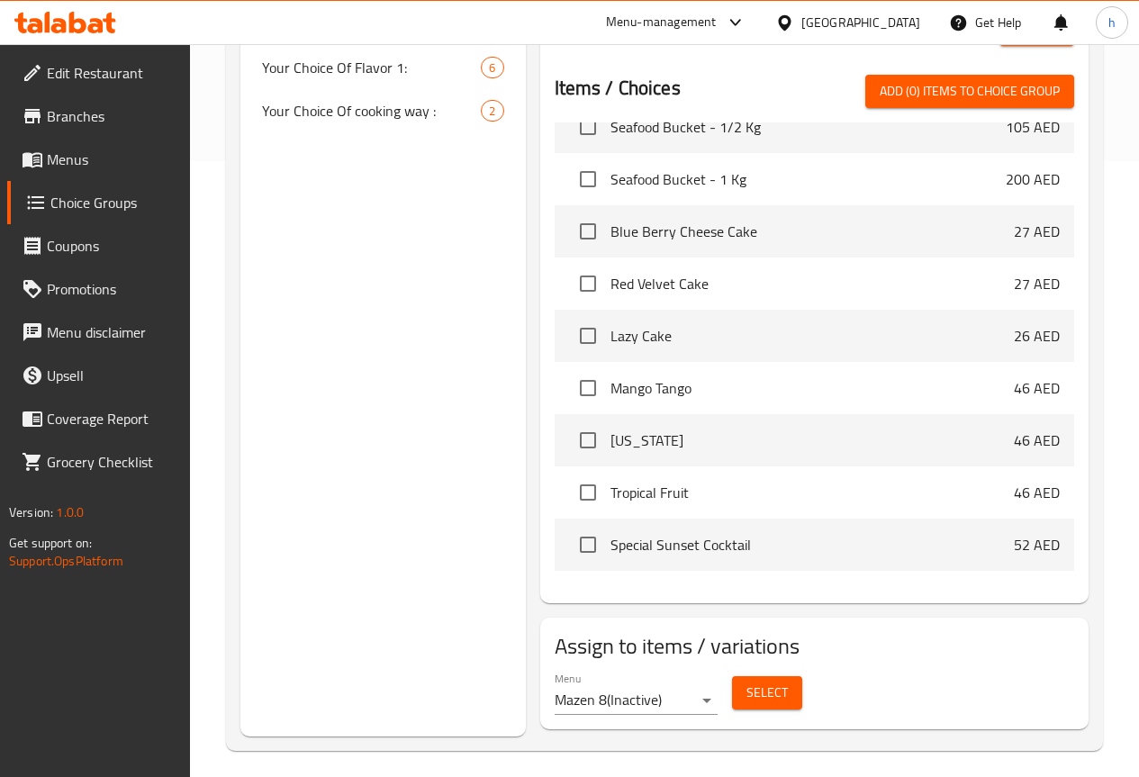
scroll to position [531, 0]
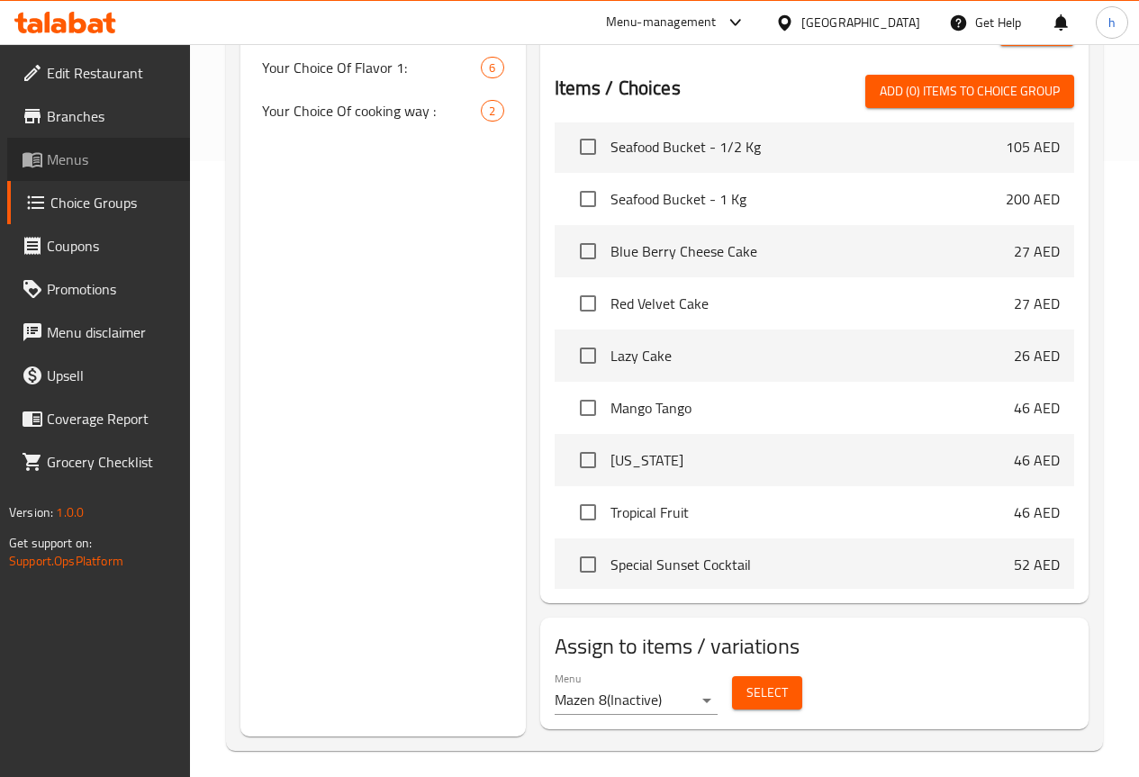
click at [64, 144] on link "Menus" at bounding box center [98, 159] width 183 height 43
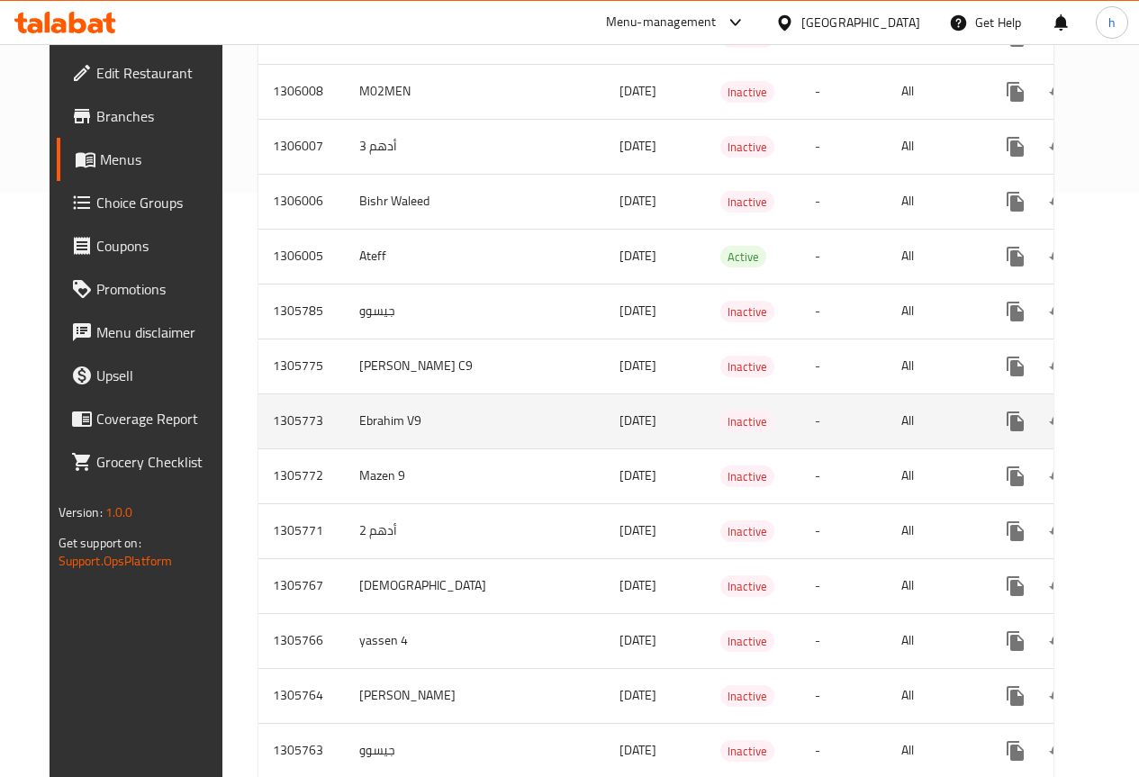
scroll to position [616, 0]
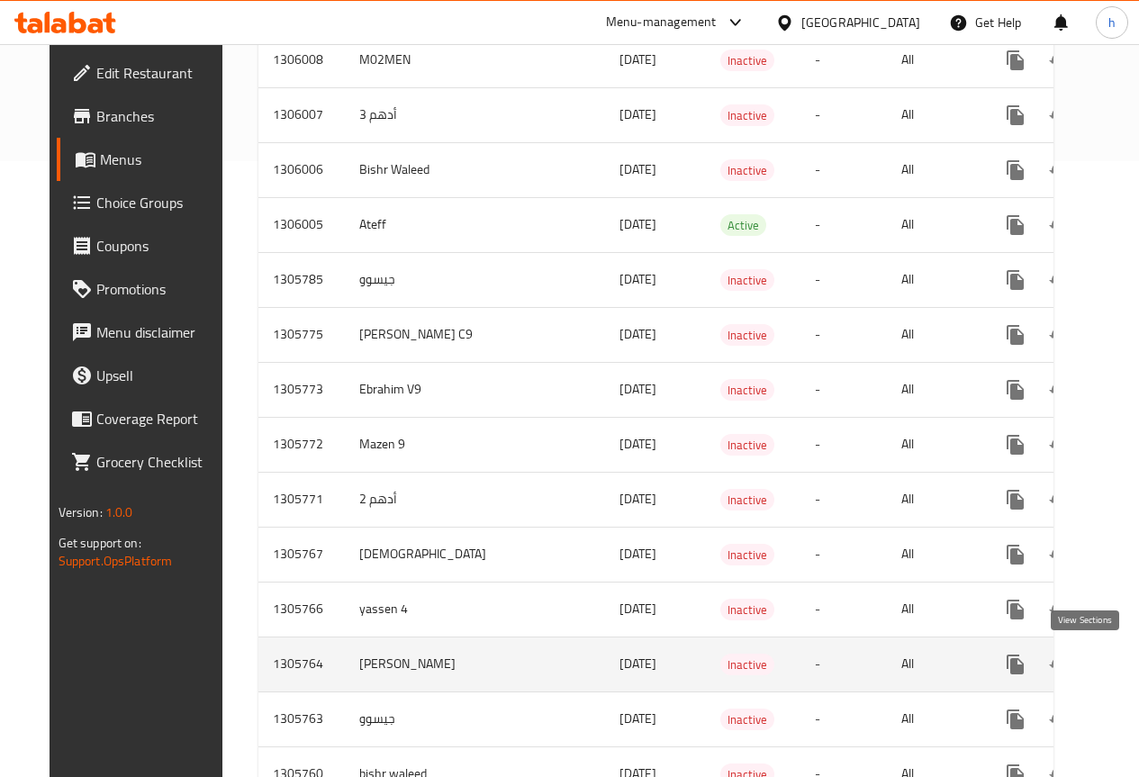
click at [1134, 659] on icon "enhanced table" at bounding box center [1145, 665] width 22 height 22
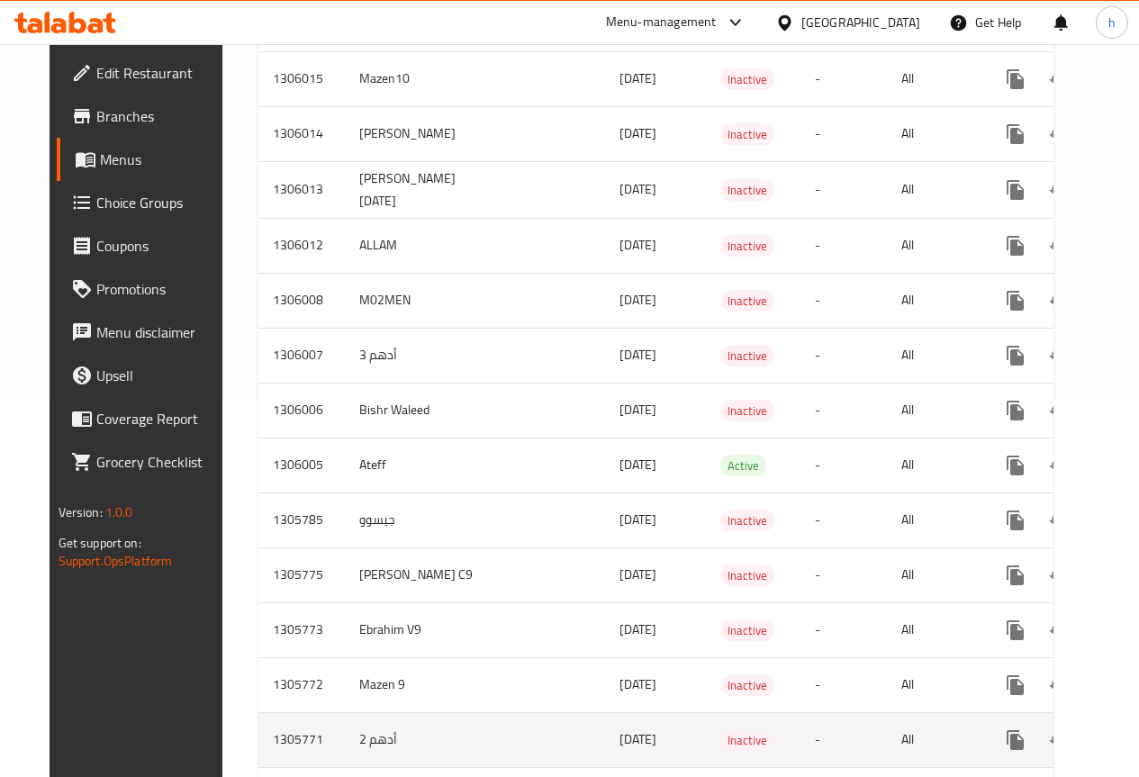
scroll to position [346, 0]
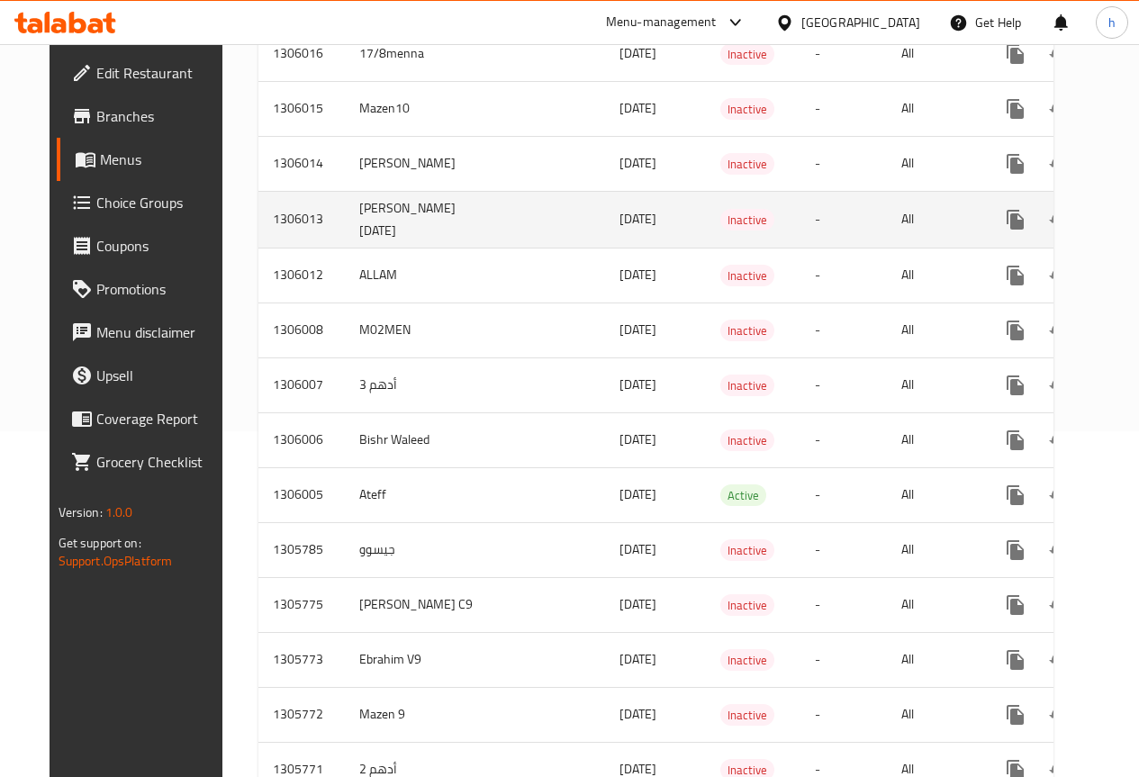
click at [1137, 217] on icon "enhanced table" at bounding box center [1145, 220] width 16 height 16
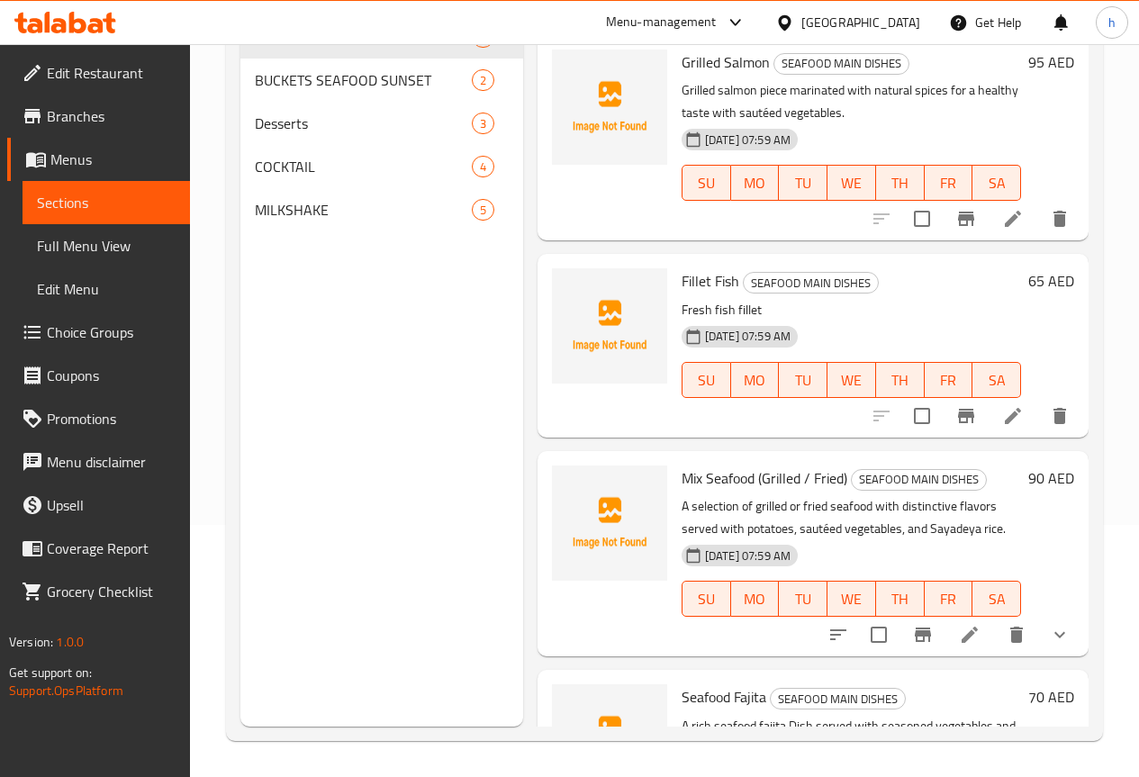
scroll to position [252, 0]
click at [306, 134] on span "Desserts" at bounding box center [338, 124] width 167 height 22
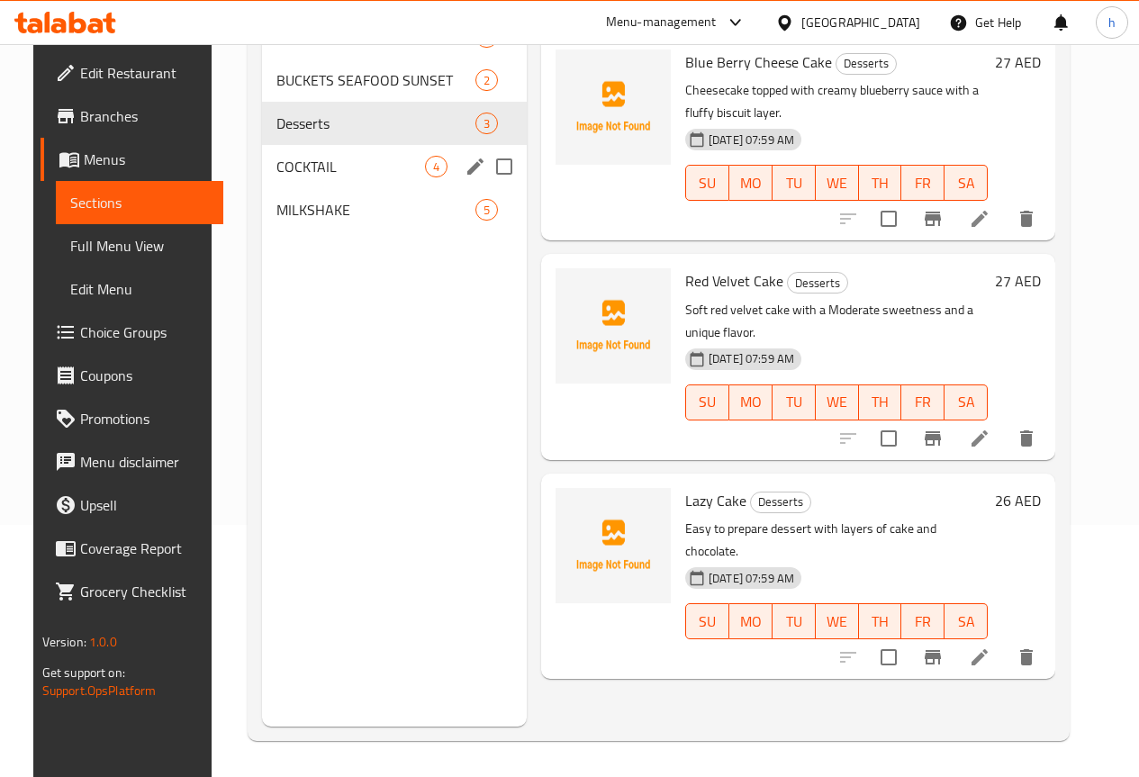
click at [297, 188] on div "COCKTAIL 4" at bounding box center [394, 166] width 265 height 43
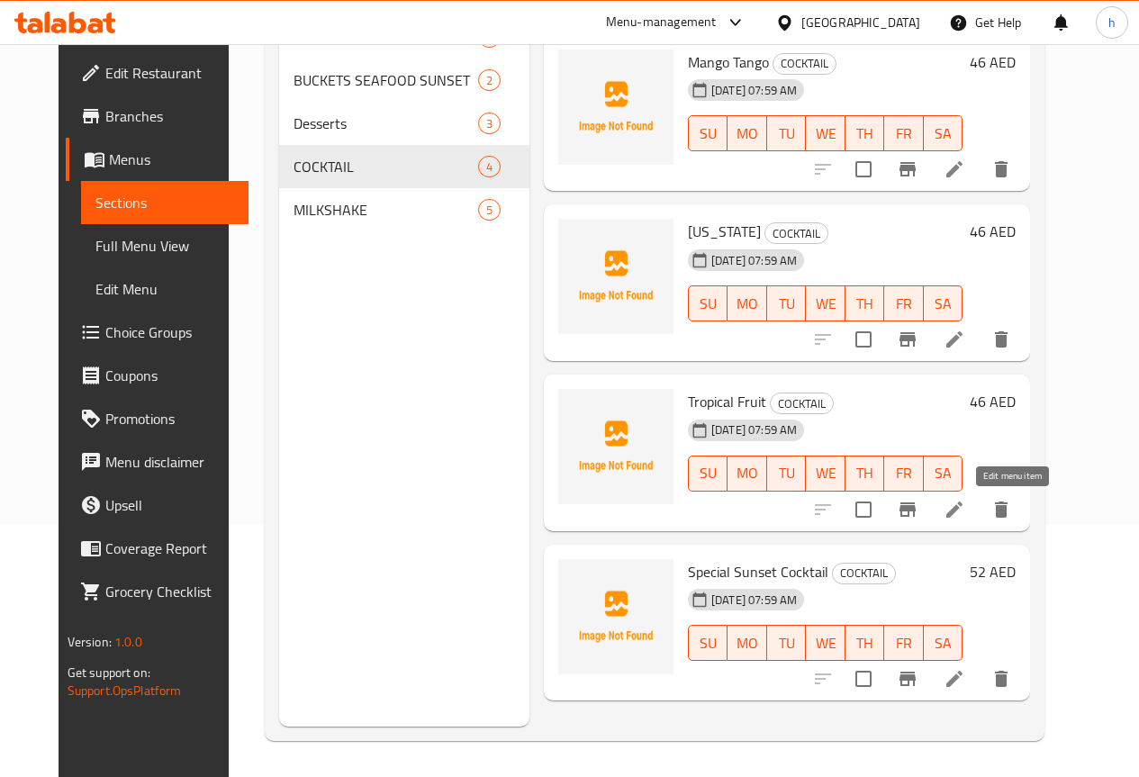
click at [965, 516] on icon at bounding box center [954, 510] width 22 height 22
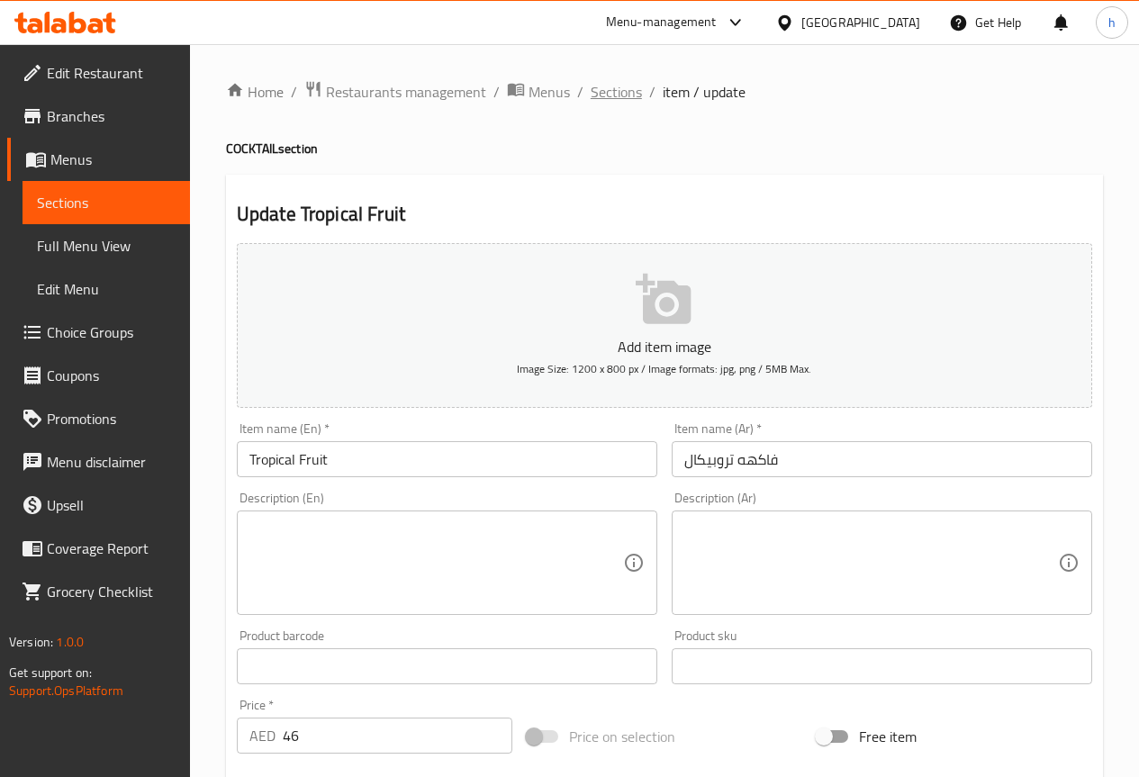
click at [623, 94] on span "Sections" at bounding box center [616, 92] width 51 height 22
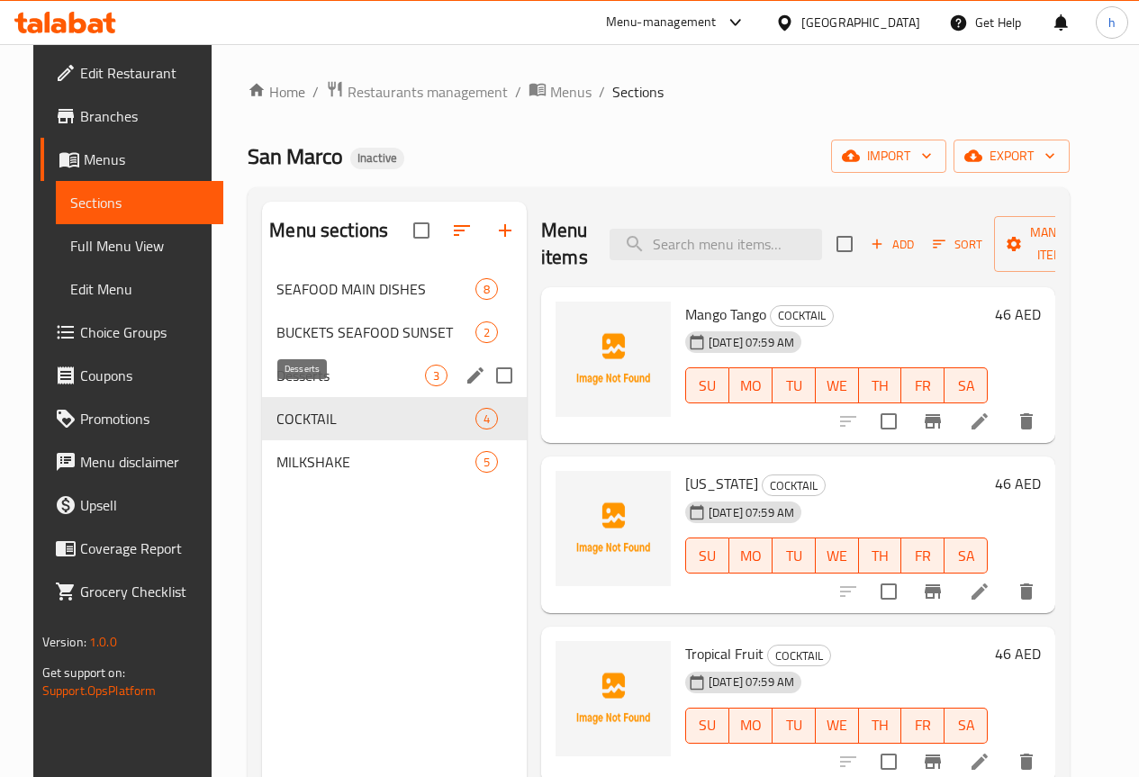
click at [303, 386] on span "Desserts" at bounding box center [350, 376] width 149 height 22
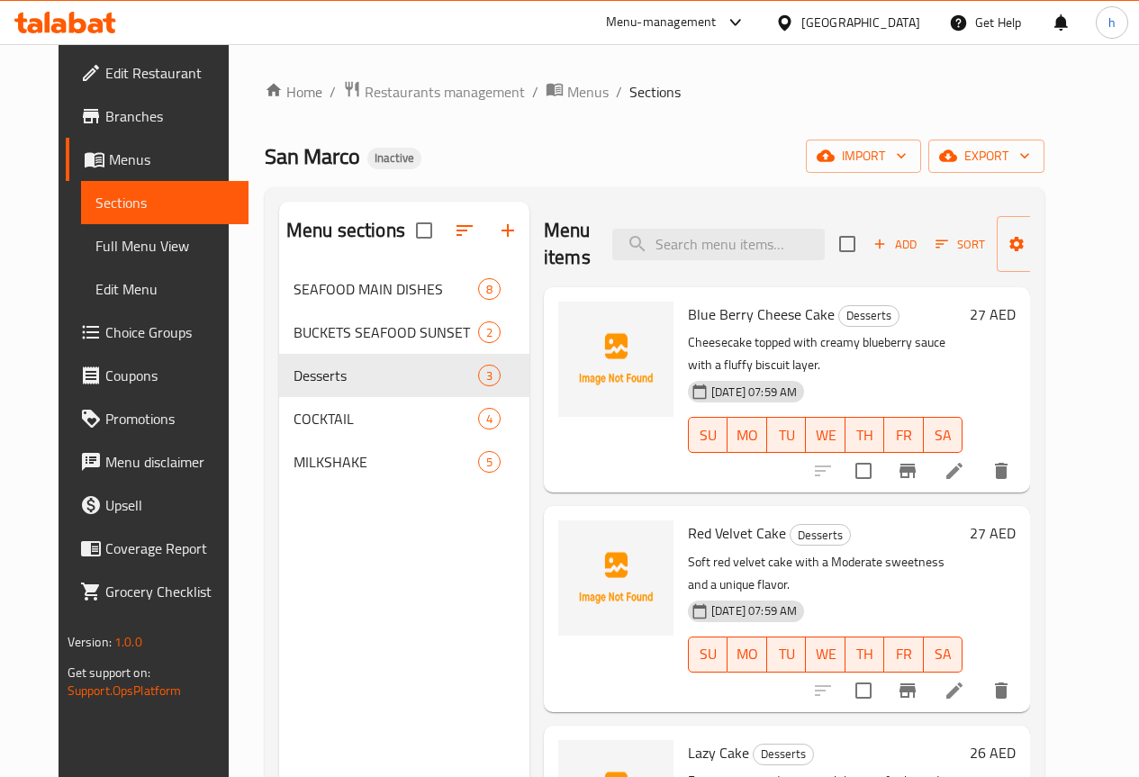
scroll to position [252, 0]
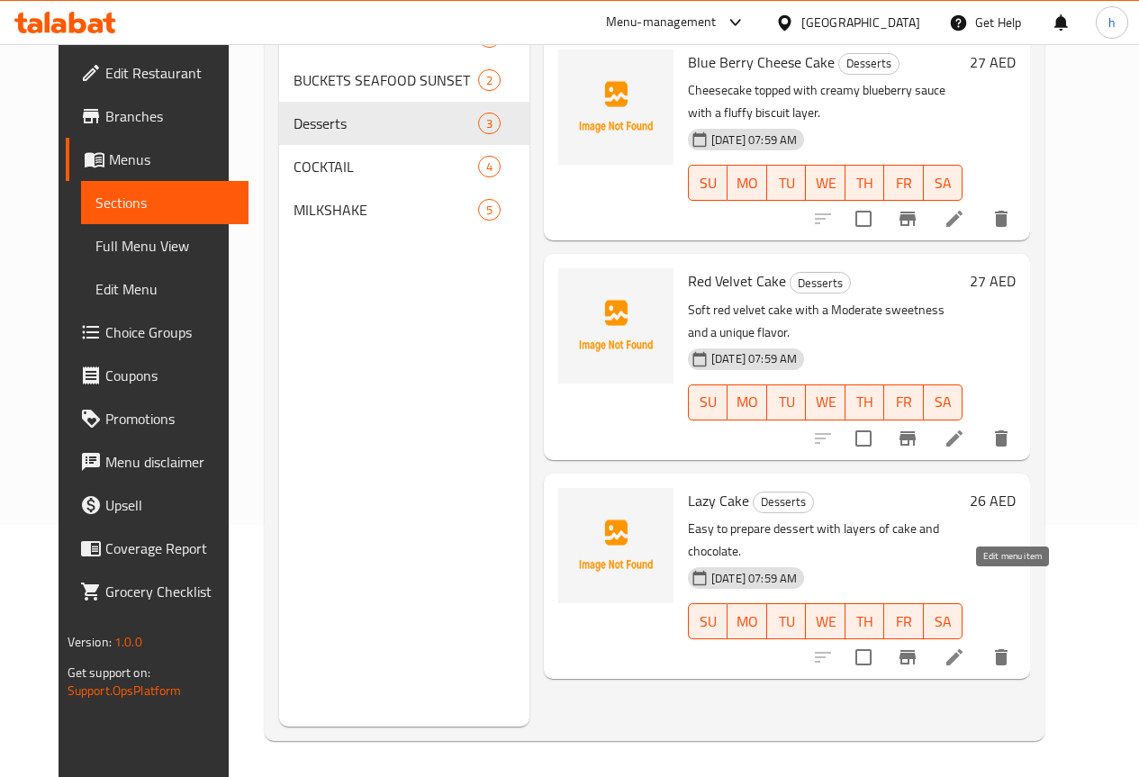
click at [965, 646] on icon at bounding box center [954, 657] width 22 height 22
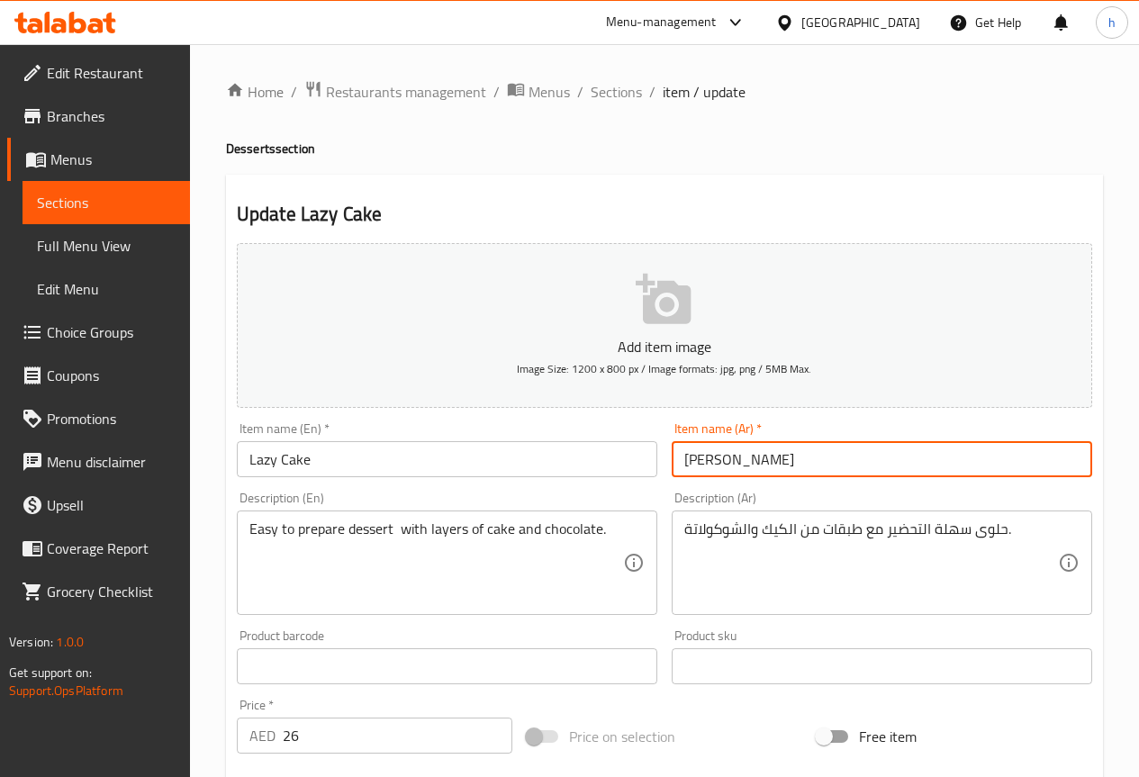
drag, startPoint x: 750, startPoint y: 458, endPoint x: 657, endPoint y: 456, distance: 92.7
click at [657, 456] on div "Add item image Image Size: 1200 x 800 px / Image formats: jpg, png / 5MB Max. I…" at bounding box center [665, 624] width 870 height 776
click at [726, 460] on input "[PERSON_NAME]" at bounding box center [882, 459] width 420 height 36
click at [726, 461] on input "[PERSON_NAME]" at bounding box center [882, 459] width 420 height 36
click at [784, 465] on input "ليزي" at bounding box center [882, 459] width 420 height 36
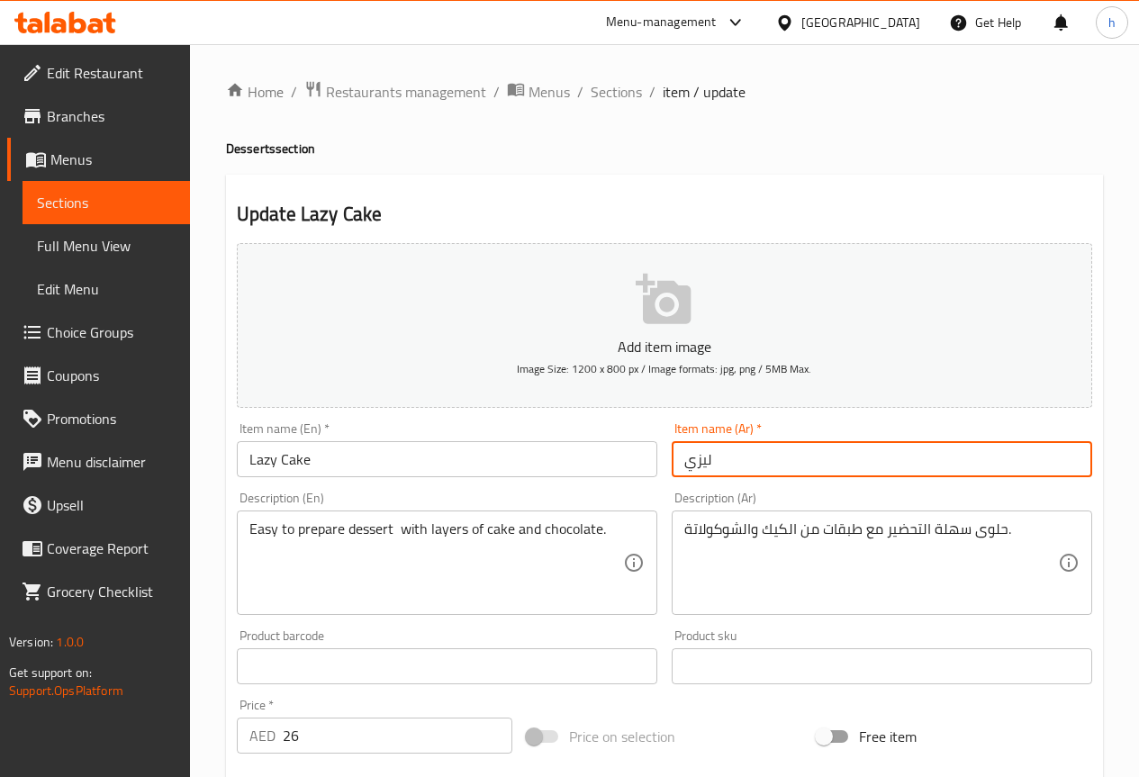
paste input "كيك"
click at [784, 459] on input "[PERSON_NAME]" at bounding box center [882, 459] width 420 height 36
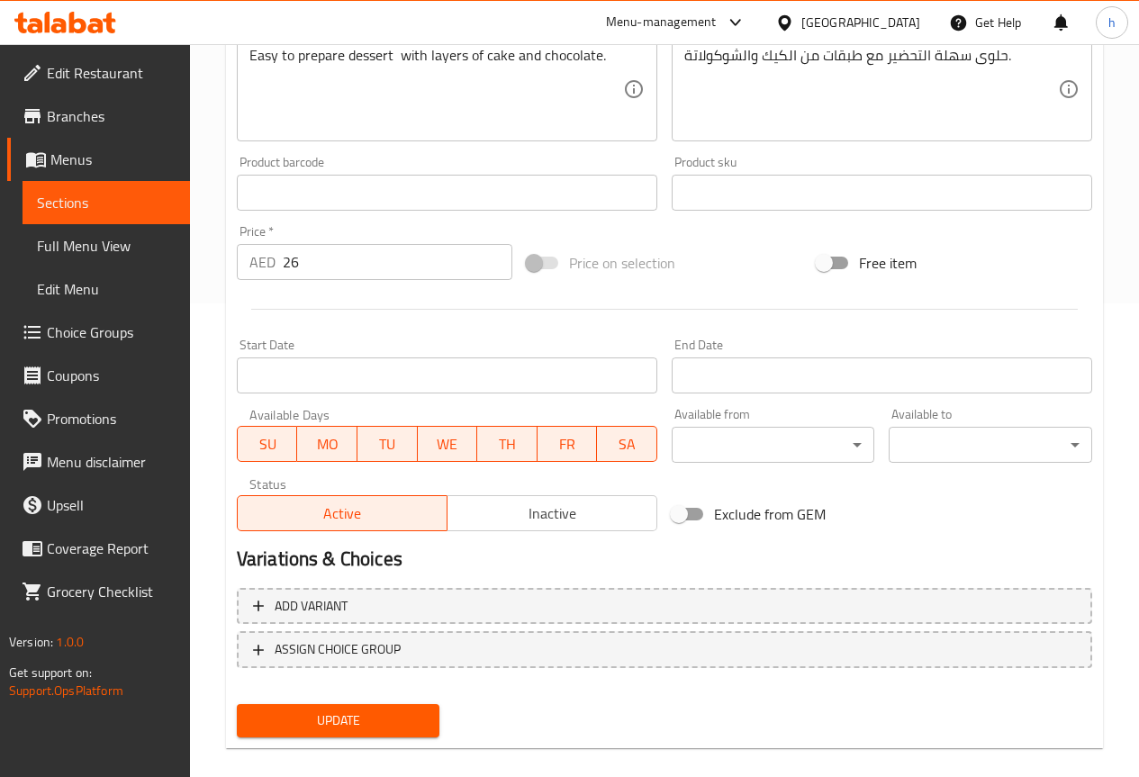
scroll to position [495, 0]
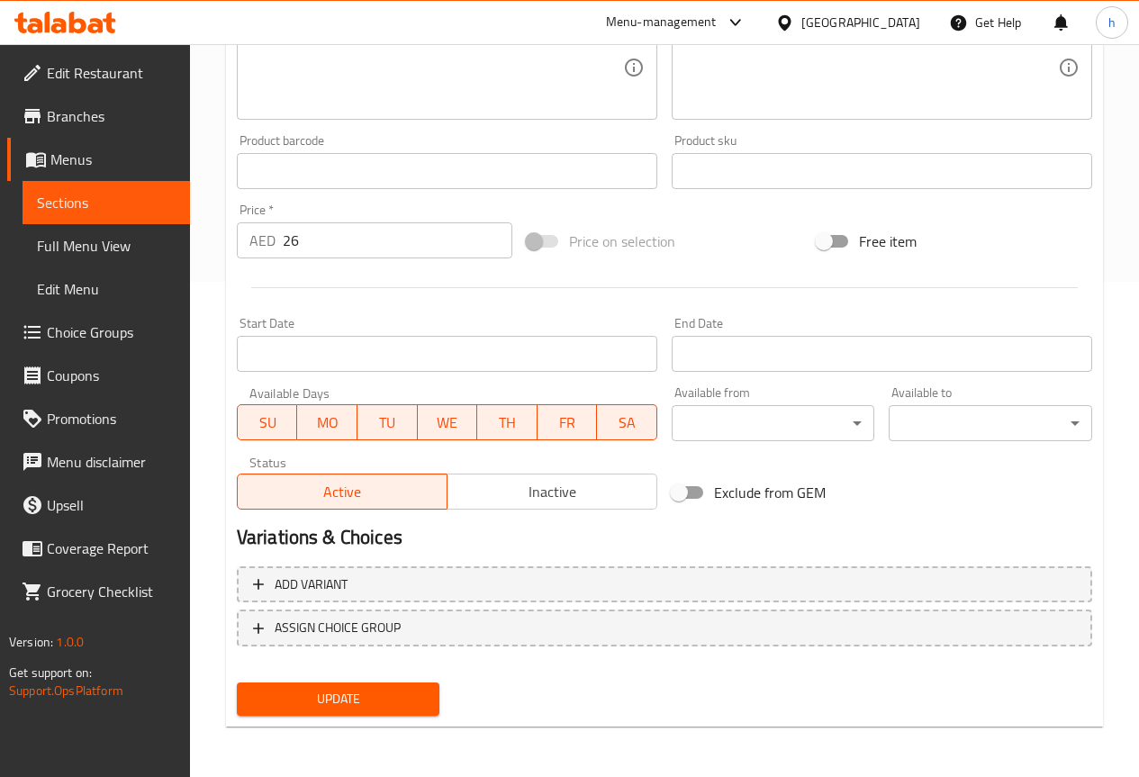
type input "[PERSON_NAME]"
click at [383, 697] on span "Update" at bounding box center [338, 699] width 175 height 23
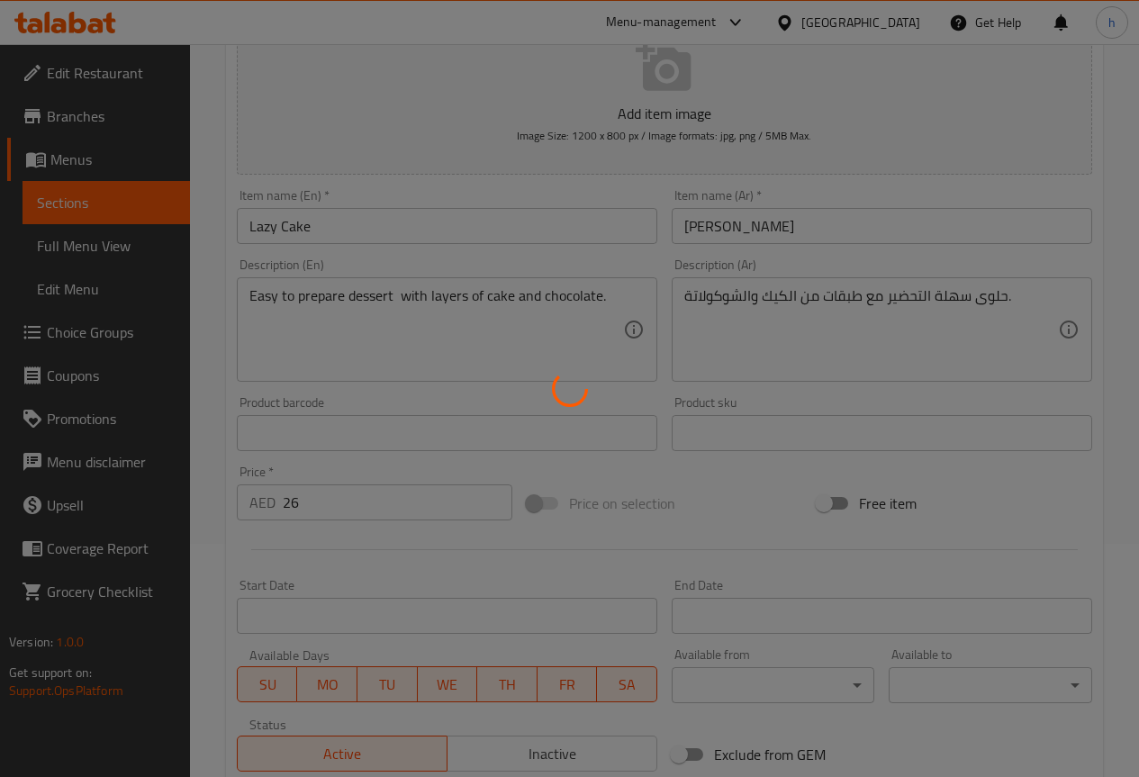
scroll to position [225, 0]
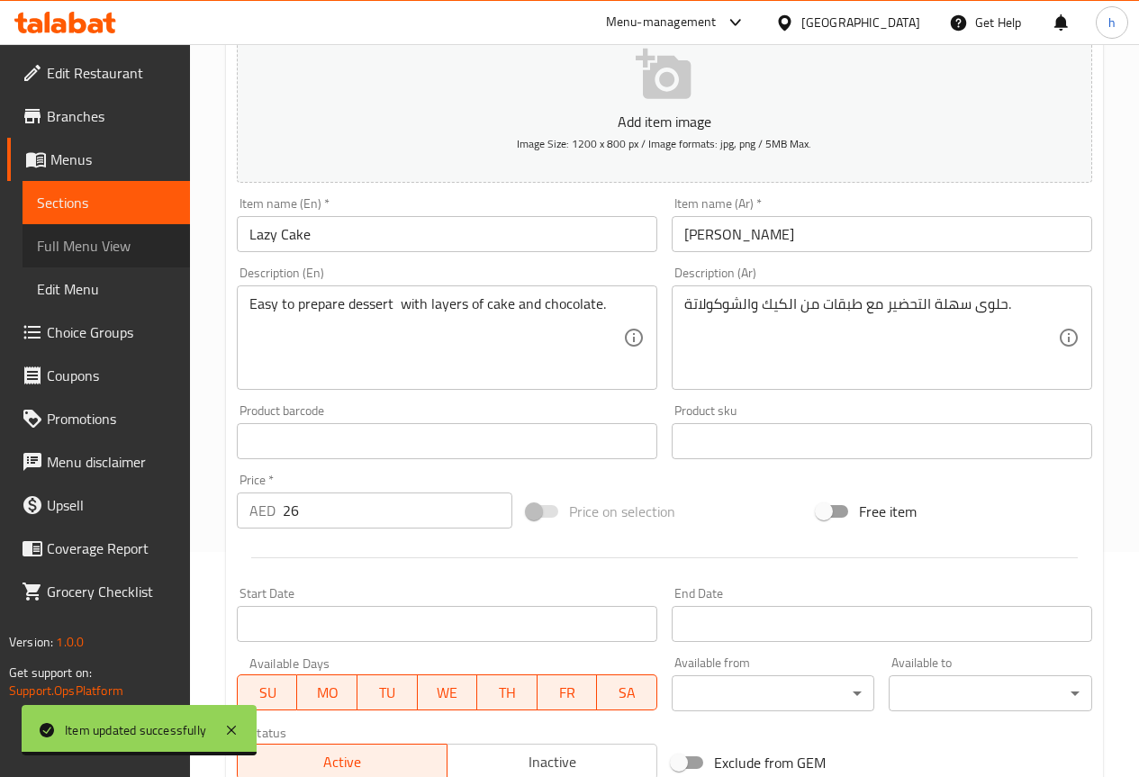
click at [91, 250] on span "Full Menu View" at bounding box center [106, 246] width 139 height 22
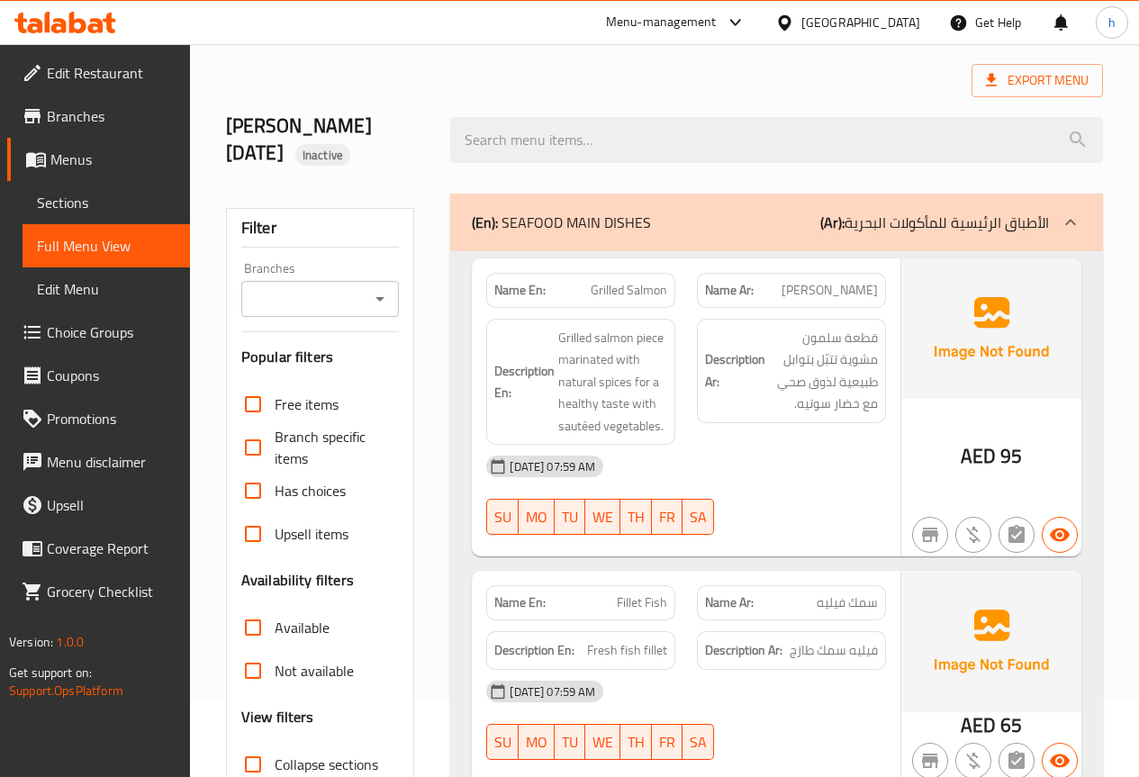
scroll to position [180, 0]
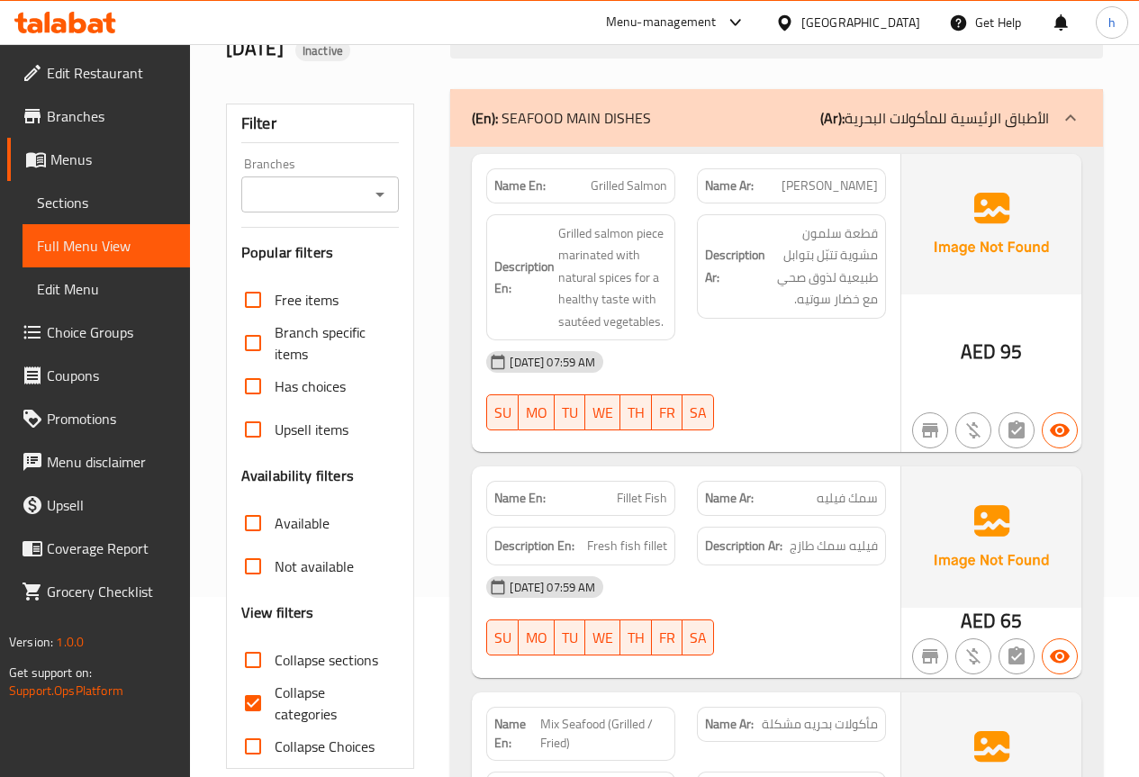
click at [96, 105] on span "Branches" at bounding box center [111, 116] width 129 height 22
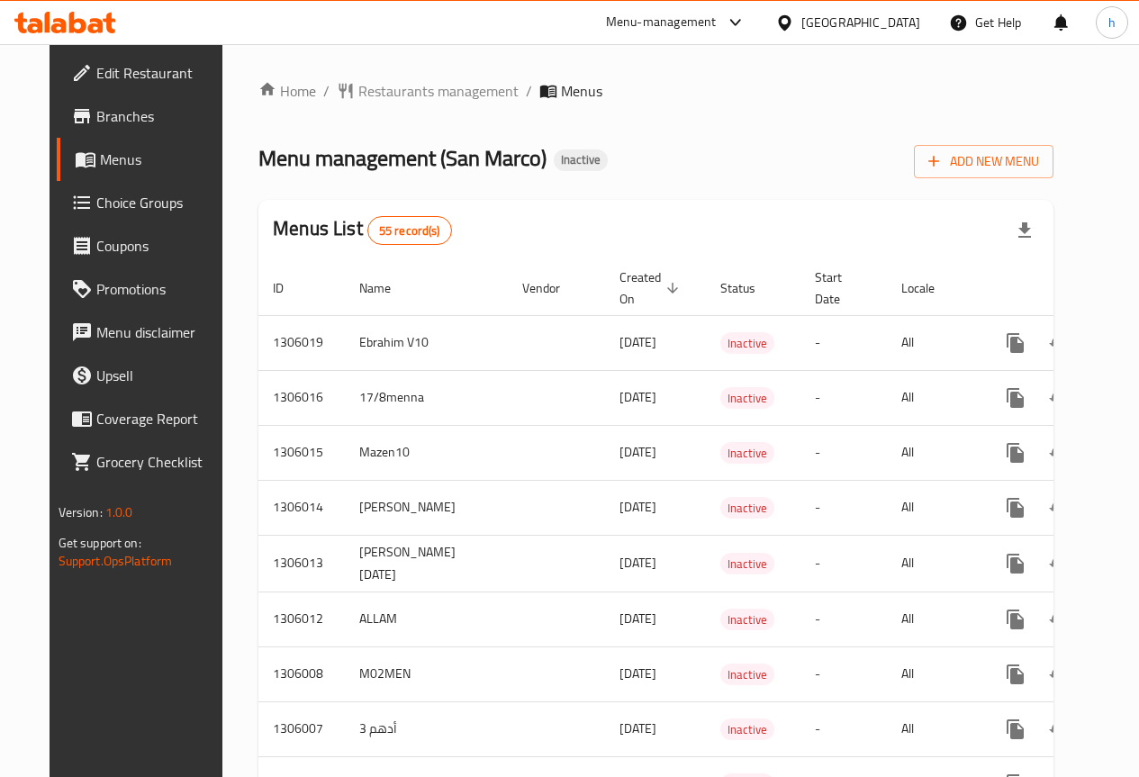
click at [116, 76] on span "Edit Restaurant" at bounding box center [160, 73] width 129 height 22
